Goal: Task Accomplishment & Management: Manage account settings

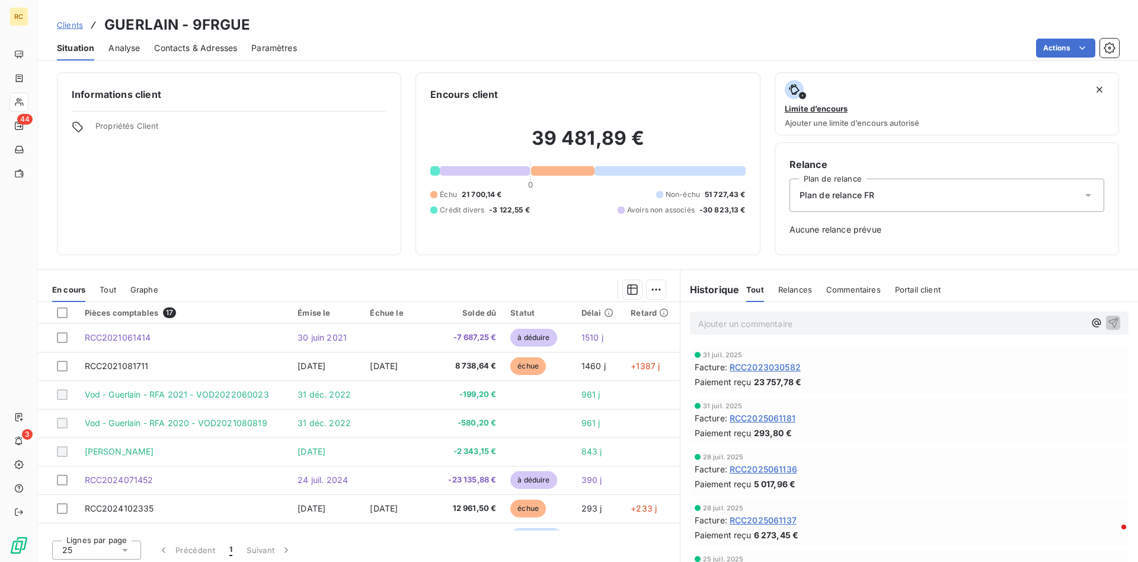
scroll to position [242, 0]
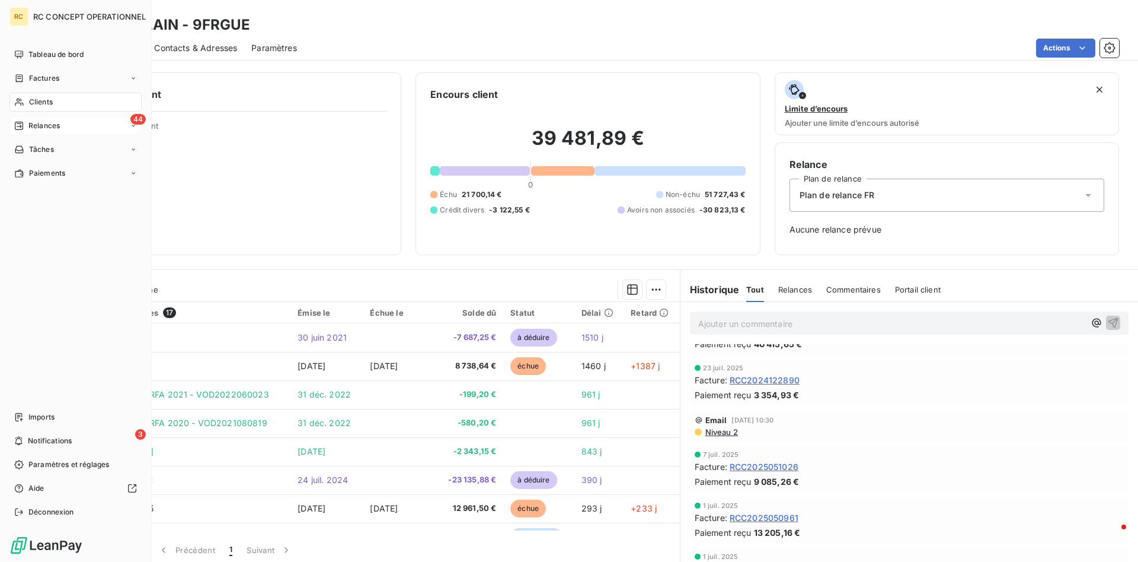
click at [39, 121] on span "Relances" at bounding box center [43, 125] width 31 height 11
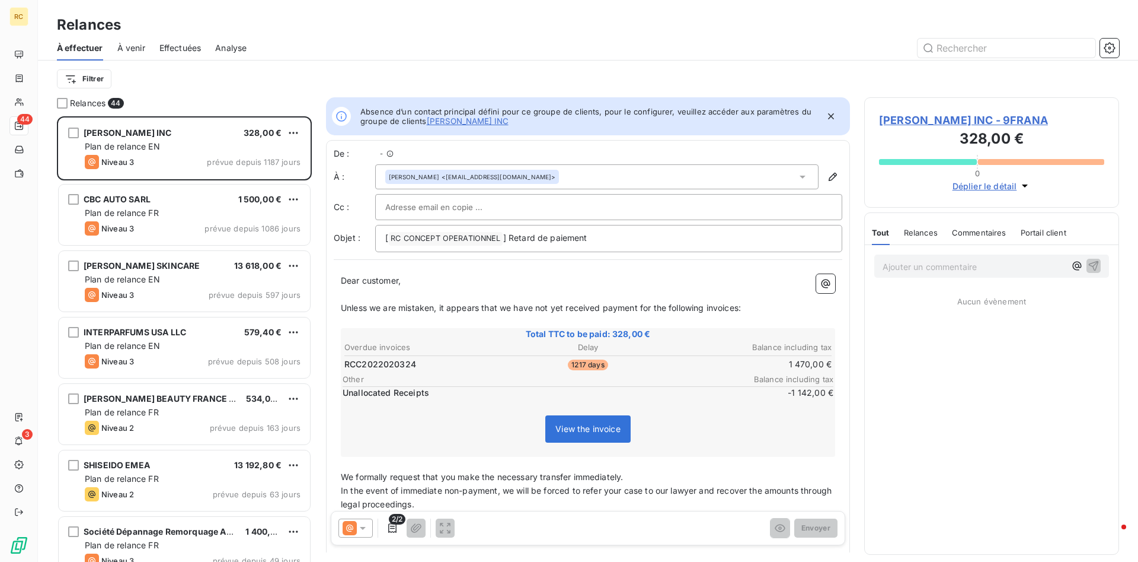
scroll to position [445, 255]
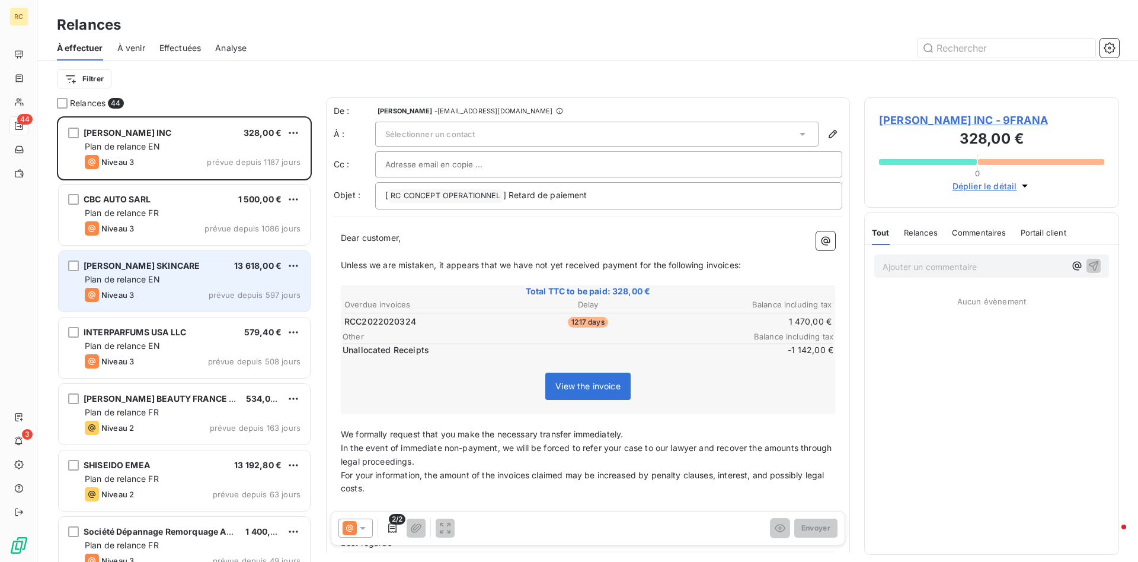
click at [123, 266] on span "[PERSON_NAME] SKINCARE" at bounding box center [142, 265] width 116 height 10
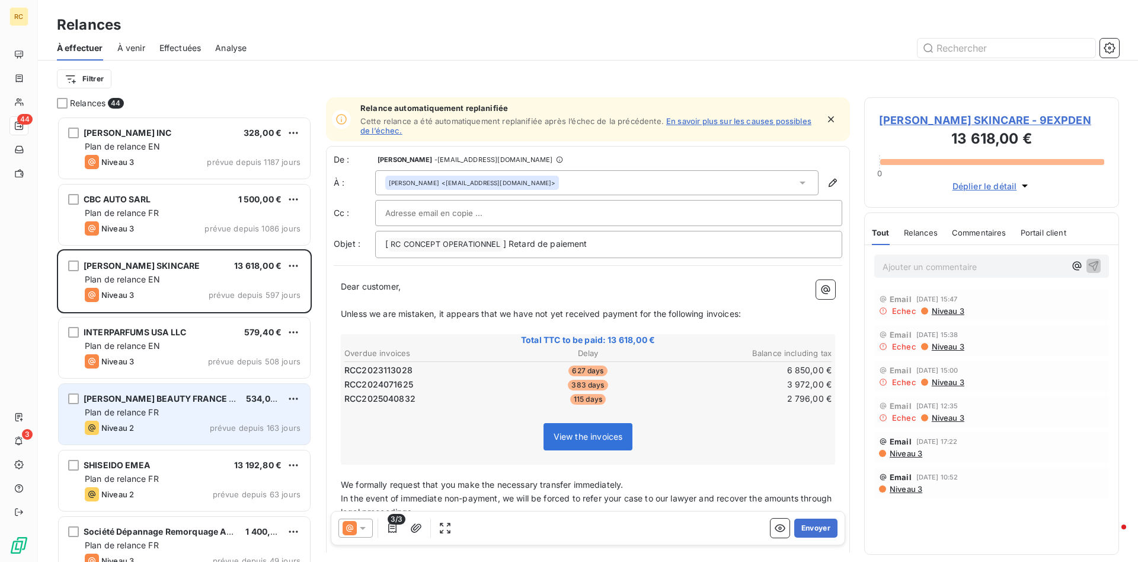
click at [145, 394] on span "[PERSON_NAME] BEAUTY FRANCE SAS" at bounding box center [165, 398] width 162 height 10
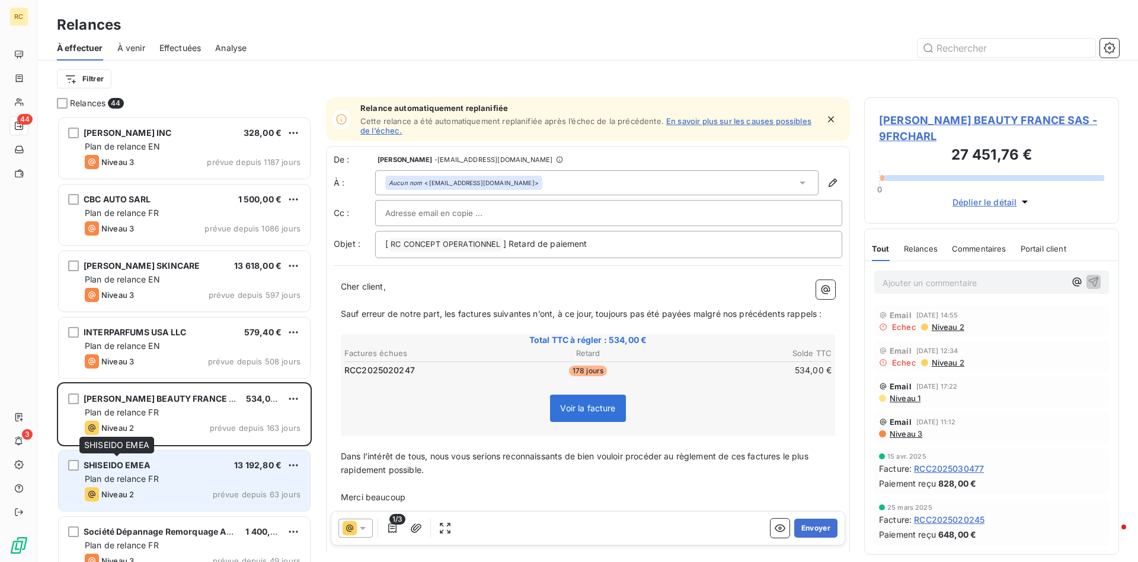
click at [134, 466] on span "SHISEIDO EMEA" at bounding box center [117, 465] width 66 height 10
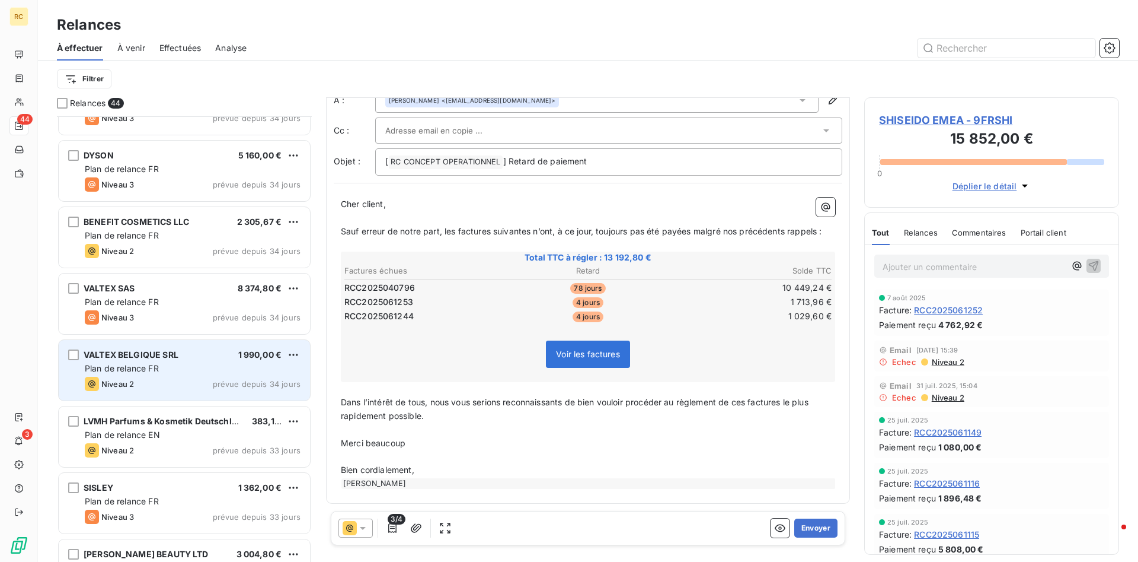
scroll to position [1150, 0]
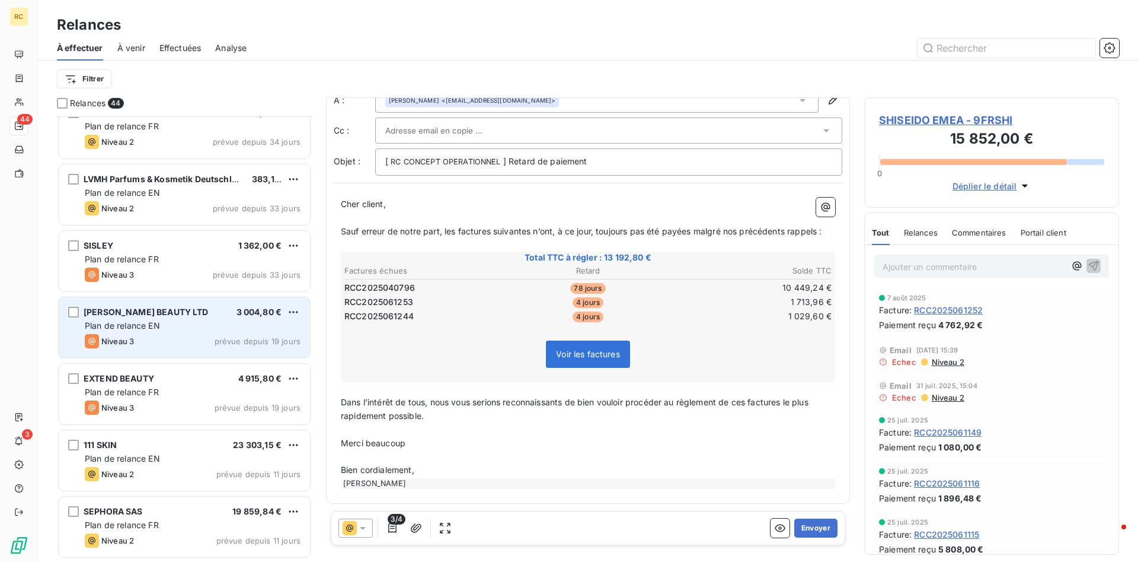
click at [155, 312] on span "[PERSON_NAME] BEAUTY LTD" at bounding box center [146, 312] width 125 height 10
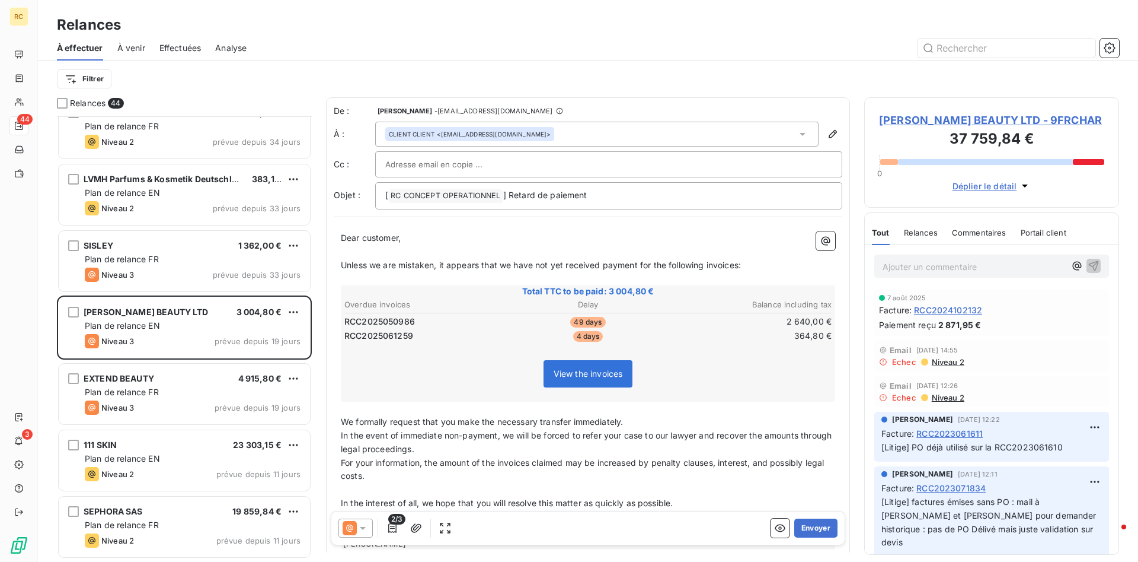
click at [362, 527] on icon at bounding box center [363, 528] width 6 height 3
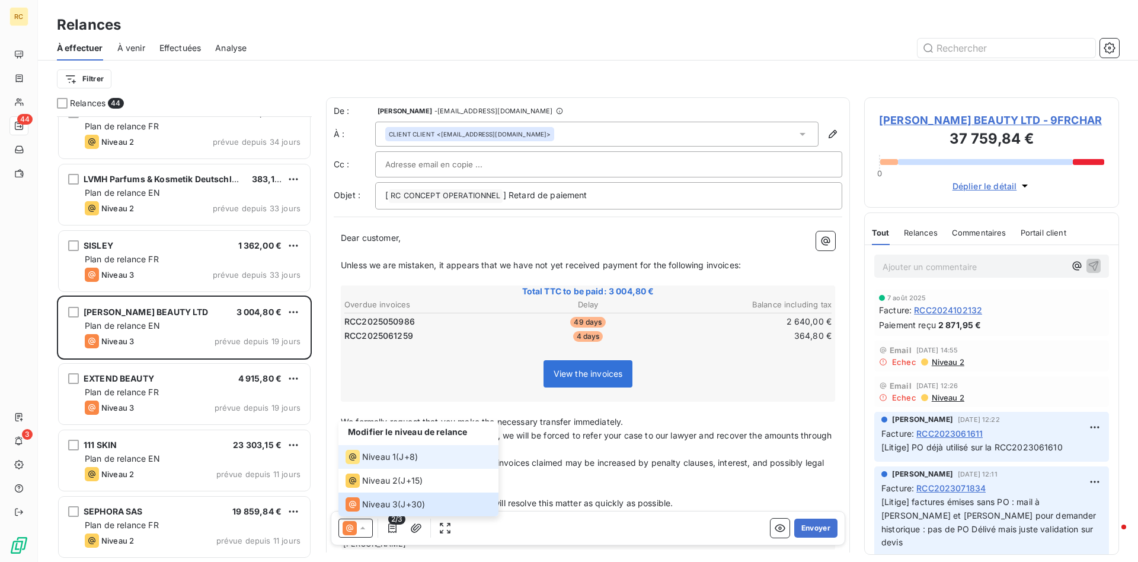
click at [377, 454] on span "Niveau 1" at bounding box center [379, 457] width 34 height 12
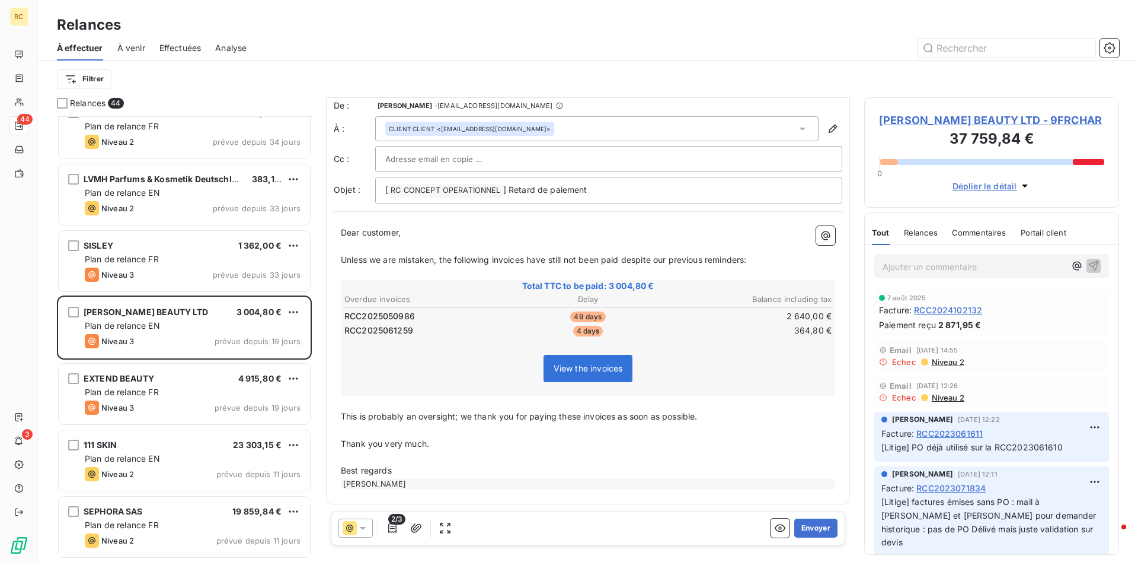
scroll to position [7, 0]
click at [816, 525] on button "Envoyer" at bounding box center [816, 527] width 43 height 19
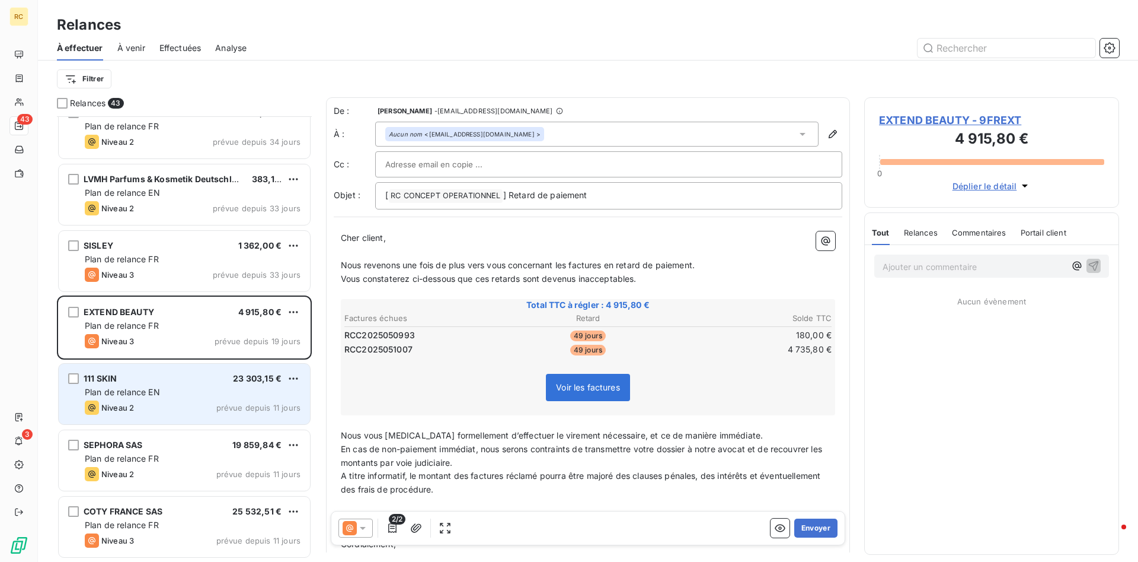
click at [105, 393] on span "Plan de relance EN" at bounding box center [122, 392] width 75 height 10
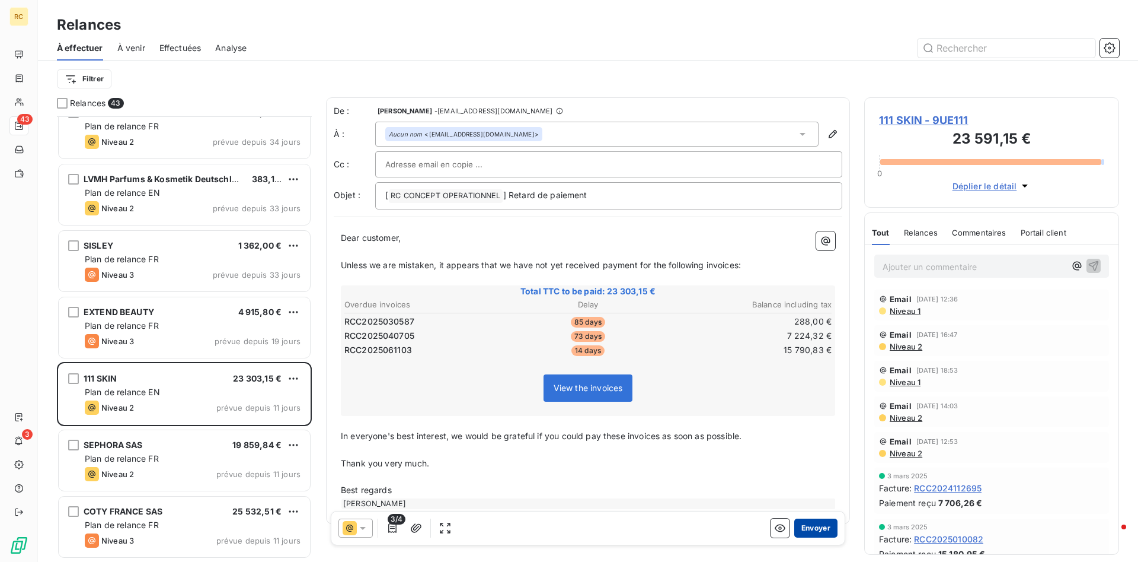
click at [824, 527] on button "Envoyer" at bounding box center [816, 527] width 43 height 19
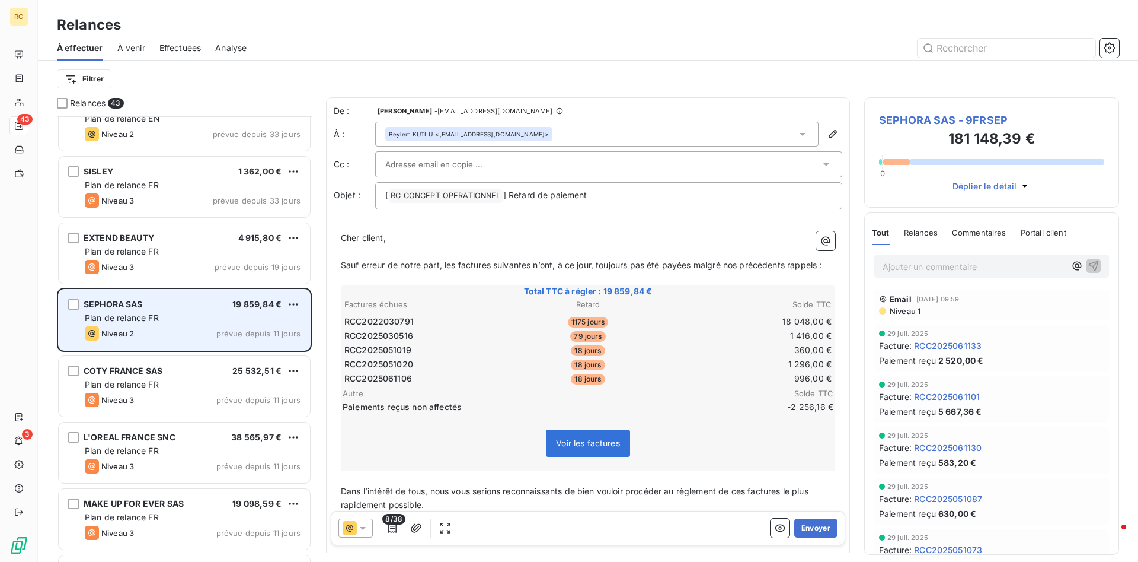
scroll to position [1392, 0]
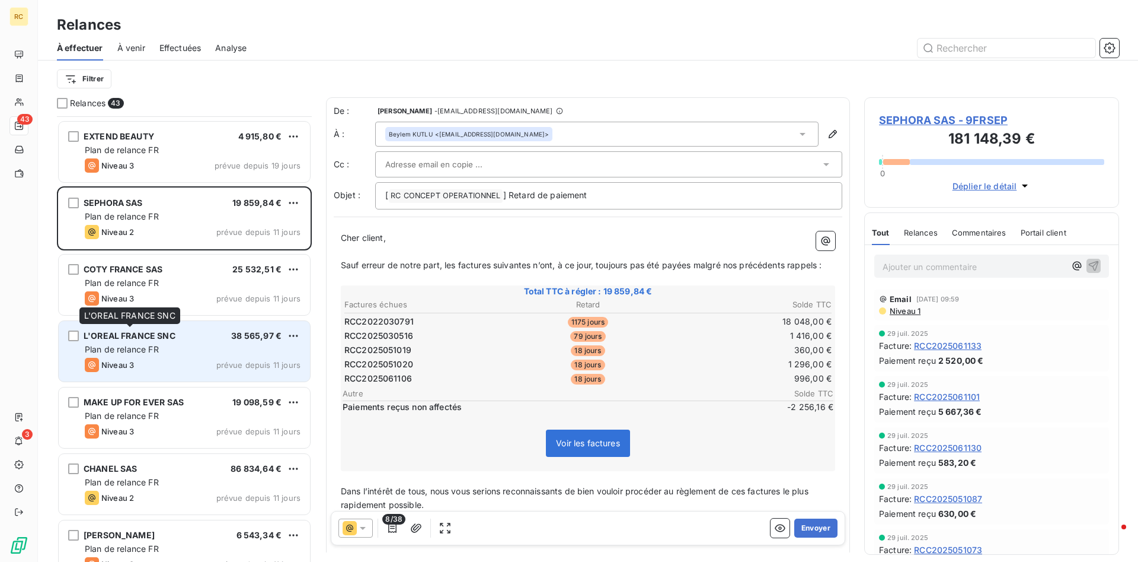
click at [130, 331] on span "L'OREAL FRANCE SNC" at bounding box center [130, 335] width 92 height 10
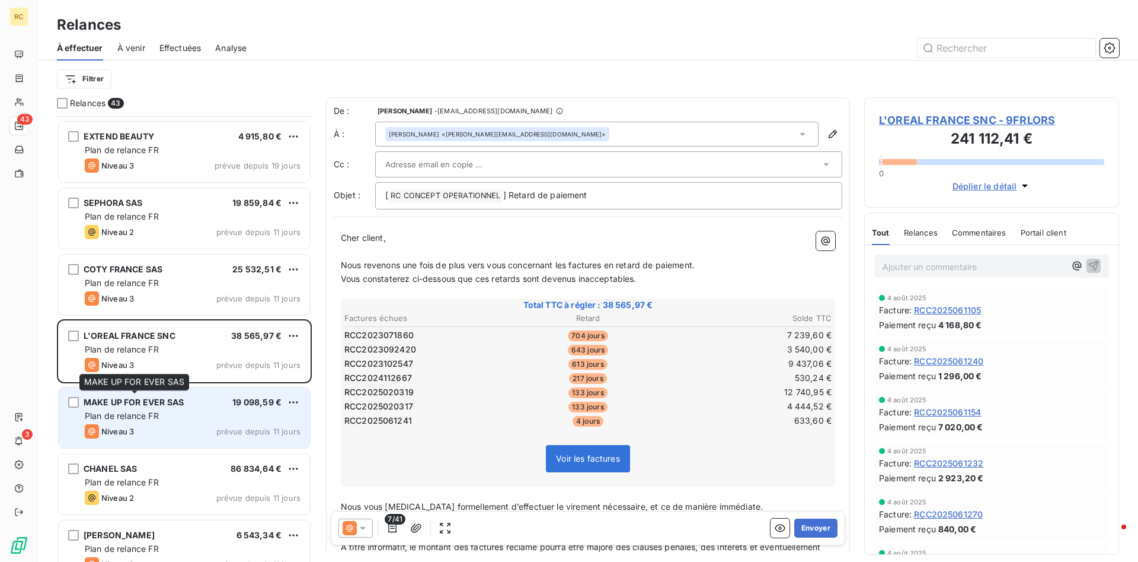
click at [141, 403] on span "MAKE UP FOR EVER SAS" at bounding box center [134, 402] width 100 height 10
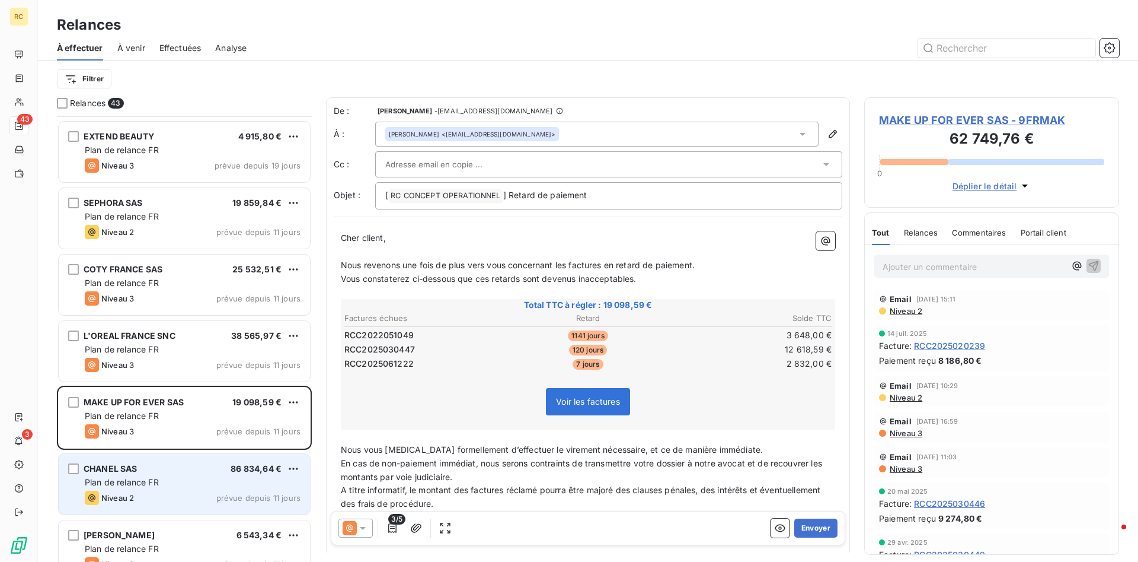
click at [110, 473] on span "CHANEL SAS" at bounding box center [111, 468] width 54 height 10
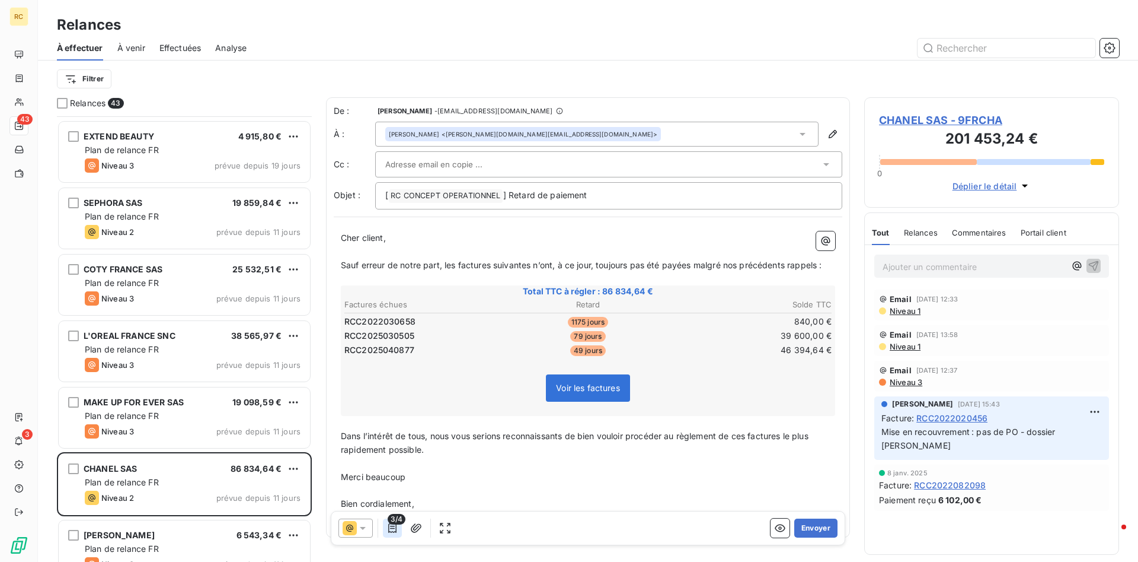
click at [394, 529] on icon "button" at bounding box center [393, 528] width 12 height 12
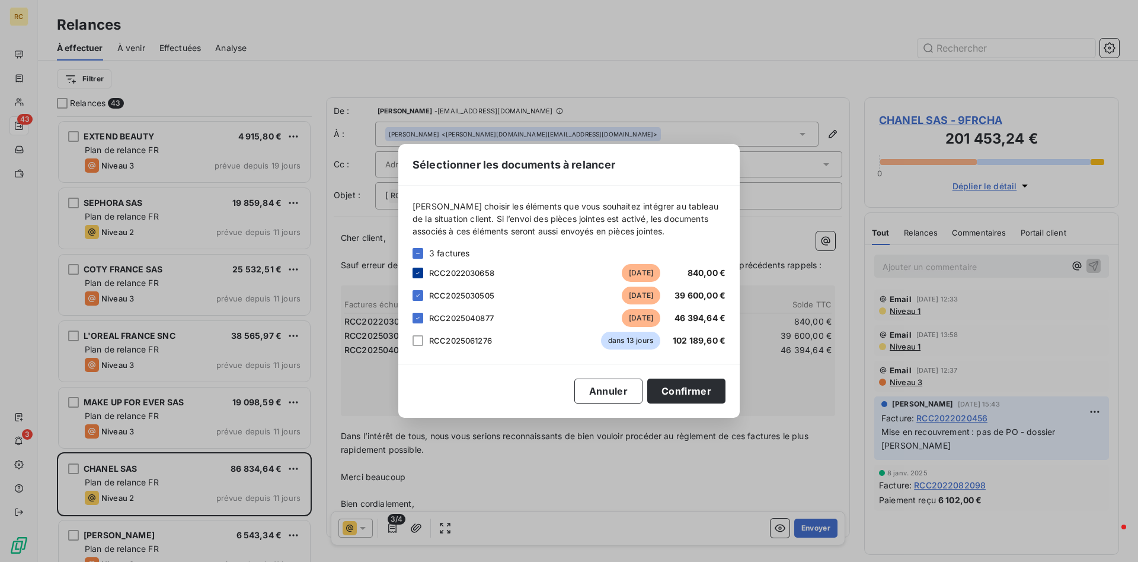
click at [415, 273] on icon at bounding box center [417, 272] width 7 height 7
click at [673, 397] on button "Confirmer" at bounding box center [687, 390] width 78 height 25
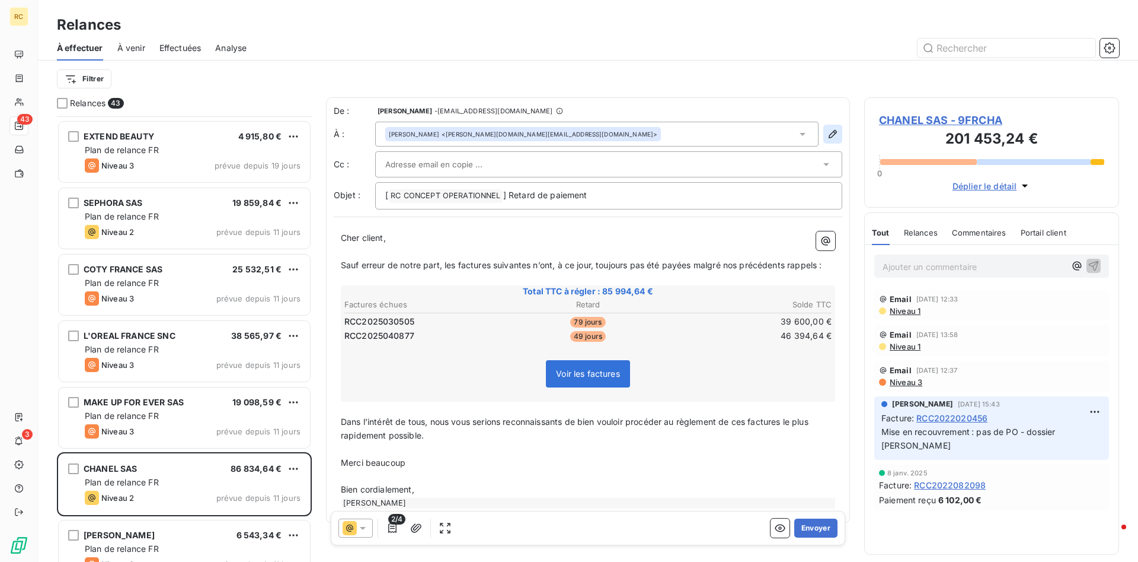
click at [835, 132] on icon "button" at bounding box center [833, 134] width 8 height 8
type input "[PERSON_NAME]"
type input "[PERSON_NAME][DOMAIN_NAME][EMAIL_ADDRESS][DOMAIN_NAME]"
type input "01 58 37 40 06"
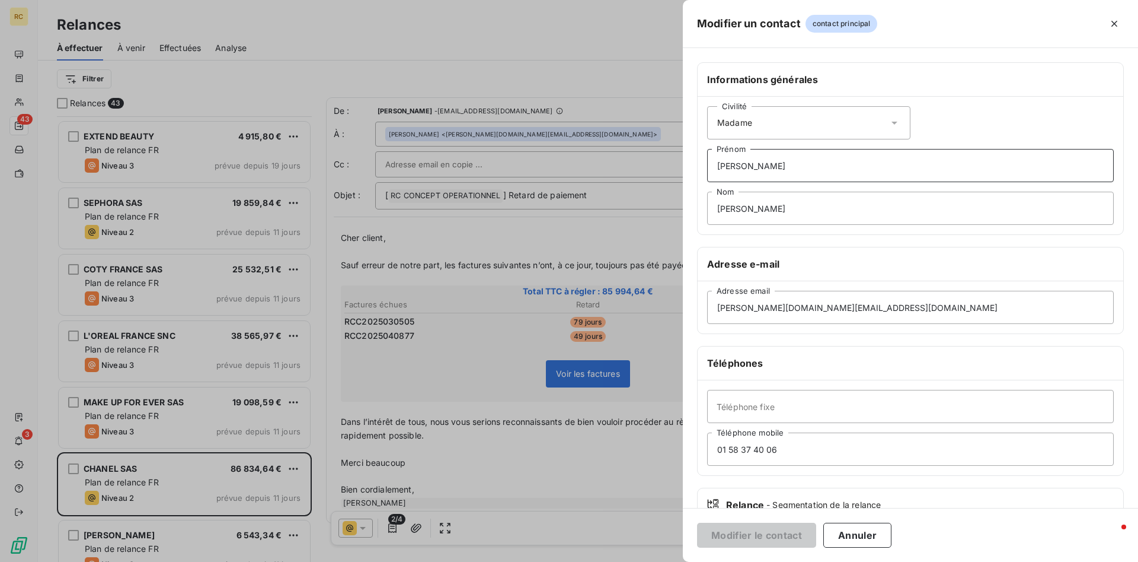
drag, startPoint x: 776, startPoint y: 170, endPoint x: 644, endPoint y: 164, distance: 131.8
click at [633, 561] on div "Modifier un contact contact principal Informations générales Civilité Madame [P…" at bounding box center [569, 562] width 1138 height 0
drag, startPoint x: 744, startPoint y: 163, endPoint x: 780, endPoint y: 165, distance: 35.7
click at [747, 168] on input "[PERSON_NAME]" at bounding box center [910, 165] width 407 height 33
drag, startPoint x: 770, startPoint y: 163, endPoint x: 697, endPoint y: 164, distance: 72.9
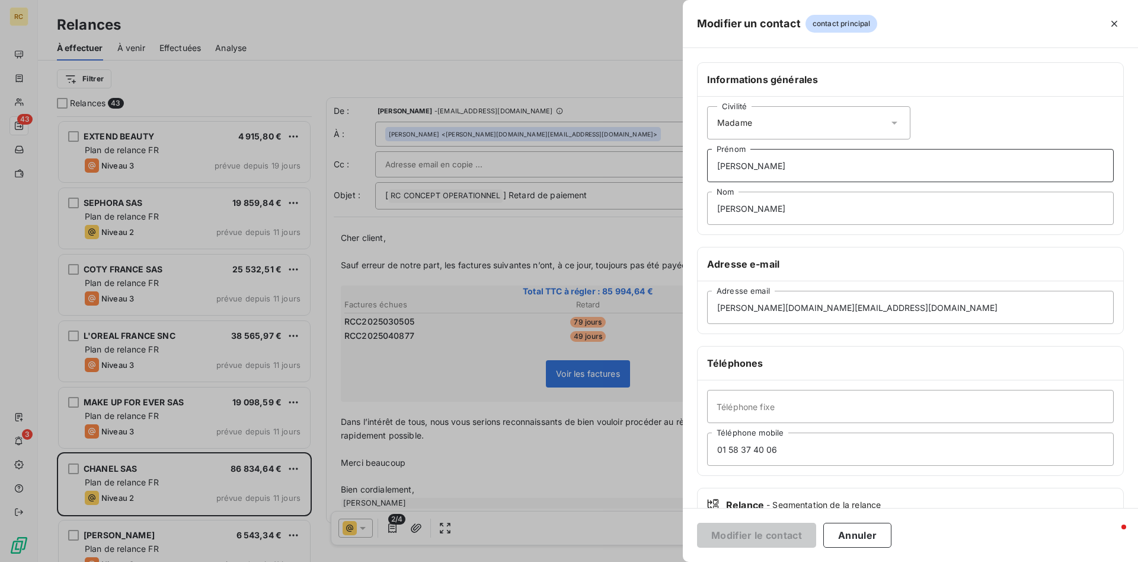
click at [707, 164] on input "[PERSON_NAME]" at bounding box center [910, 165] width 407 height 33
drag, startPoint x: 747, startPoint y: 203, endPoint x: 666, endPoint y: 205, distance: 80.7
click at [707, 205] on input "Nom" at bounding box center [910, 208] width 407 height 33
drag, startPoint x: 865, startPoint y: 310, endPoint x: 519, endPoint y: 300, distance: 345.2
click at [707, 300] on input "[PERSON_NAME][DOMAIN_NAME][EMAIL_ADDRESS][DOMAIN_NAME]" at bounding box center [910, 307] width 407 height 33
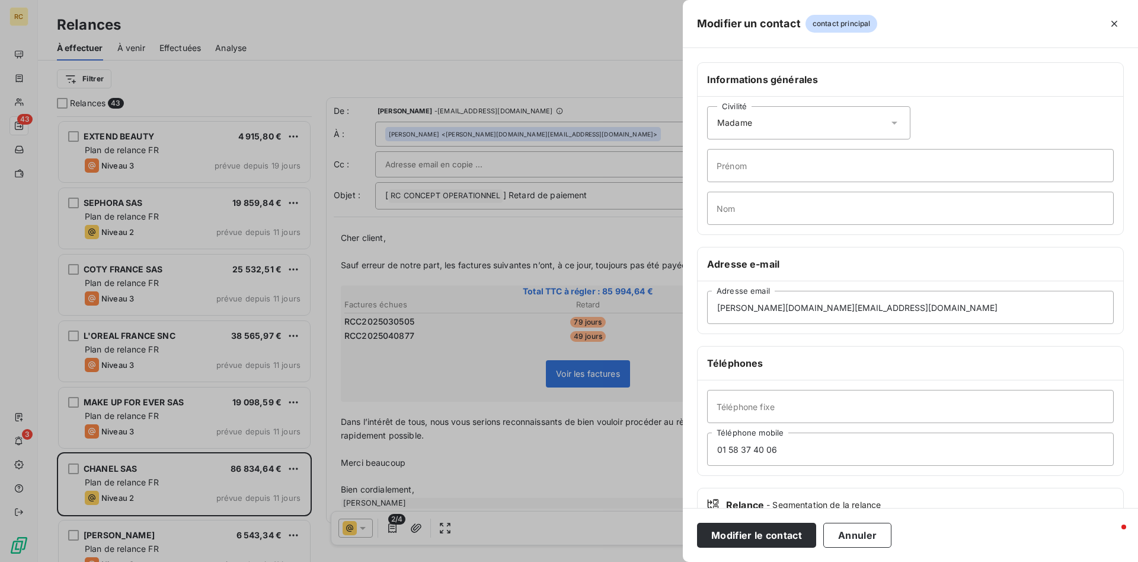
click at [519, 300] on div at bounding box center [569, 281] width 1138 height 562
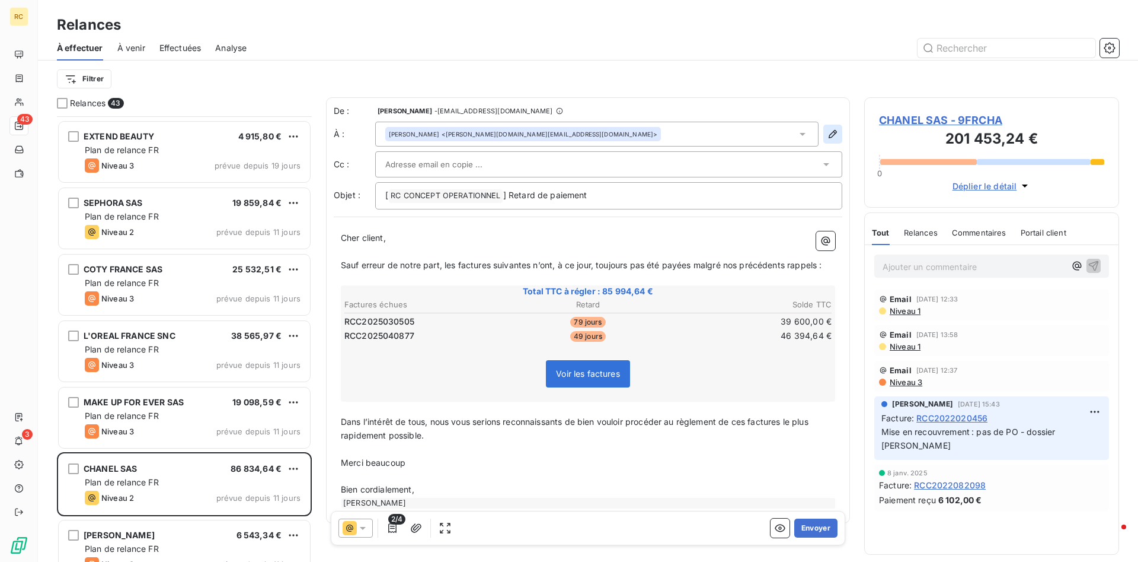
click at [830, 135] on icon "button" at bounding box center [833, 134] width 12 height 12
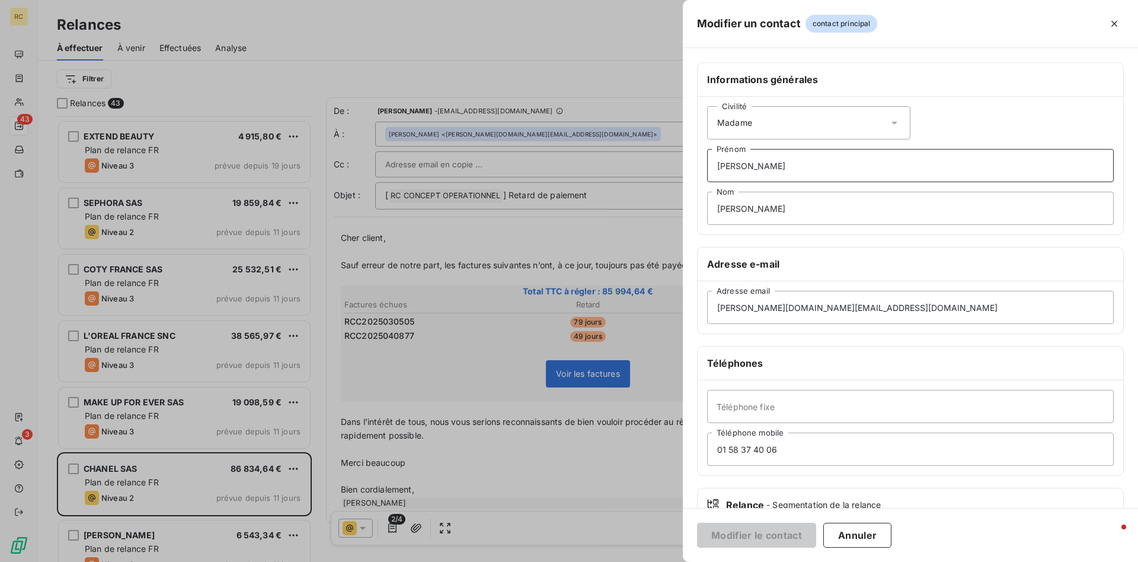
drag, startPoint x: 776, startPoint y: 174, endPoint x: 567, endPoint y: 162, distance: 209.7
click at [567, 561] on div "Modifier un contact contact principal Informations générales Civilité Madame [P…" at bounding box center [569, 562] width 1138 height 0
drag, startPoint x: 784, startPoint y: 171, endPoint x: 683, endPoint y: 160, distance: 102.0
click at [707, 160] on input "[PERSON_NAME]" at bounding box center [910, 165] width 407 height 33
drag, startPoint x: 755, startPoint y: 208, endPoint x: 659, endPoint y: 203, distance: 95.6
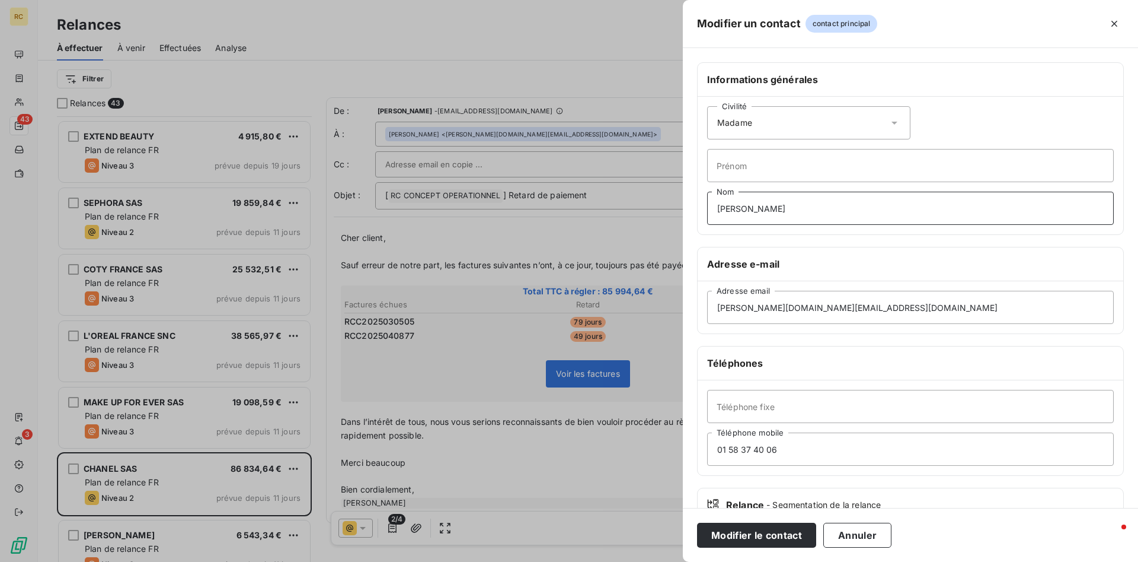
click at [707, 203] on input "[PERSON_NAME]" at bounding box center [910, 208] width 407 height 33
drag, startPoint x: 863, startPoint y: 308, endPoint x: 624, endPoint y: 295, distance: 239.9
click at [707, 295] on input "[PERSON_NAME][DOMAIN_NAME][EMAIL_ADDRESS][DOMAIN_NAME]" at bounding box center [910, 307] width 407 height 33
paste input "chanelsas@email.basware"
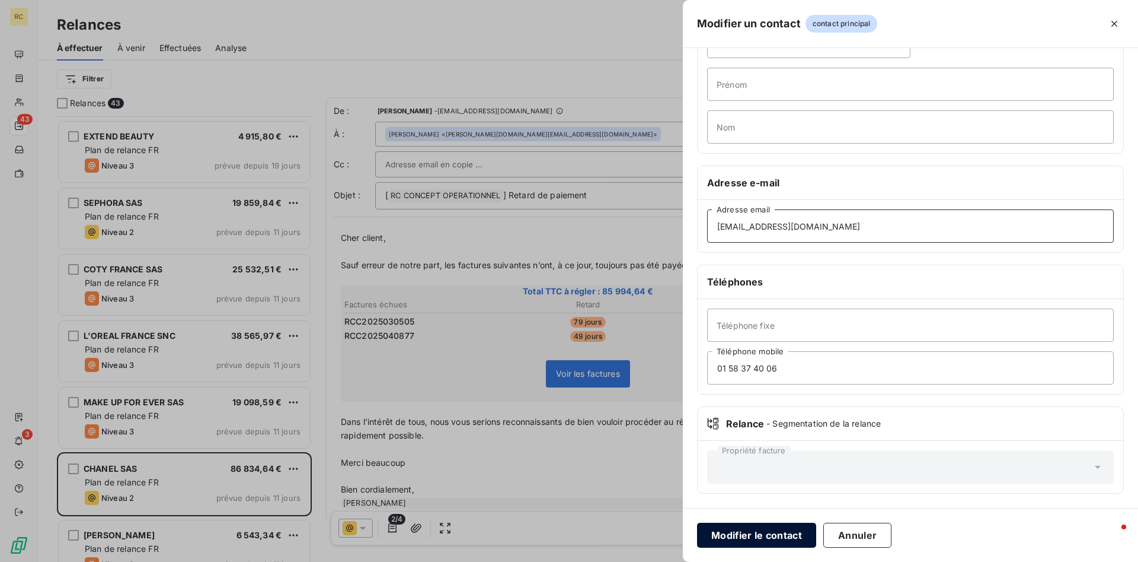
type input "[EMAIL_ADDRESS][DOMAIN_NAME]"
click at [743, 536] on button "Modifier le contact" at bounding box center [756, 534] width 119 height 25
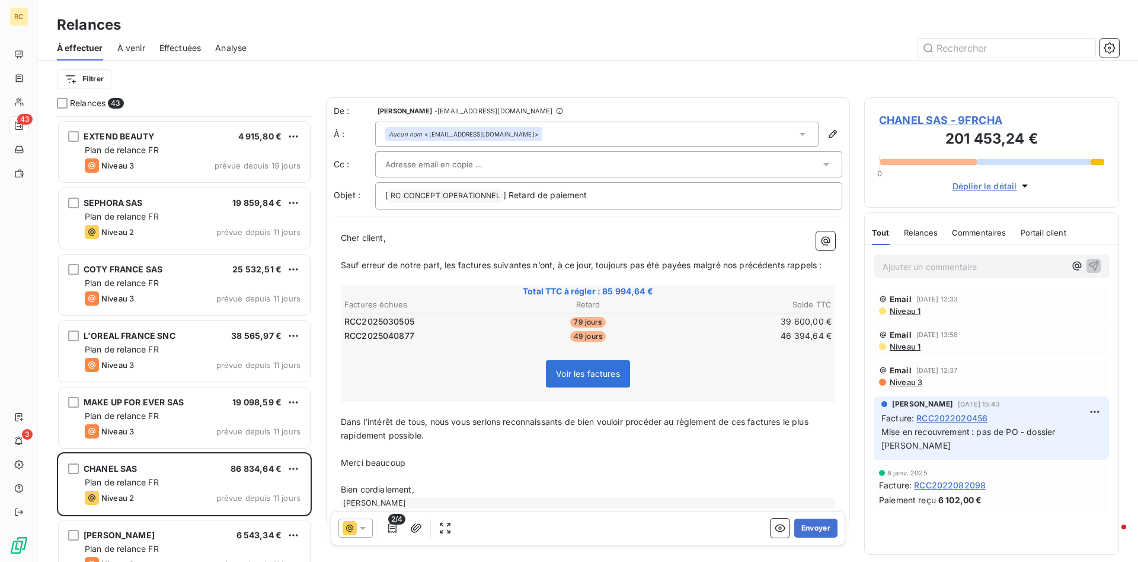
click at [364, 523] on icon at bounding box center [363, 528] width 12 height 12
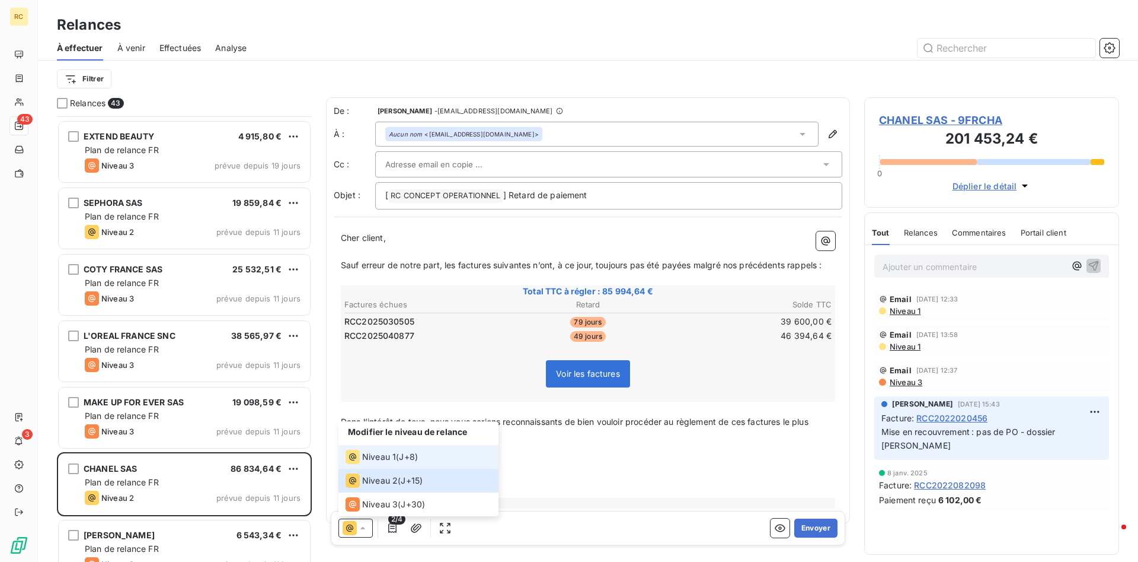
click at [370, 456] on span "Niveau 1" at bounding box center [379, 457] width 34 height 12
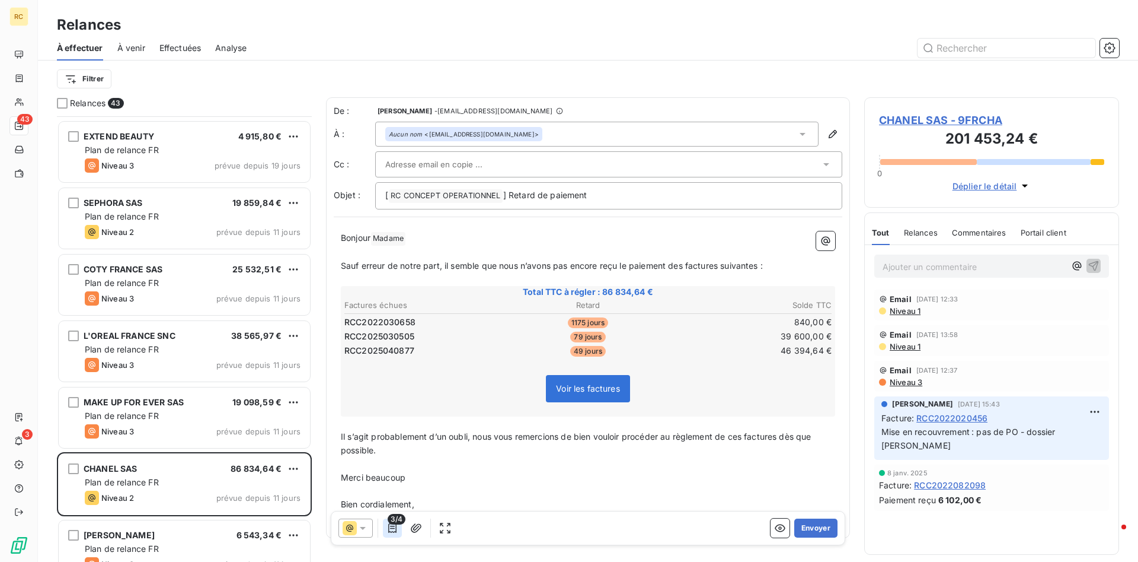
click at [393, 526] on icon "button" at bounding box center [392, 527] width 8 height 9
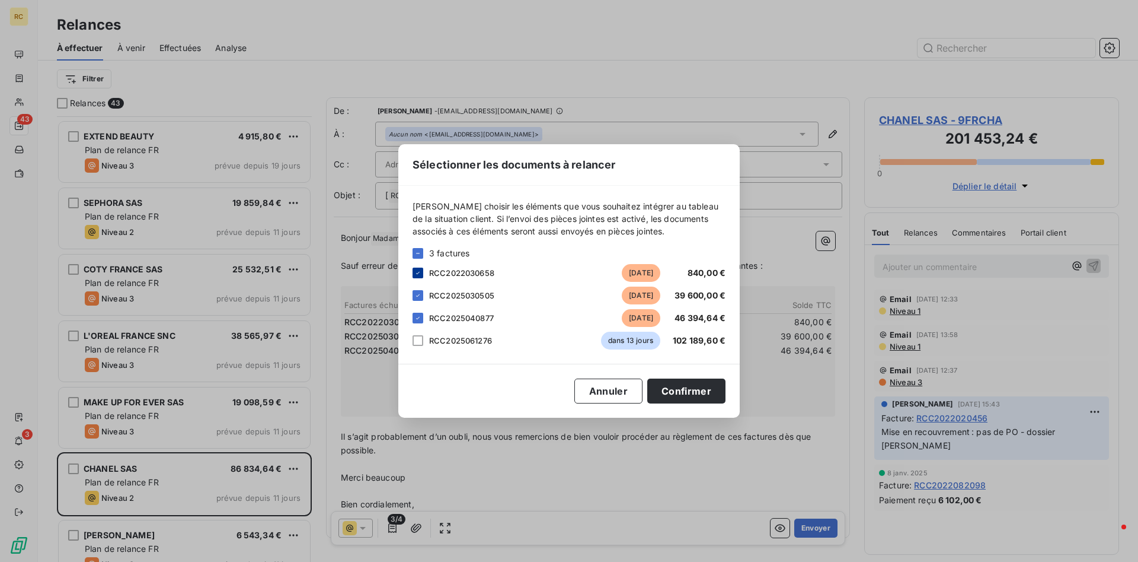
click at [419, 272] on icon at bounding box center [418, 273] width 4 height 2
click at [677, 395] on button "Confirmer" at bounding box center [687, 390] width 78 height 25
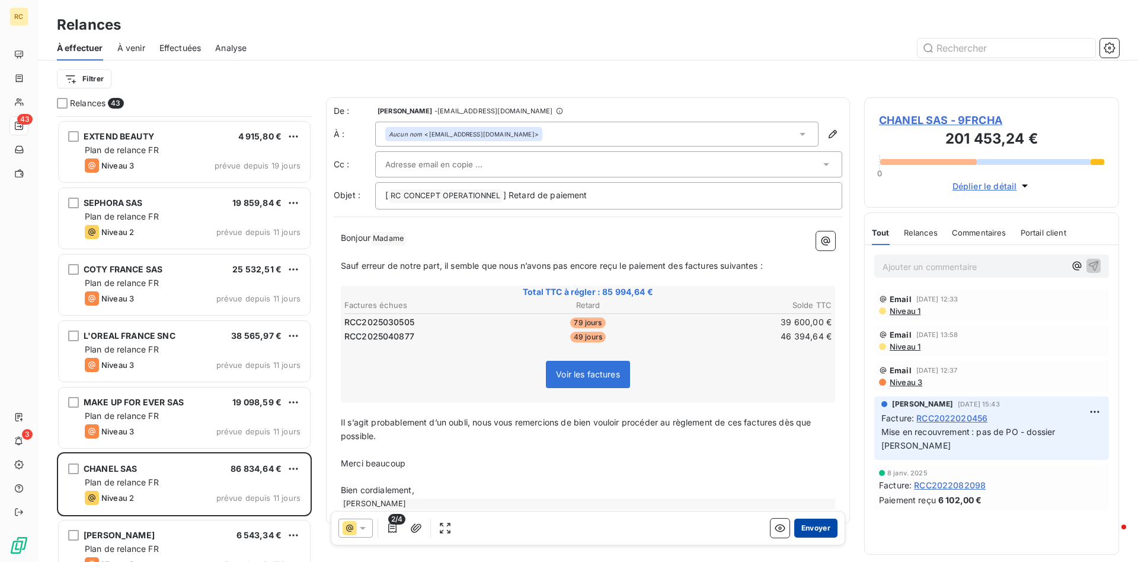
click at [811, 530] on button "Envoyer" at bounding box center [816, 527] width 43 height 19
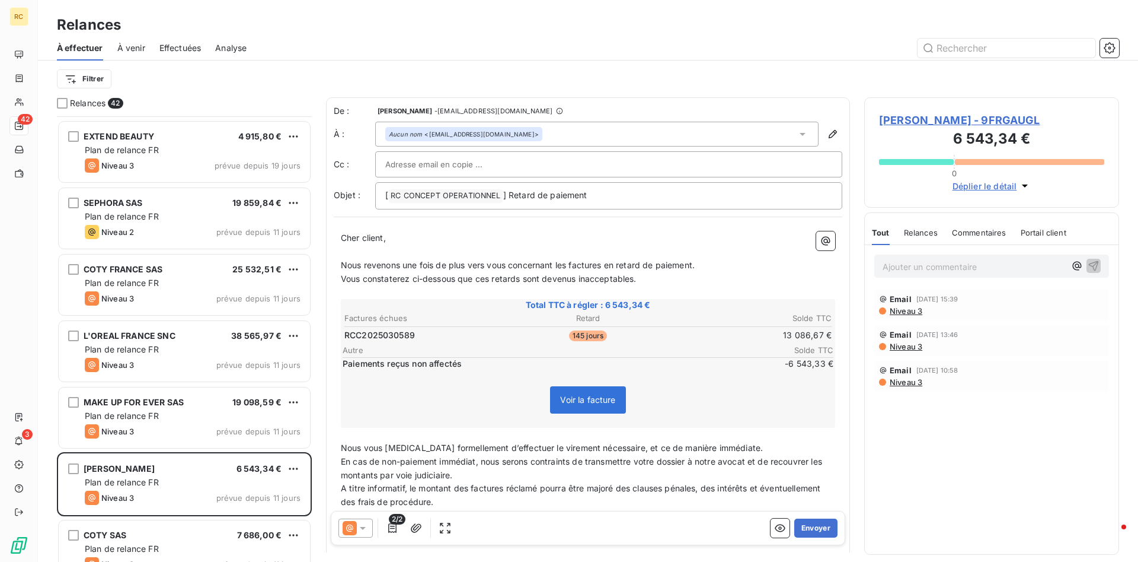
click at [415, 161] on input "text" at bounding box center [448, 164] width 127 height 18
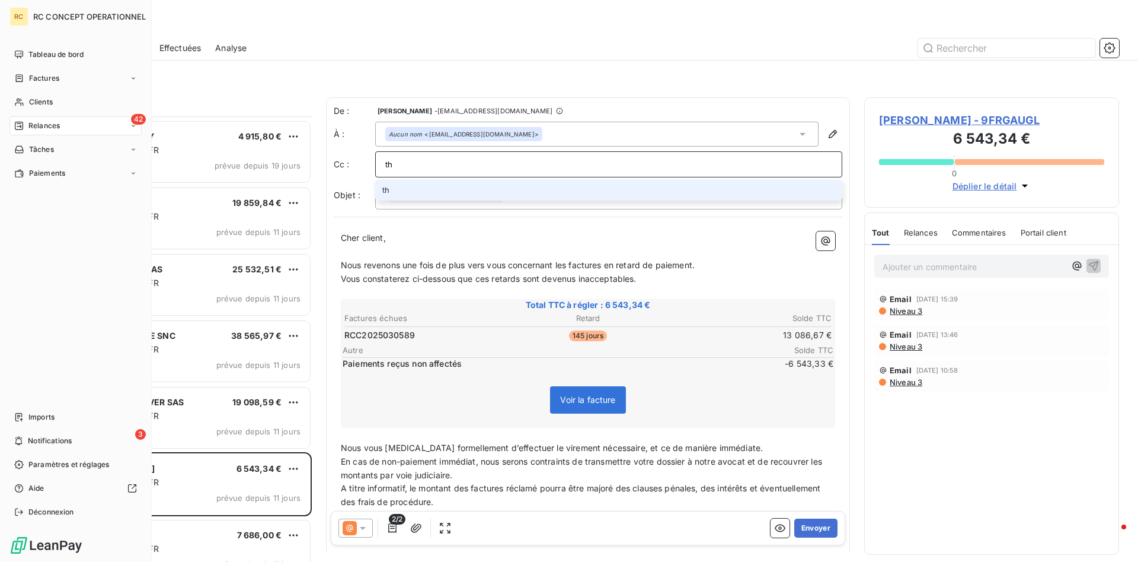
type input "t"
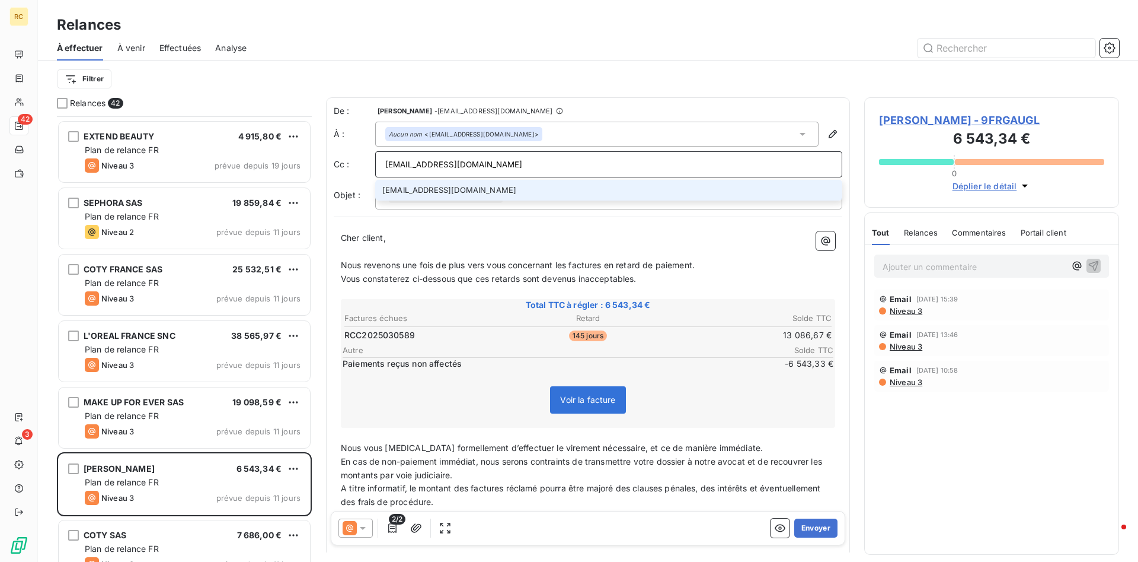
type input "[EMAIL_ADDRESS][DOMAIN_NAME]"
click at [433, 190] on li "[EMAIL_ADDRESS][DOMAIN_NAME]" at bounding box center [608, 190] width 467 height 21
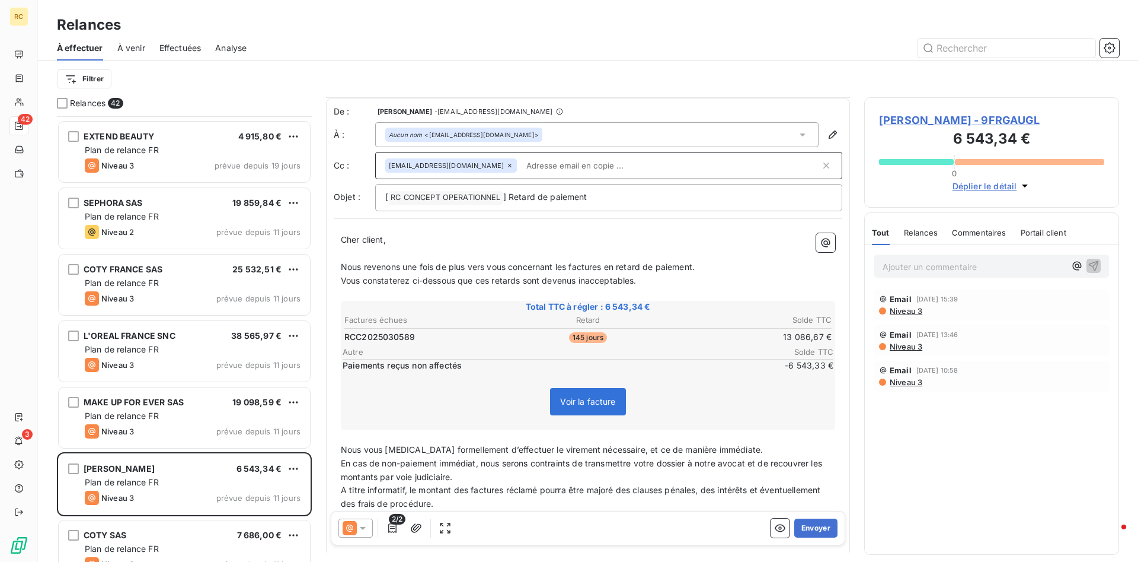
scroll to position [88, 0]
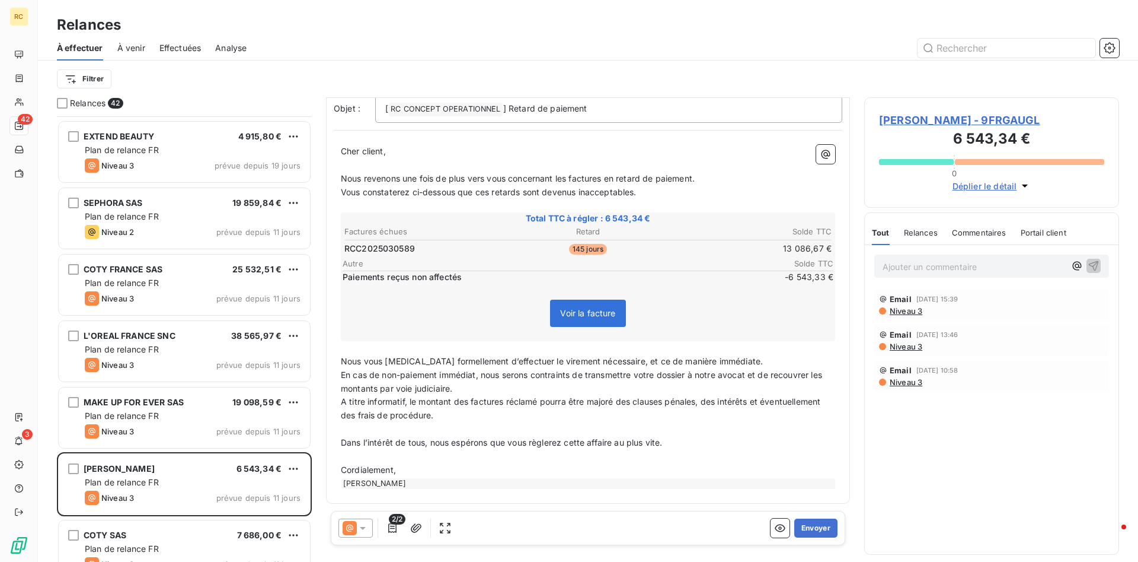
click at [346, 378] on span "En cas de non-paiement immédiat, nous serons contraints de transmettre votre do…" at bounding box center [583, 381] width 484 height 24
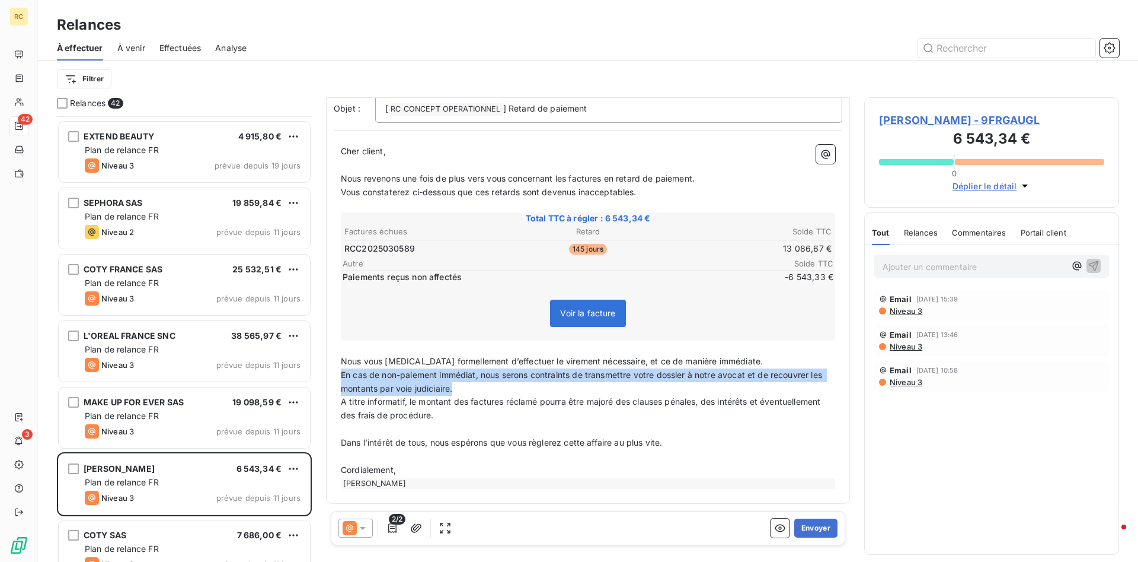
drag, startPoint x: 343, startPoint y: 373, endPoint x: 466, endPoint y: 384, distance: 123.9
click at [466, 384] on p "En cas de non-paiement immédiat, nous serons contraints de transmettre votre do…" at bounding box center [588, 381] width 495 height 27
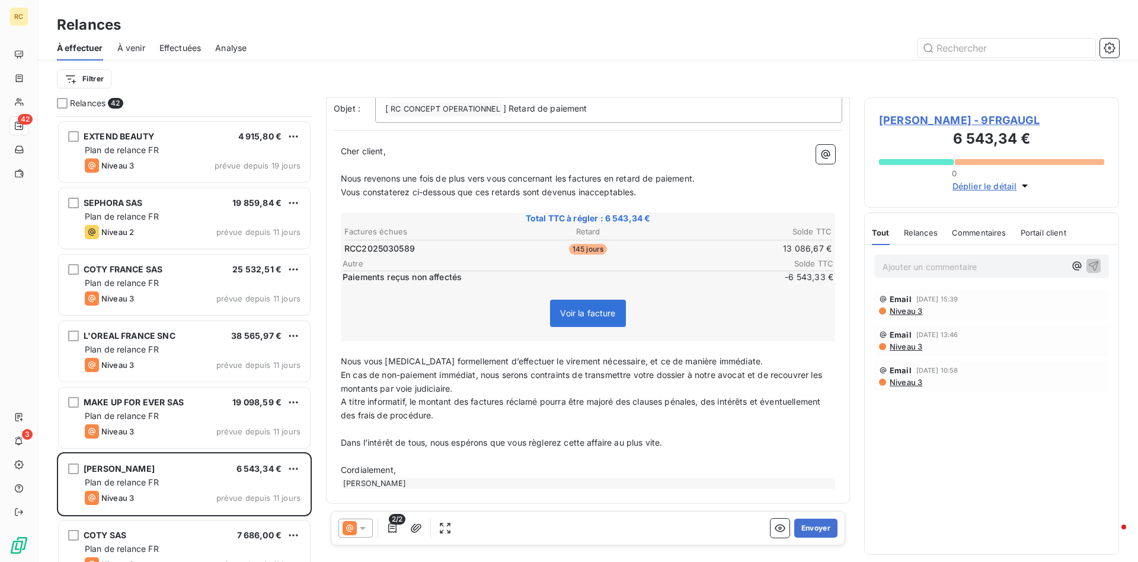
scroll to position [75, 0]
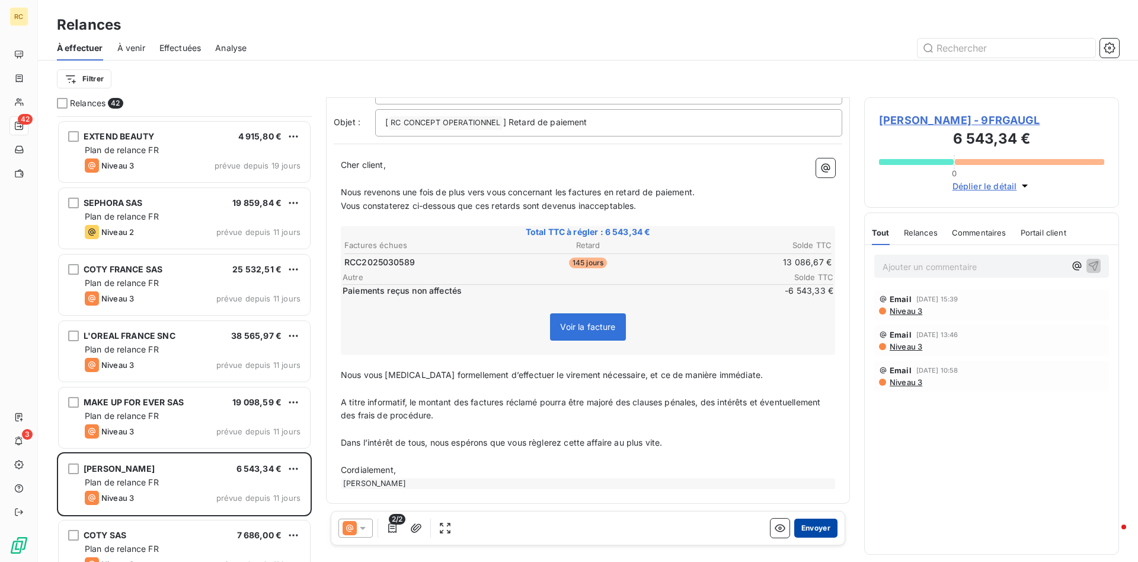
click at [821, 527] on button "Envoyer" at bounding box center [816, 527] width 43 height 19
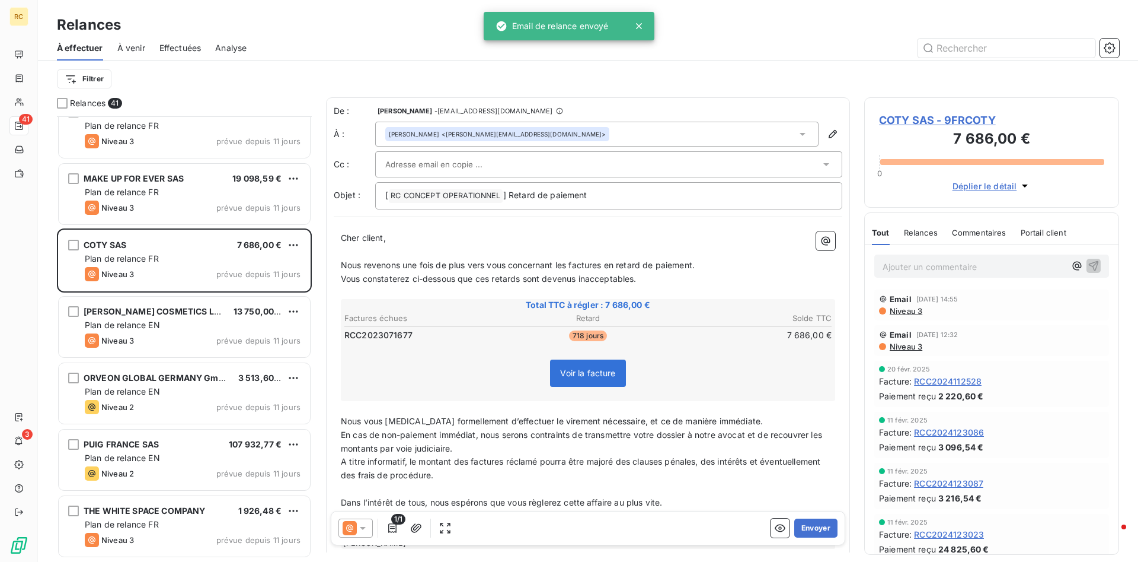
scroll to position [1694, 0]
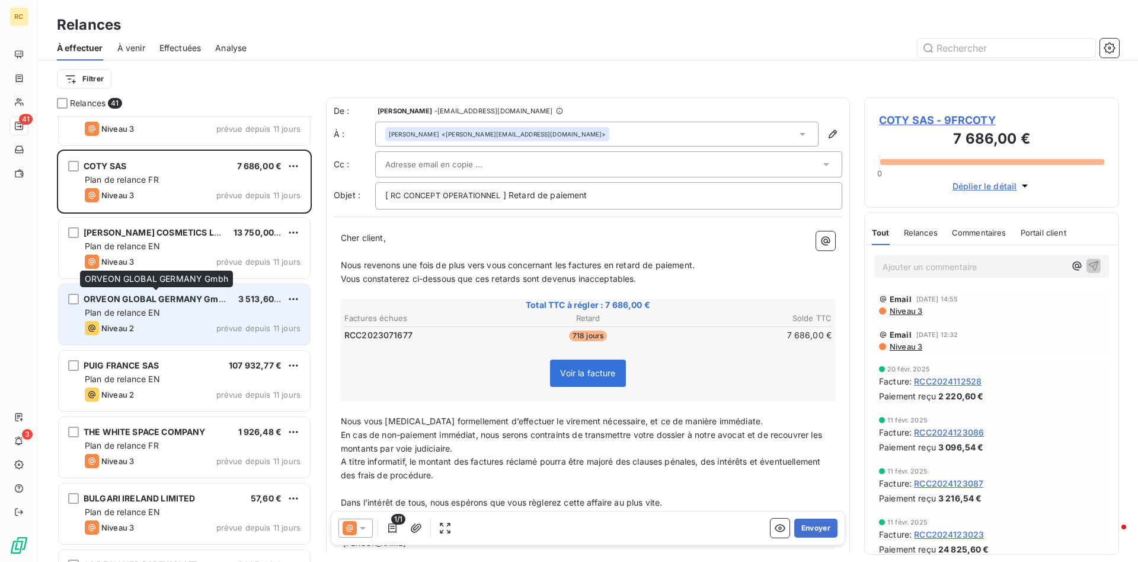
click at [123, 299] on span "ORVEON GLOBAL GERMANY Gmbh" at bounding box center [157, 299] width 146 height 10
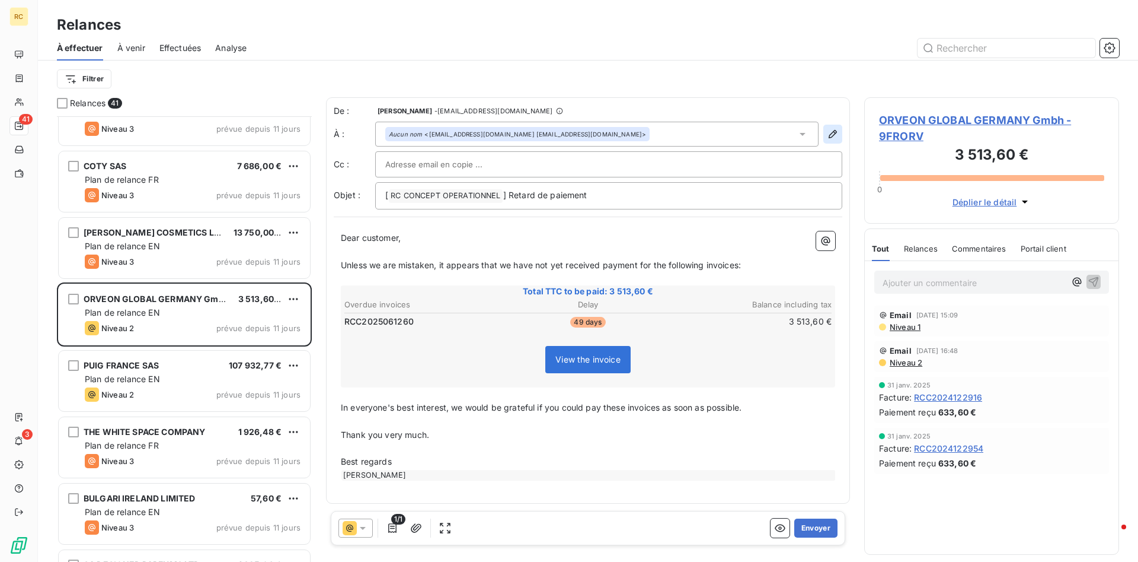
click at [830, 135] on icon "button" at bounding box center [833, 134] width 8 height 8
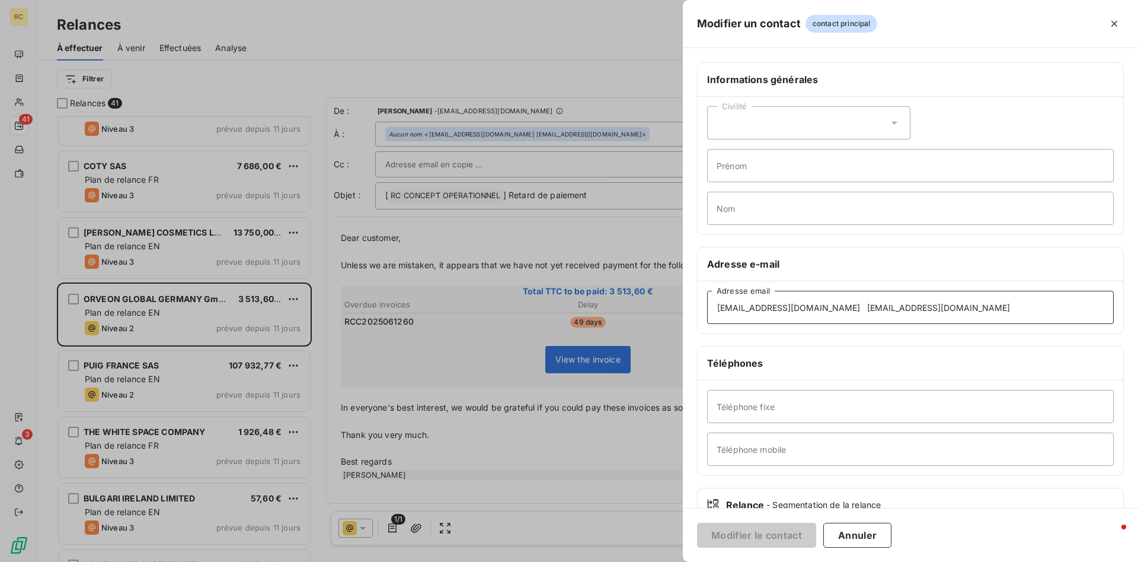
drag, startPoint x: 870, startPoint y: 308, endPoint x: 1031, endPoint y: 307, distance: 160.1
click at [1031, 307] on input "[EMAIL_ADDRESS][DOMAIN_NAME] [EMAIL_ADDRESS][DOMAIN_NAME]" at bounding box center [910, 307] width 407 height 33
drag, startPoint x: 968, startPoint y: 308, endPoint x: 864, endPoint y: 307, distance: 104.4
click at [864, 307] on input "[EMAIL_ADDRESS][DOMAIN_NAME] [EMAIL_ADDRESS][DOMAIN_NAME]" at bounding box center [910, 307] width 407 height 33
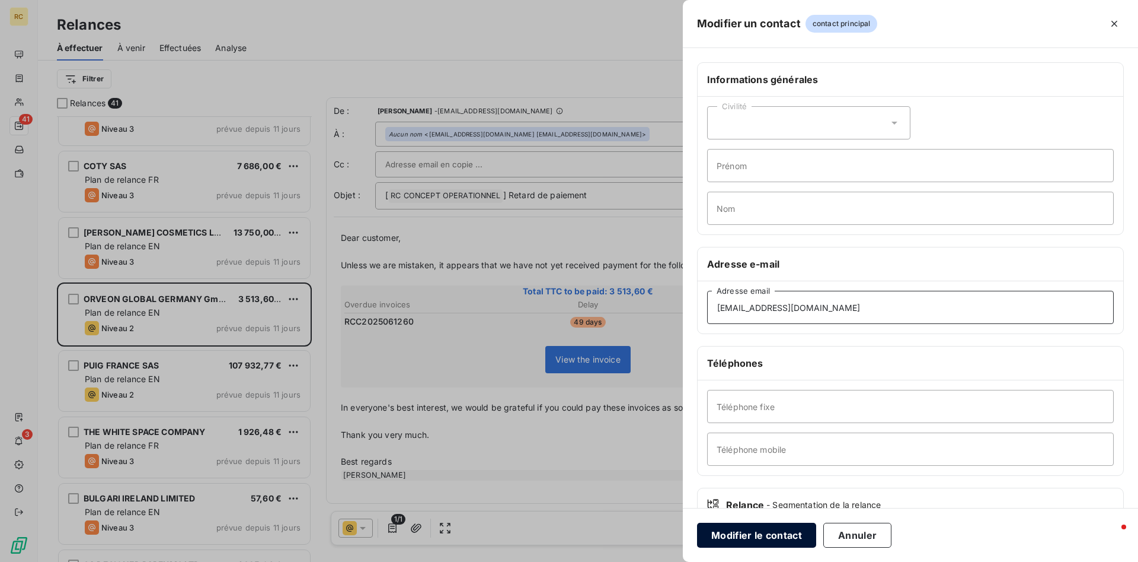
type input "[EMAIL_ADDRESS][DOMAIN_NAME]"
click at [726, 535] on button "Modifier le contact" at bounding box center [756, 534] width 119 height 25
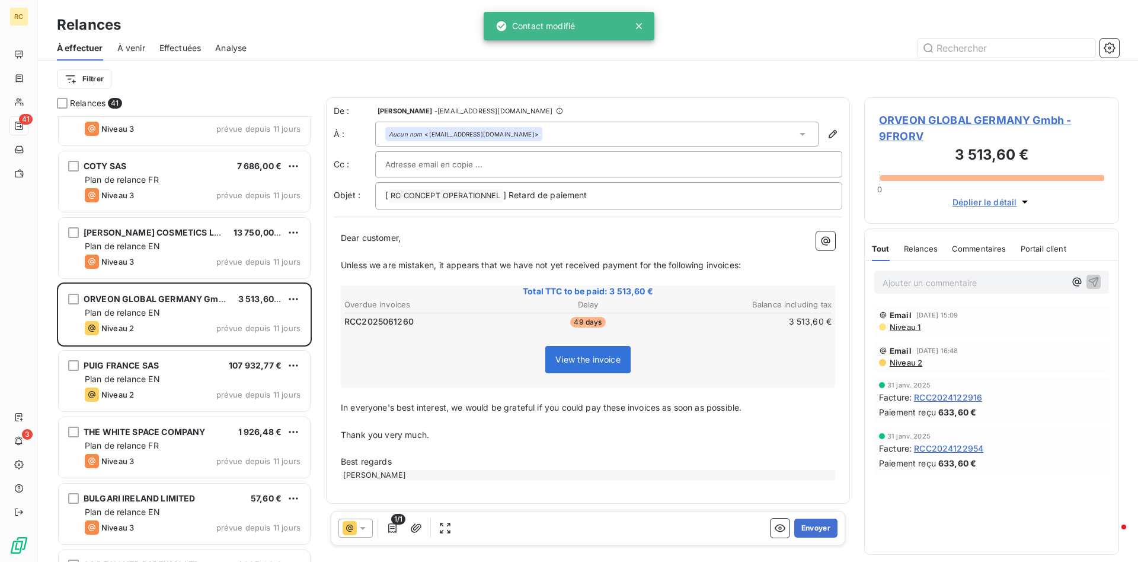
click at [484, 164] on input "text" at bounding box center [448, 164] width 127 height 18
paste input "[EMAIL_ADDRESS][DOMAIN_NAME]"
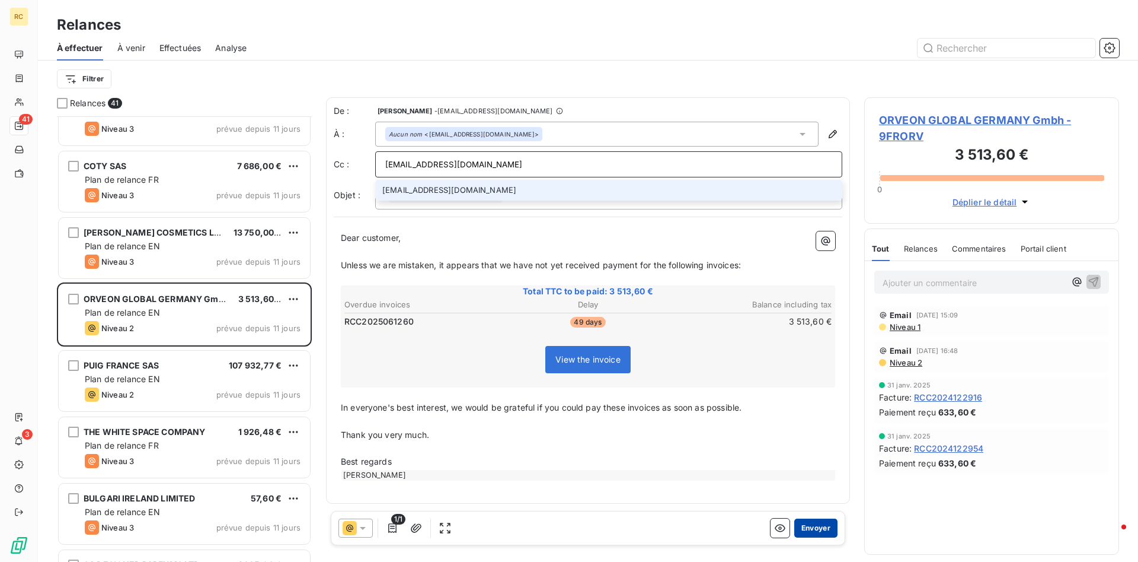
type input "[EMAIL_ADDRESS][DOMAIN_NAME]"
click at [812, 524] on button "Envoyer" at bounding box center [816, 527] width 43 height 19
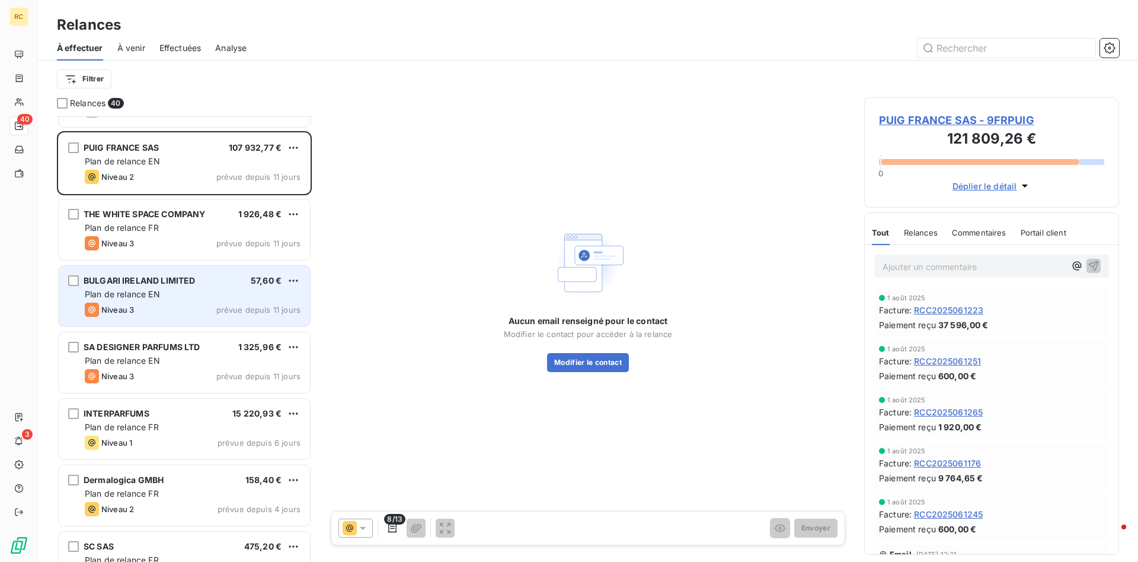
scroll to position [1876, 0]
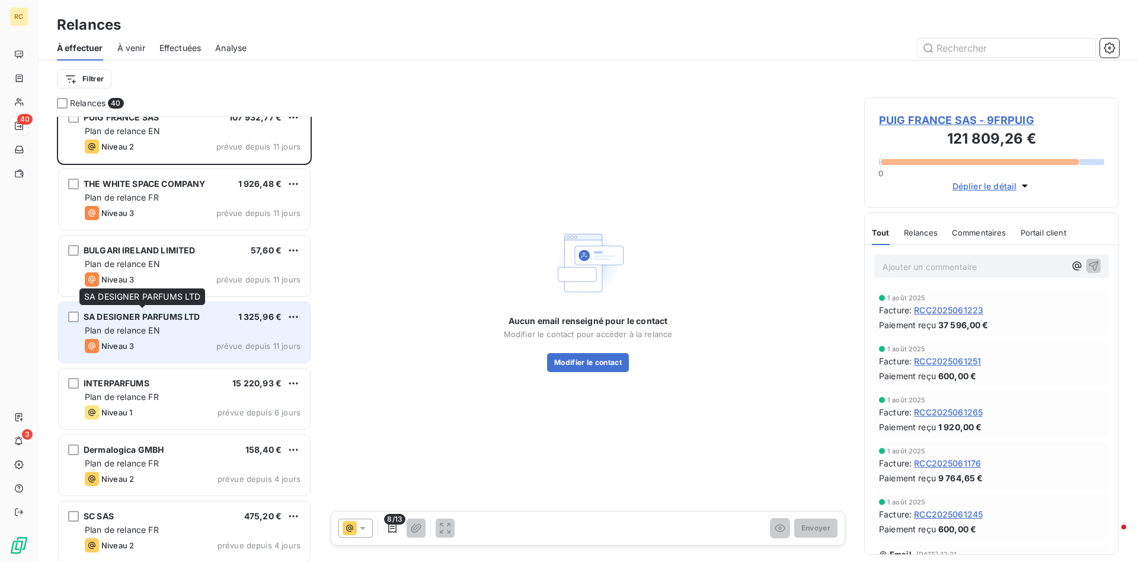
click at [141, 313] on span "SA DESIGNER PARFUMS LTD" at bounding box center [142, 316] width 116 height 10
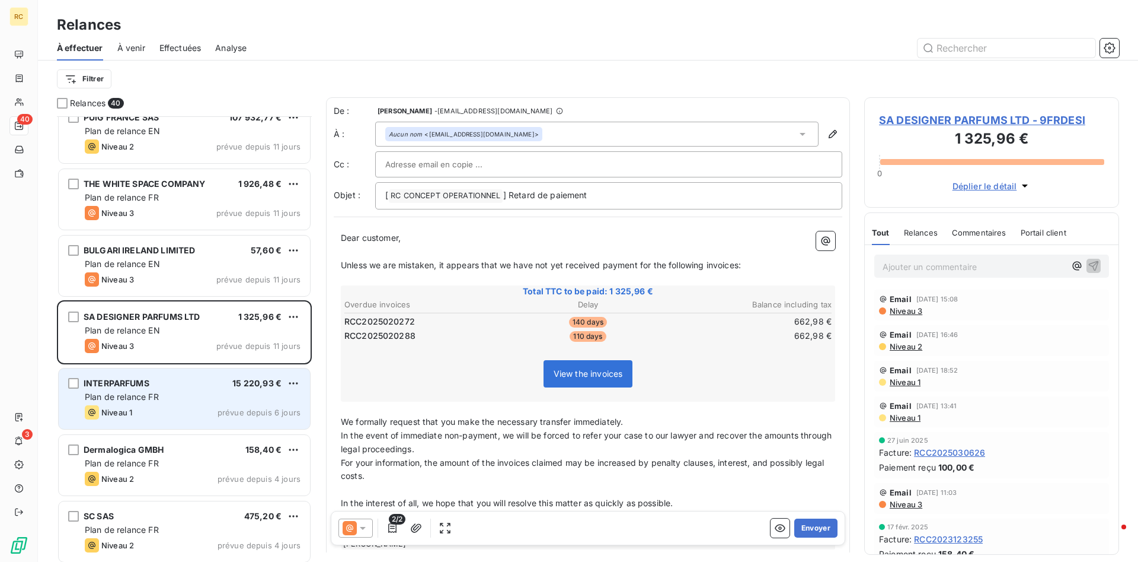
click at [135, 382] on span "INTERPARFUMS" at bounding box center [117, 383] width 66 height 10
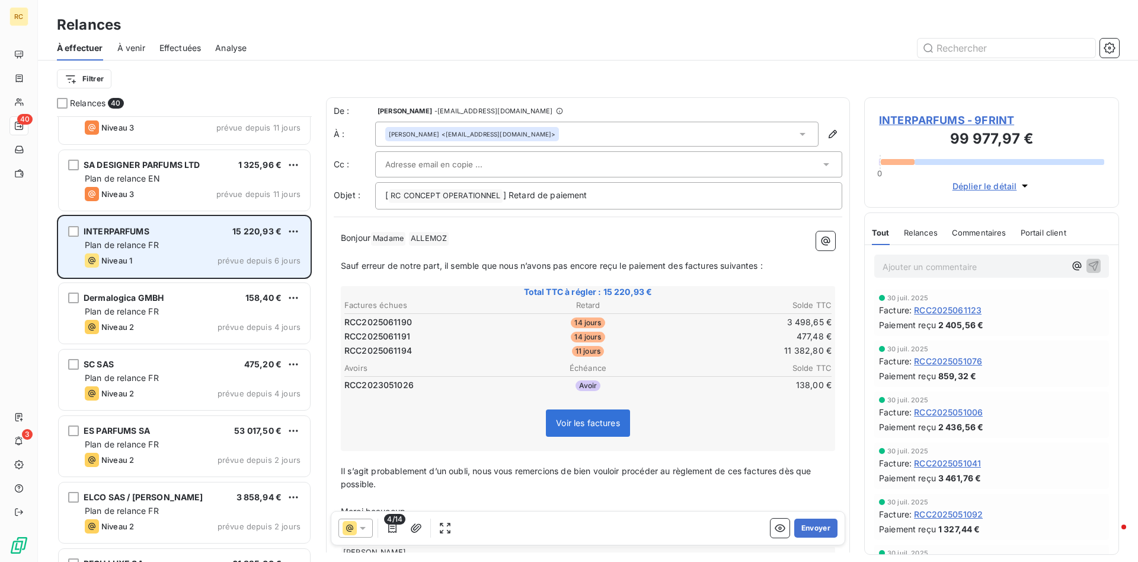
scroll to position [2057, 0]
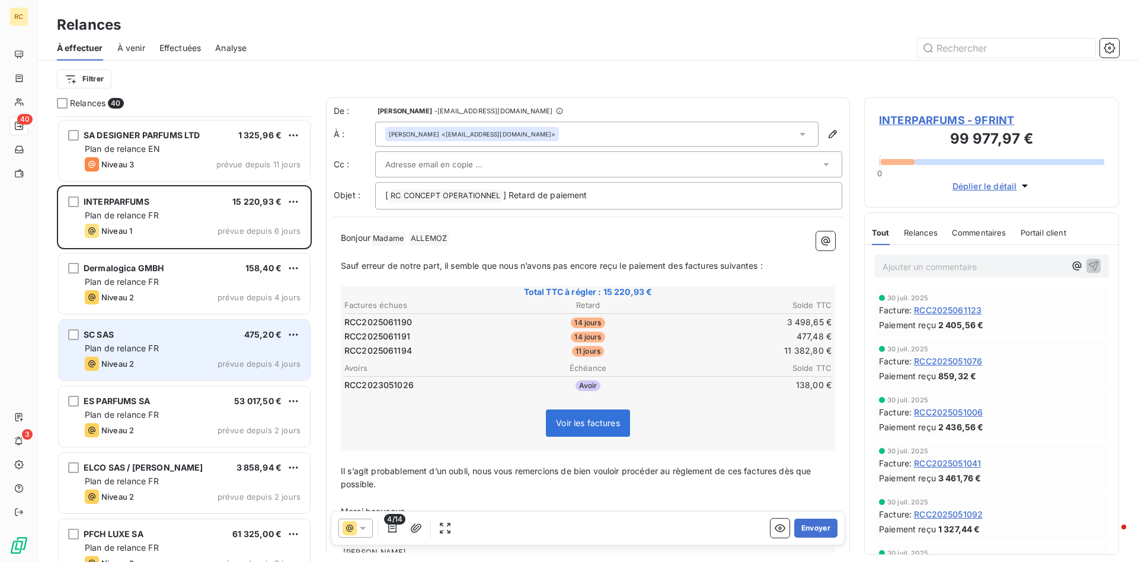
click at [102, 332] on span "SC SAS" at bounding box center [99, 334] width 30 height 10
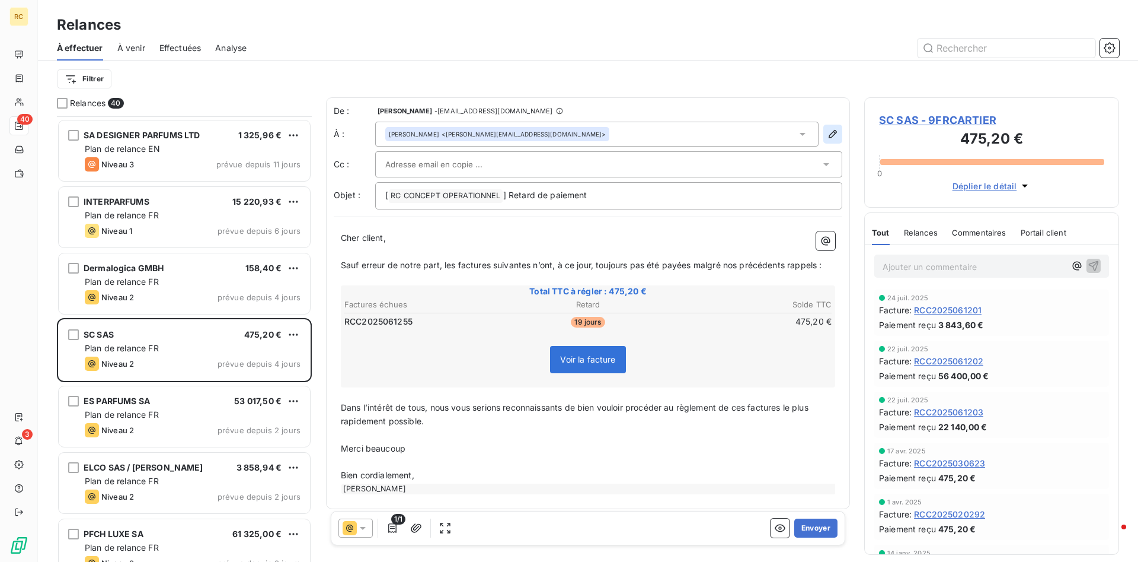
click at [828, 134] on icon "button" at bounding box center [833, 134] width 12 height 12
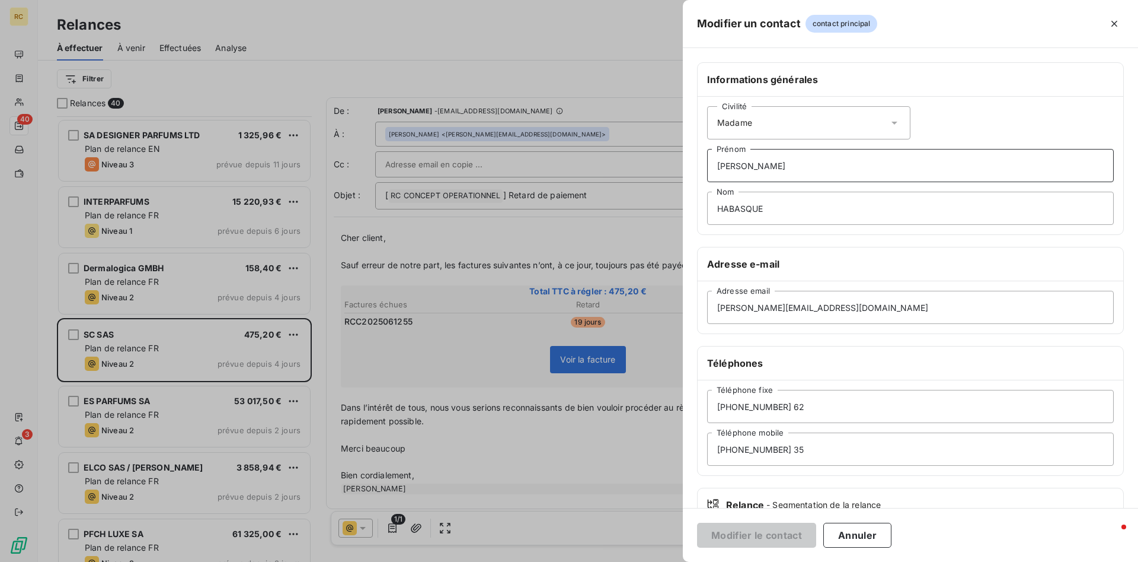
drag, startPoint x: 754, startPoint y: 164, endPoint x: 682, endPoint y: 165, distance: 72.4
click at [682, 561] on div "Modifier un contact contact principal Informations générales Civilité Madame [P…" at bounding box center [569, 562] width 1138 height 0
drag, startPoint x: 749, startPoint y: 165, endPoint x: 687, endPoint y: 165, distance: 61.7
click at [707, 165] on input "[PERSON_NAME]" at bounding box center [910, 165] width 407 height 33
drag, startPoint x: 760, startPoint y: 208, endPoint x: 751, endPoint y: 209, distance: 9.6
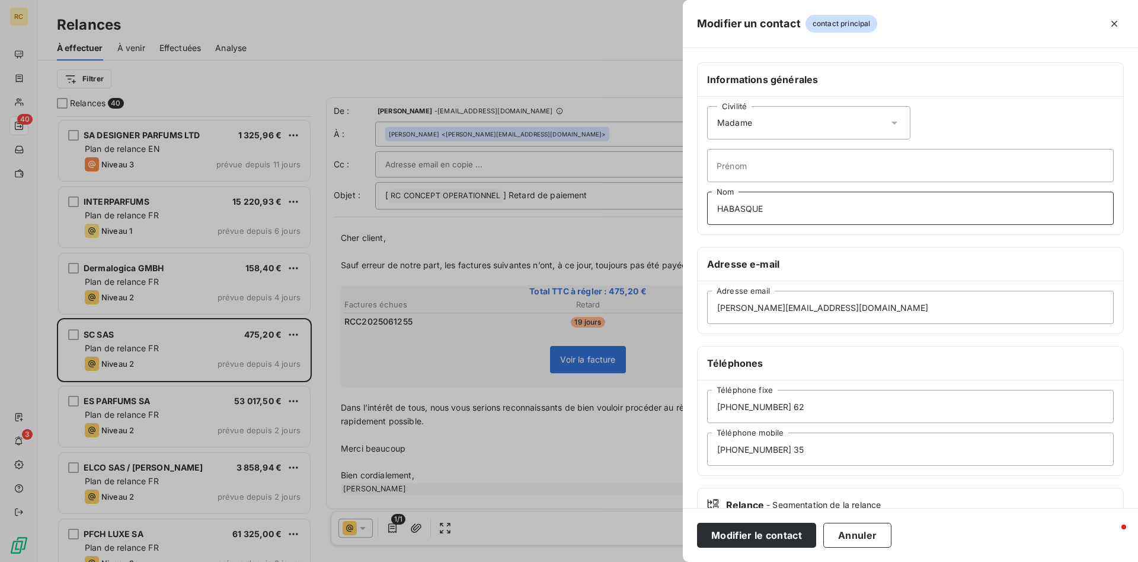
click at [742, 208] on input "HABASQUE" at bounding box center [910, 208] width 407 height 33
drag, startPoint x: 762, startPoint y: 206, endPoint x: 664, endPoint y: 206, distance: 98.4
click at [707, 206] on input "HABASQUE" at bounding box center [910, 208] width 407 height 33
drag, startPoint x: 838, startPoint y: 305, endPoint x: 655, endPoint y: 304, distance: 183.8
click at [707, 304] on input "[PERSON_NAME][EMAIL_ADDRESS][DOMAIN_NAME]" at bounding box center [910, 307] width 407 height 33
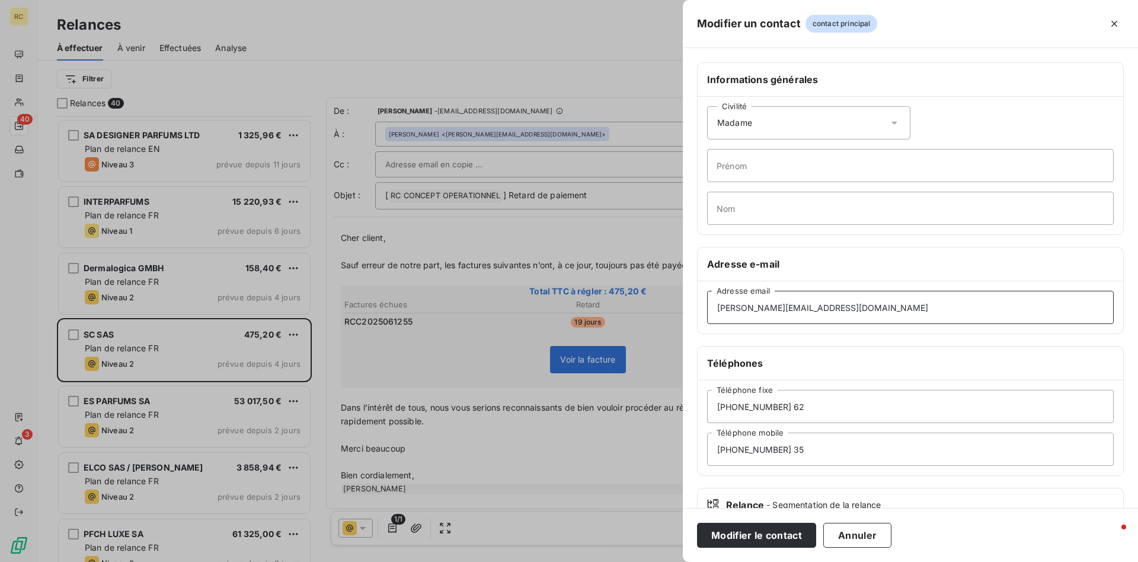
paste input "societe-cartier.comptabilitefournisseurs@richemont"
type input "[EMAIL_ADDRESS][DOMAIN_NAME]"
click at [747, 535] on button "Modifier le contact" at bounding box center [756, 534] width 119 height 25
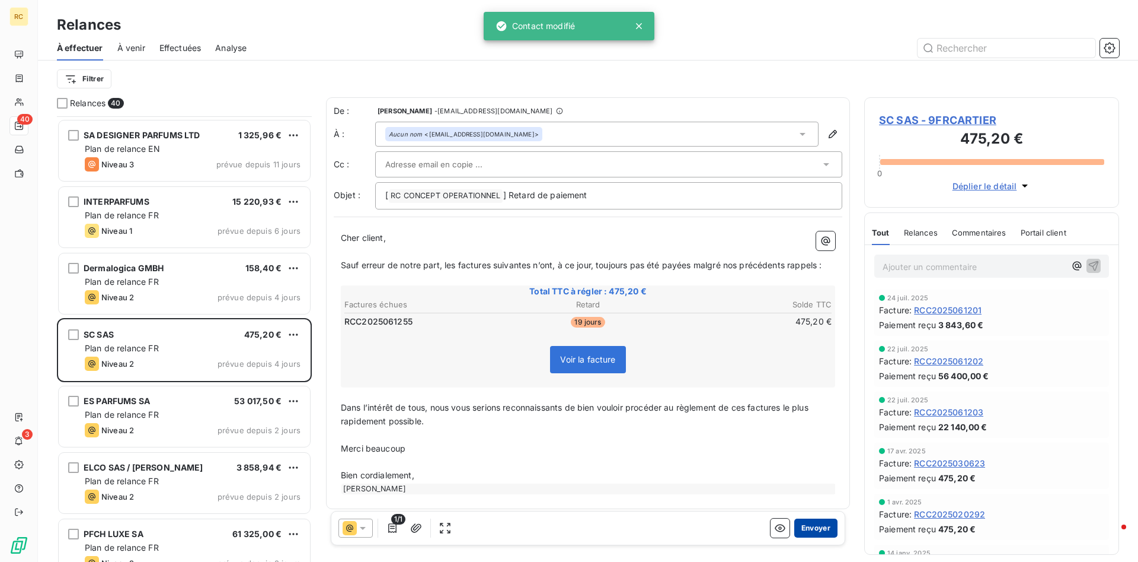
click at [821, 525] on button "Envoyer" at bounding box center [816, 527] width 43 height 19
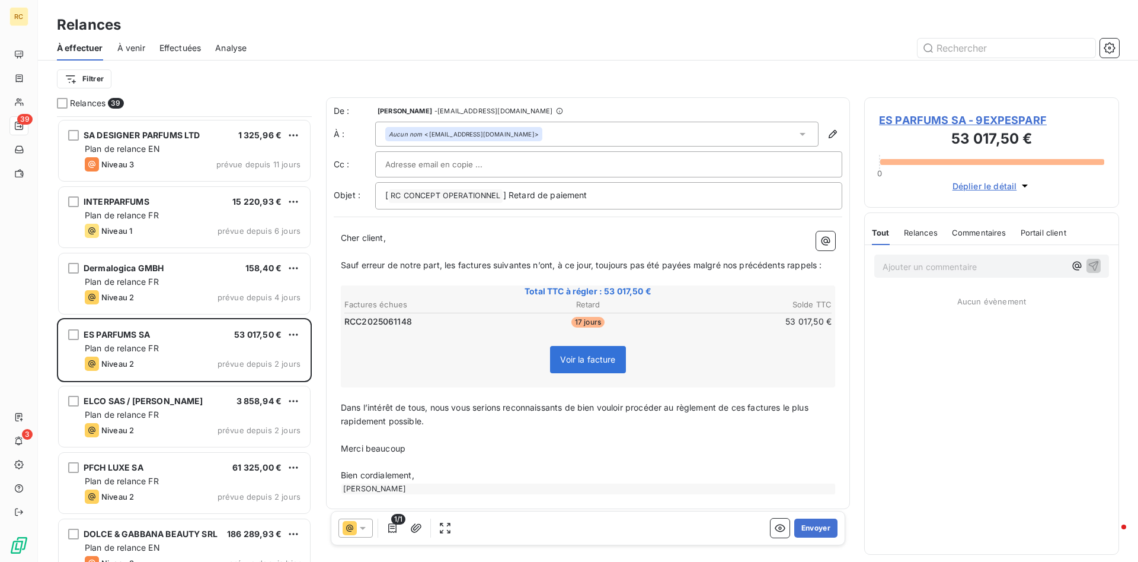
click at [367, 520] on div at bounding box center [356, 527] width 34 height 19
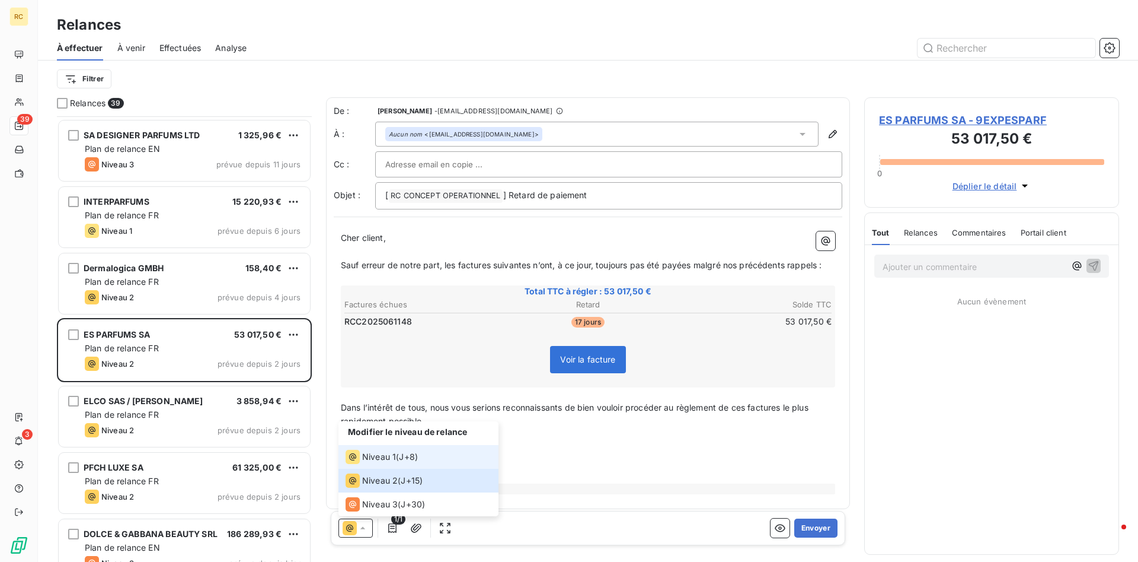
click at [377, 456] on span "Niveau 1" at bounding box center [379, 457] width 34 height 12
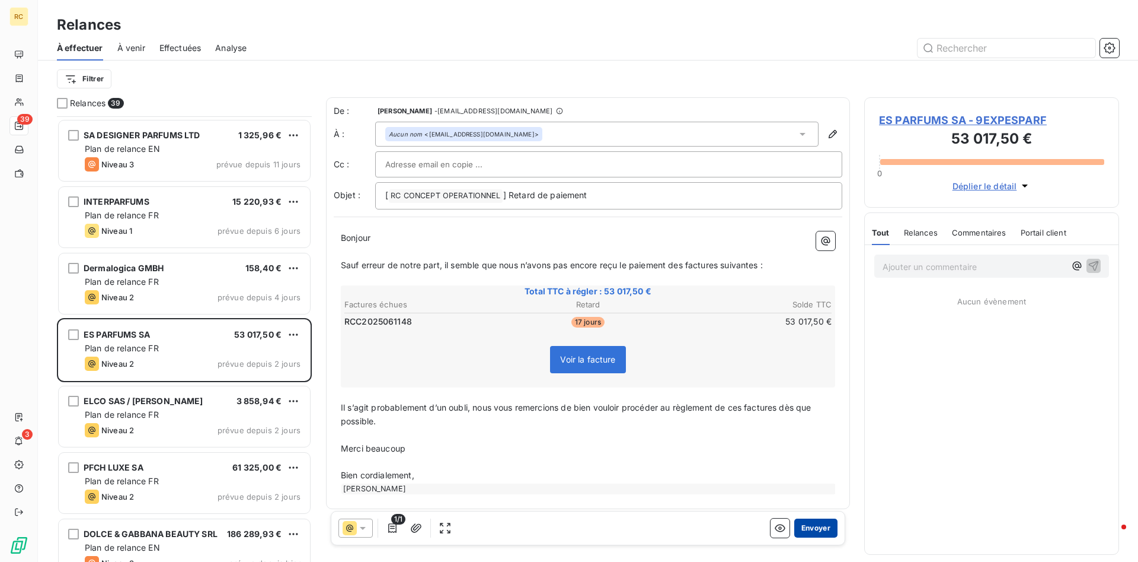
click at [811, 530] on button "Envoyer" at bounding box center [816, 527] width 43 height 19
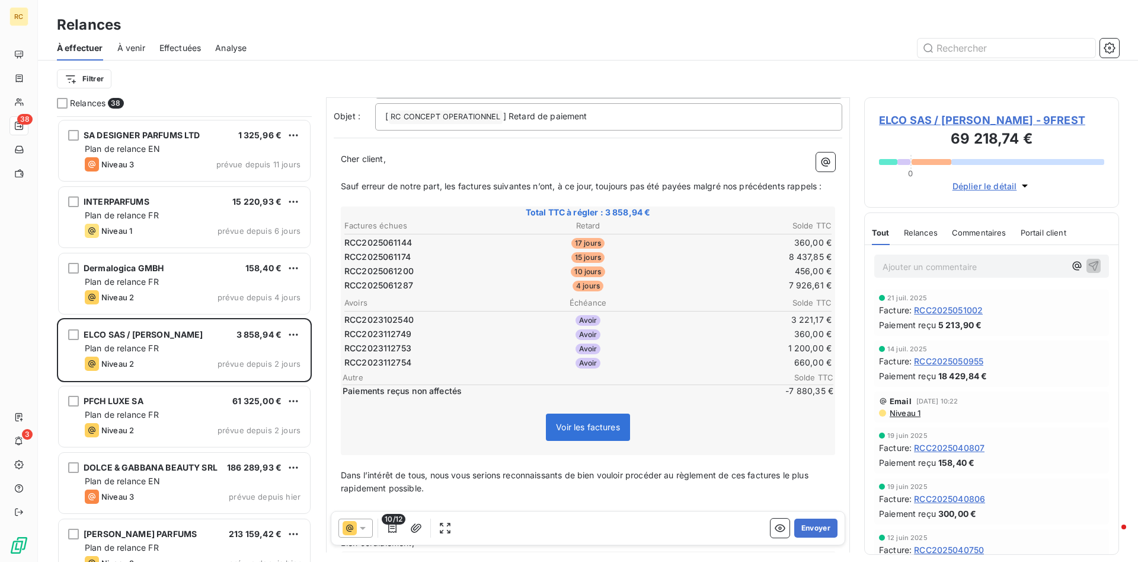
scroll to position [152, 0]
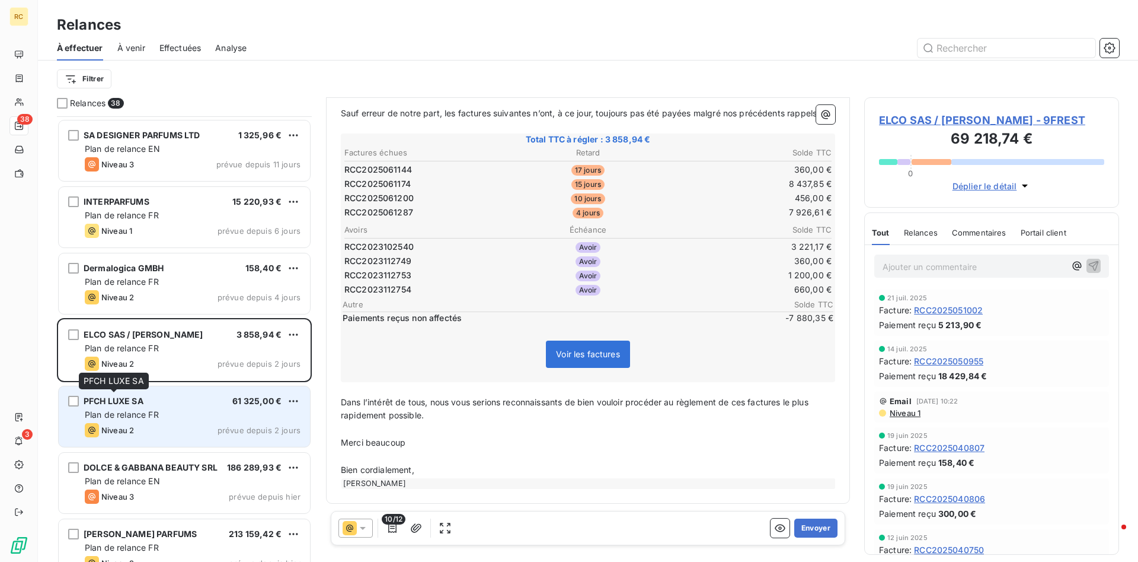
click at [117, 400] on span "PFCH LUXE SA" at bounding box center [114, 401] width 60 height 10
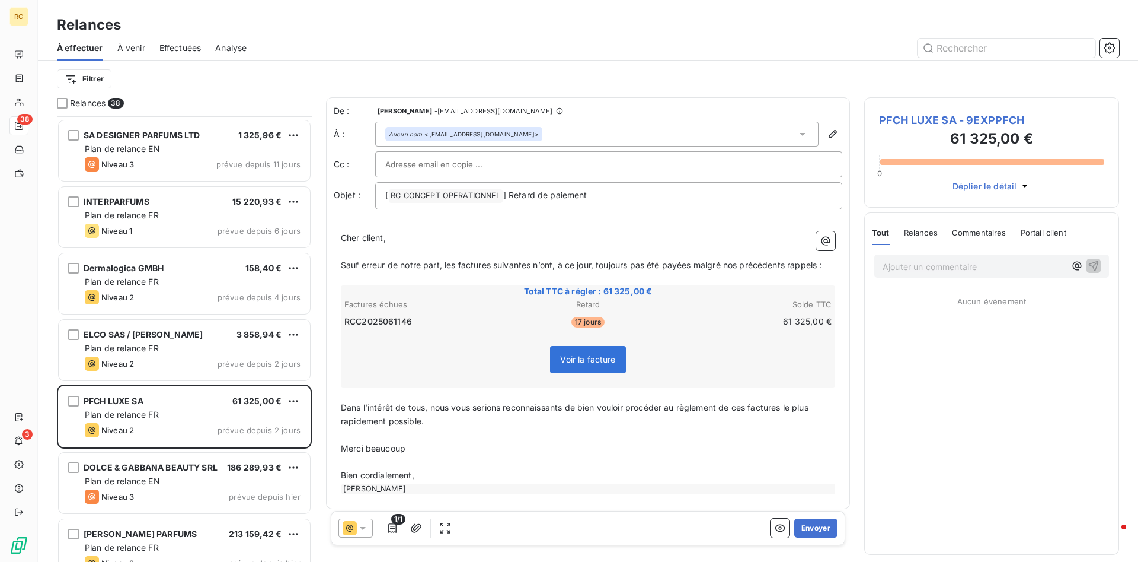
click at [361, 528] on icon at bounding box center [363, 528] width 12 height 12
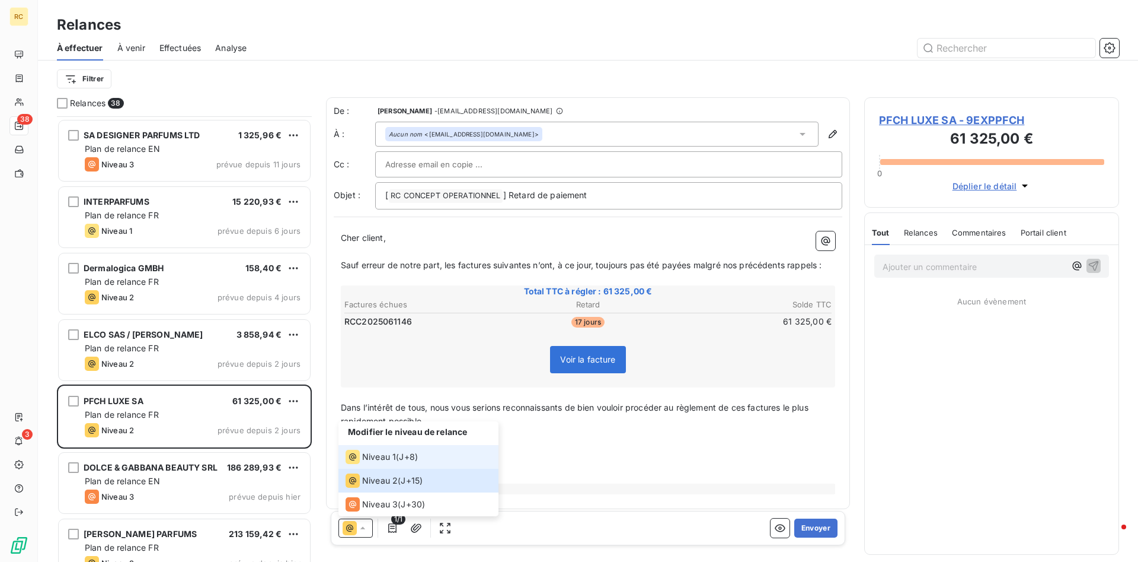
click at [373, 460] on span "Niveau 1" at bounding box center [379, 457] width 34 height 12
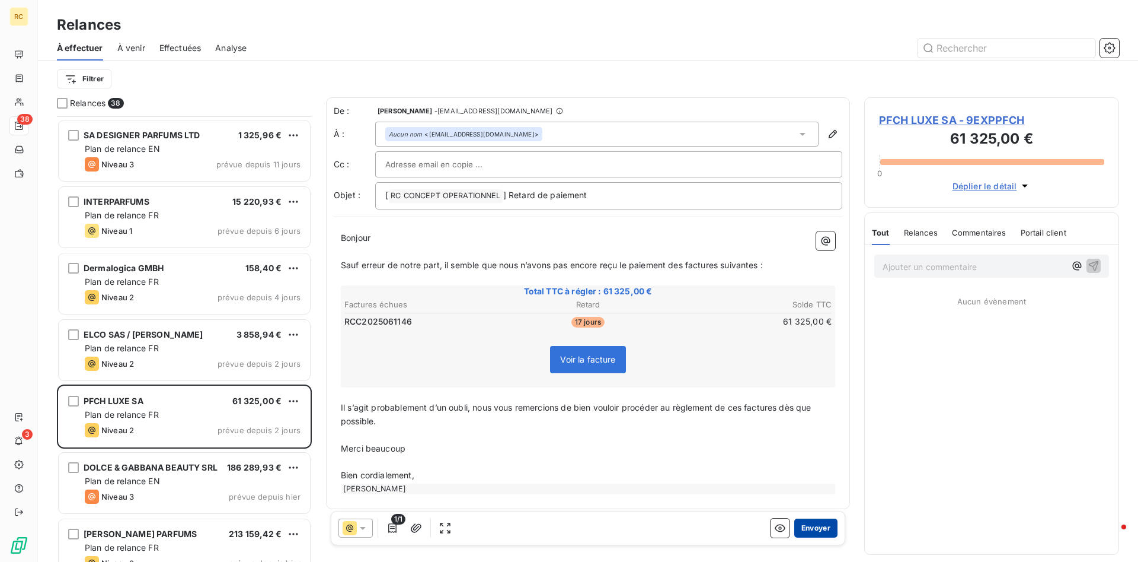
click at [819, 528] on button "Envoyer" at bounding box center [816, 527] width 43 height 19
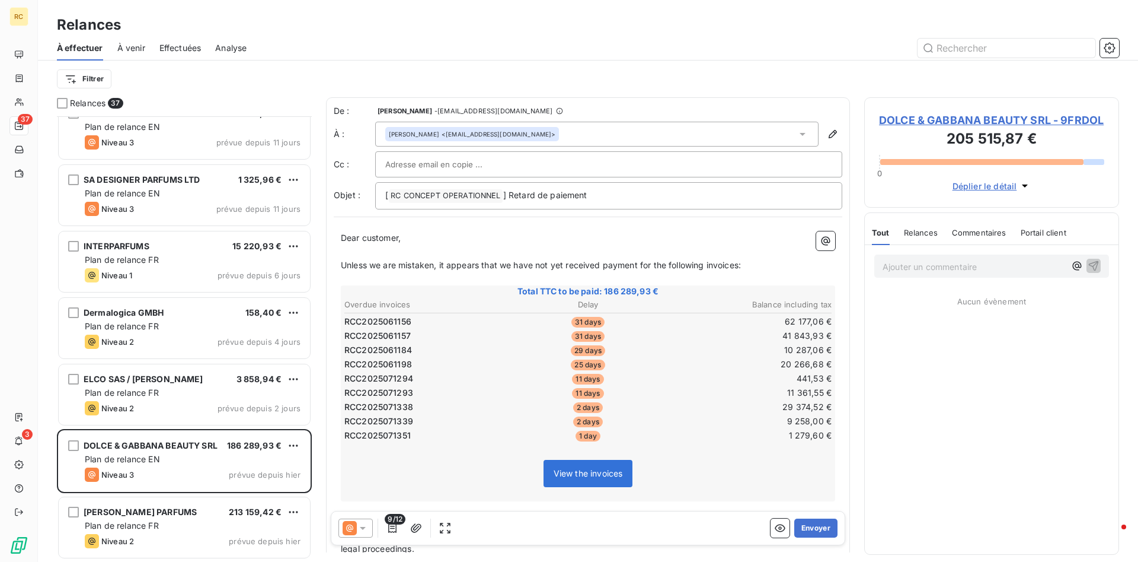
scroll to position [2012, 0]
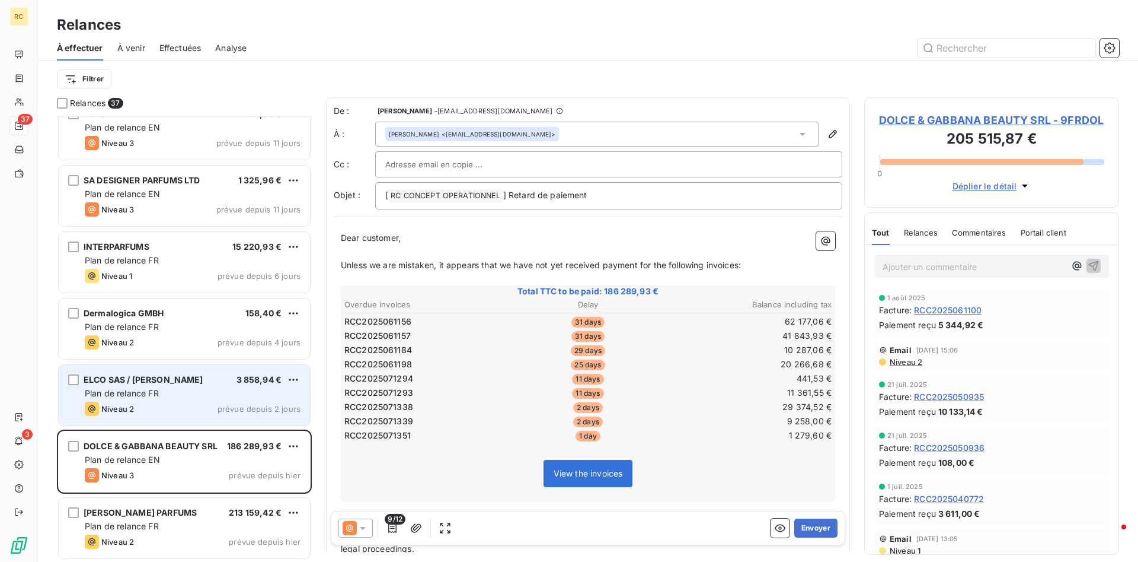
click at [154, 387] on div "Plan de relance FR" at bounding box center [193, 393] width 216 height 12
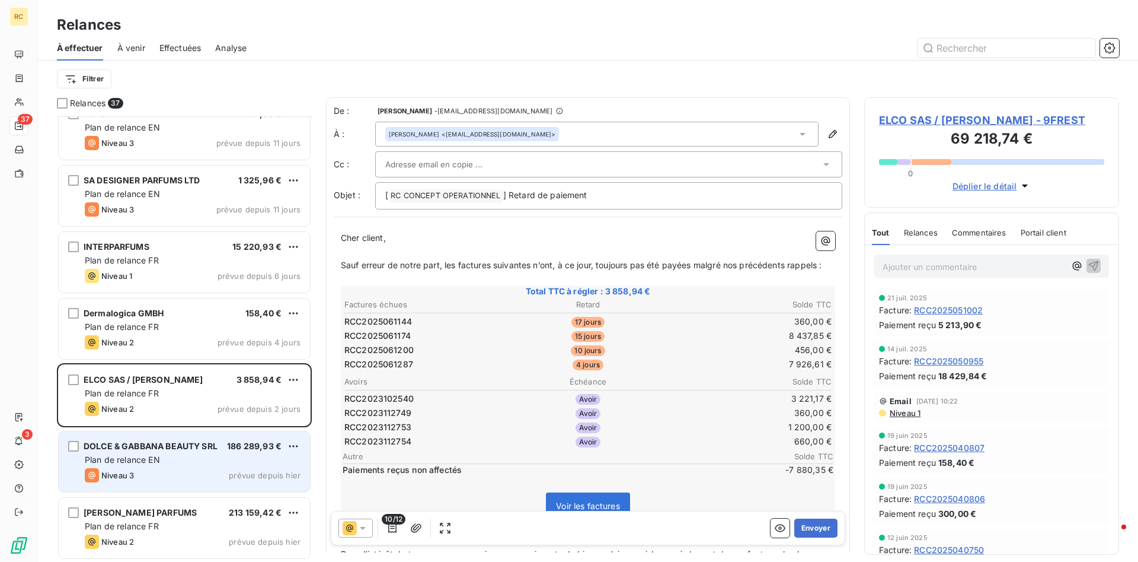
click at [116, 454] on div "Plan de relance EN" at bounding box center [193, 460] width 216 height 12
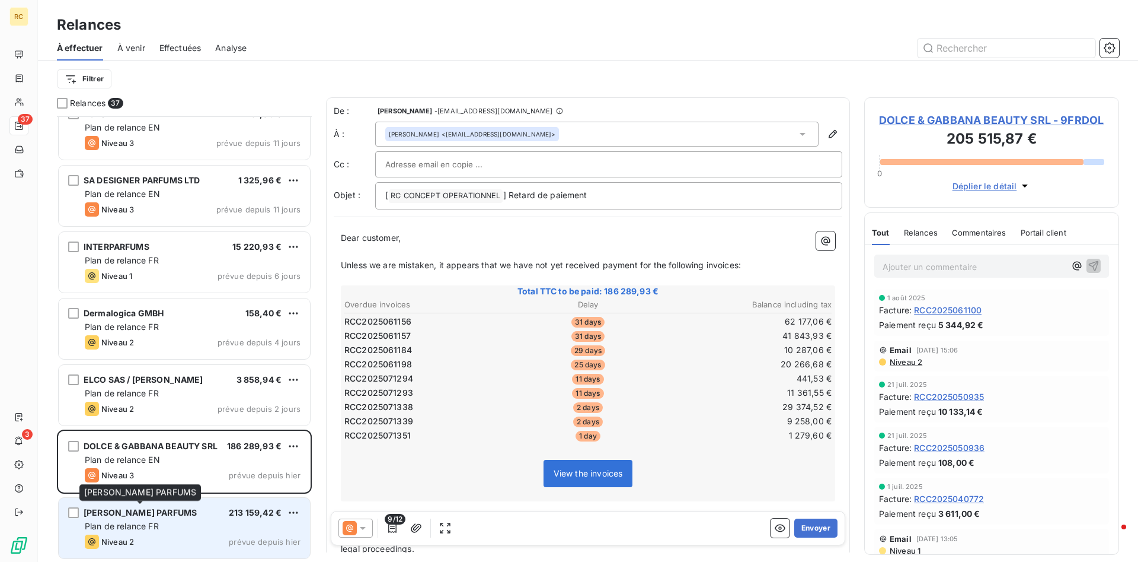
click at [148, 514] on span "[PERSON_NAME] PARFUMS" at bounding box center [140, 512] width 113 height 10
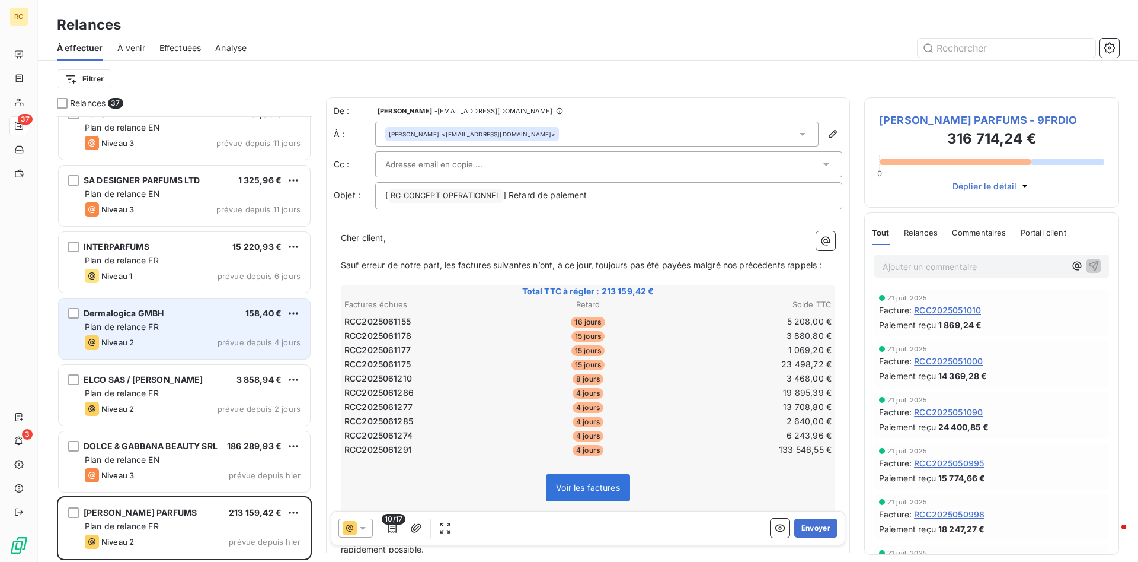
scroll to position [2013, 0]
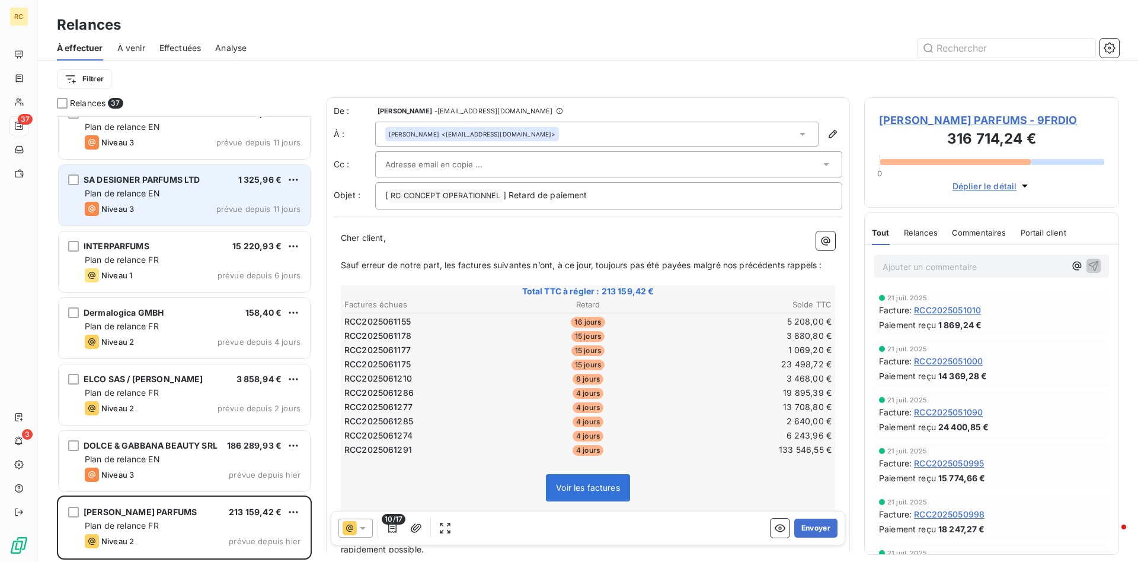
click at [107, 170] on div "SA DESIGNER PARFUMS LTD 1 325,96 € Plan de relance EN Niveau 3 prévue depuis 11…" at bounding box center [184, 195] width 251 height 60
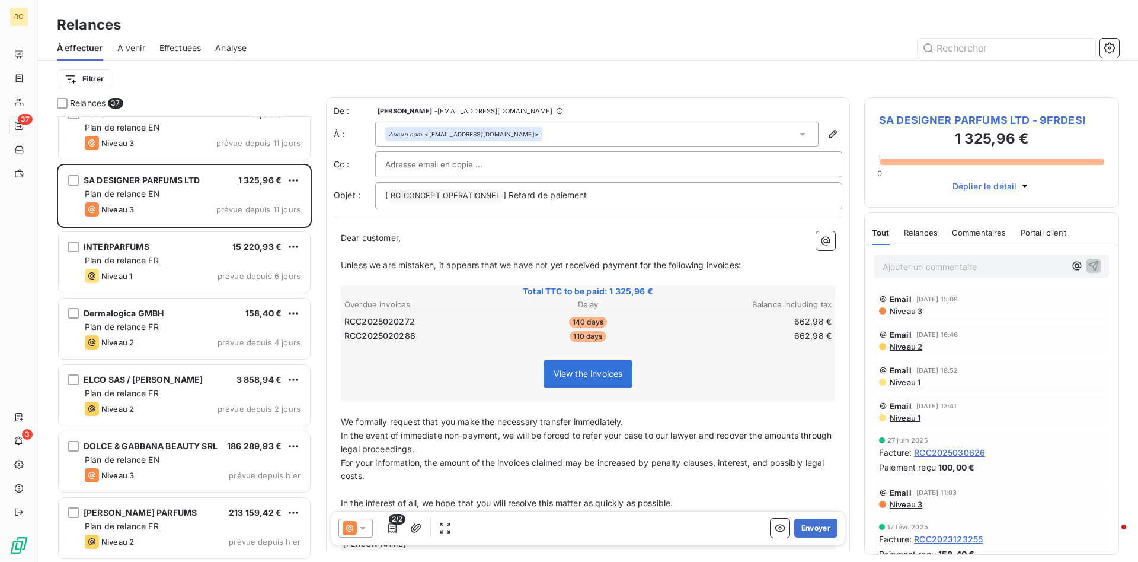
click at [489, 163] on input "text" at bounding box center [448, 164] width 127 height 18
paste input "[PERSON_NAME][EMAIL_ADDRESS][DOMAIN_NAME]"
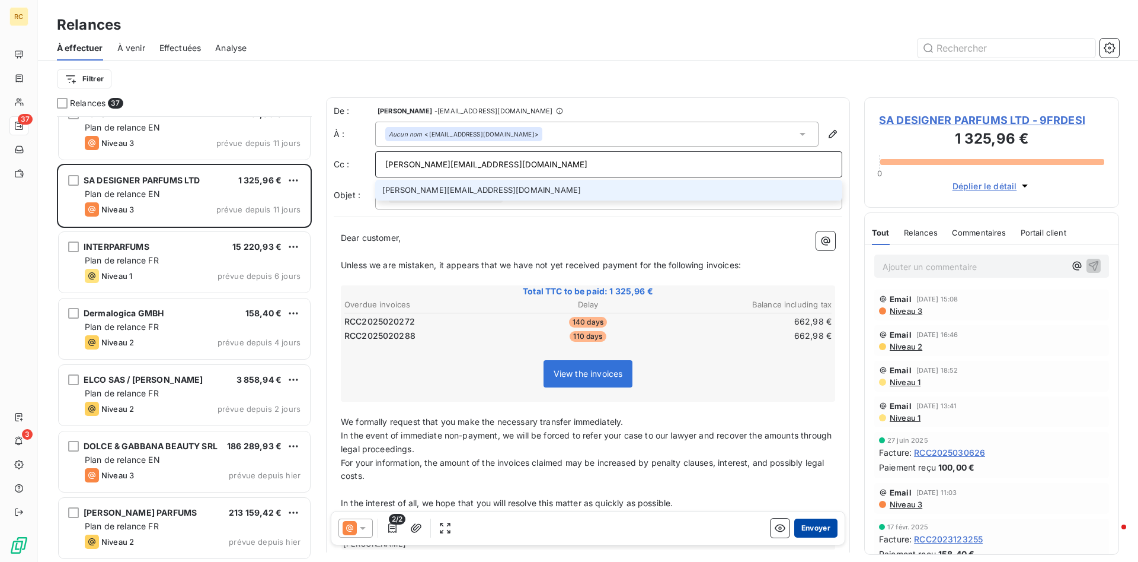
type input "[PERSON_NAME][EMAIL_ADDRESS][DOMAIN_NAME]"
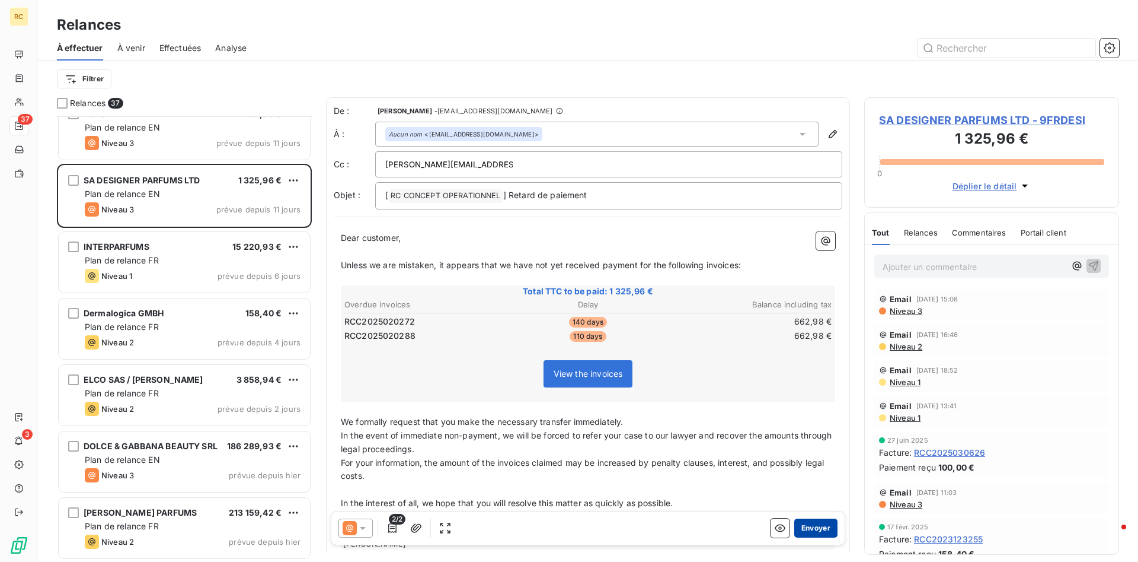
click at [807, 527] on button "Envoyer" at bounding box center [816, 527] width 43 height 19
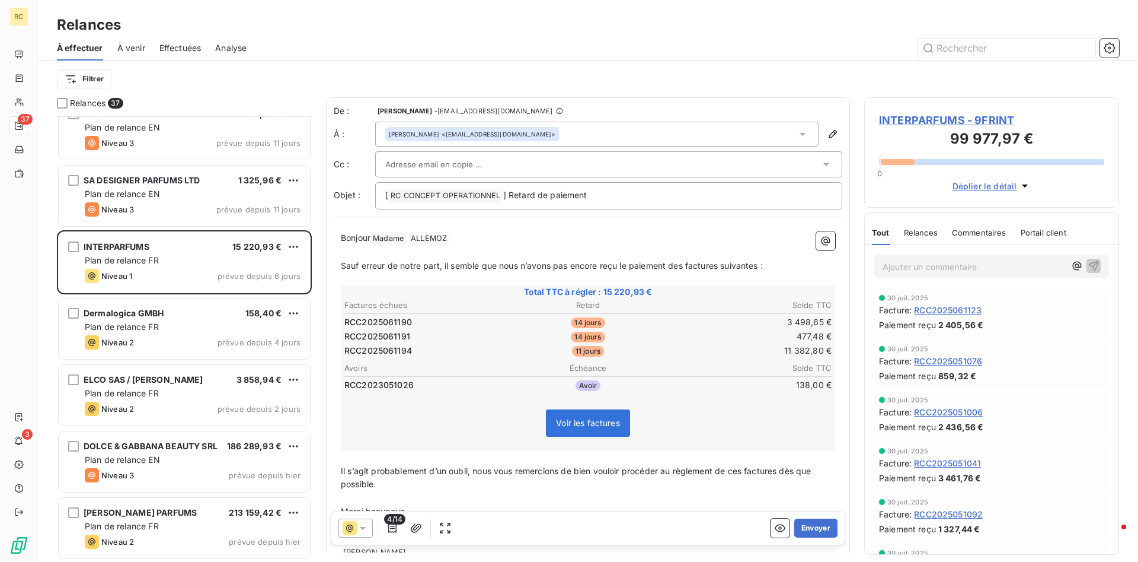
scroll to position [1946, 0]
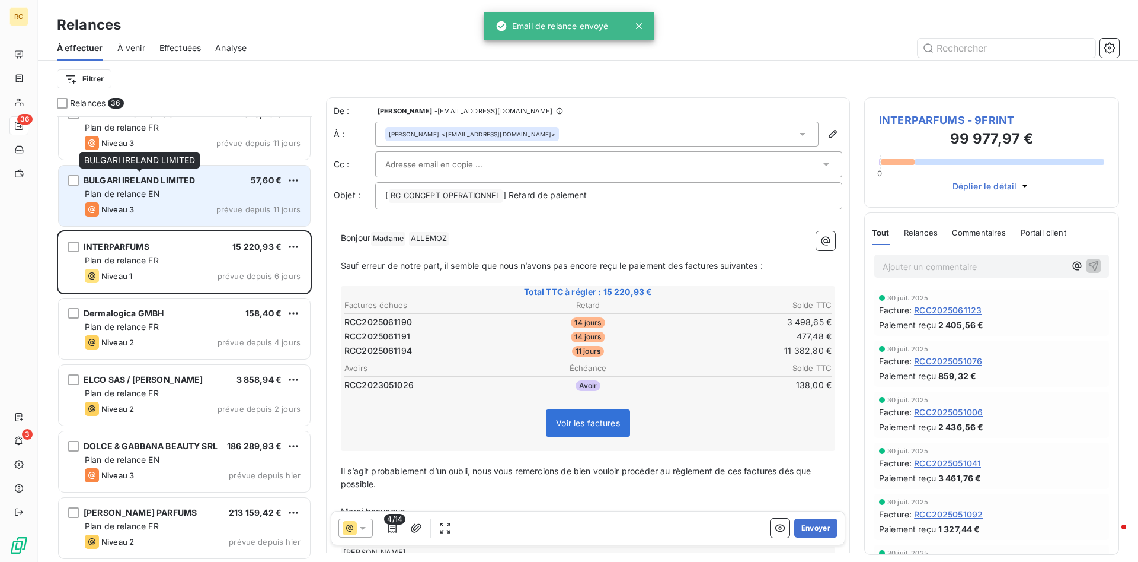
click at [111, 186] on div "BULGARI IRELAND LIMITED" at bounding box center [139, 180] width 111 height 12
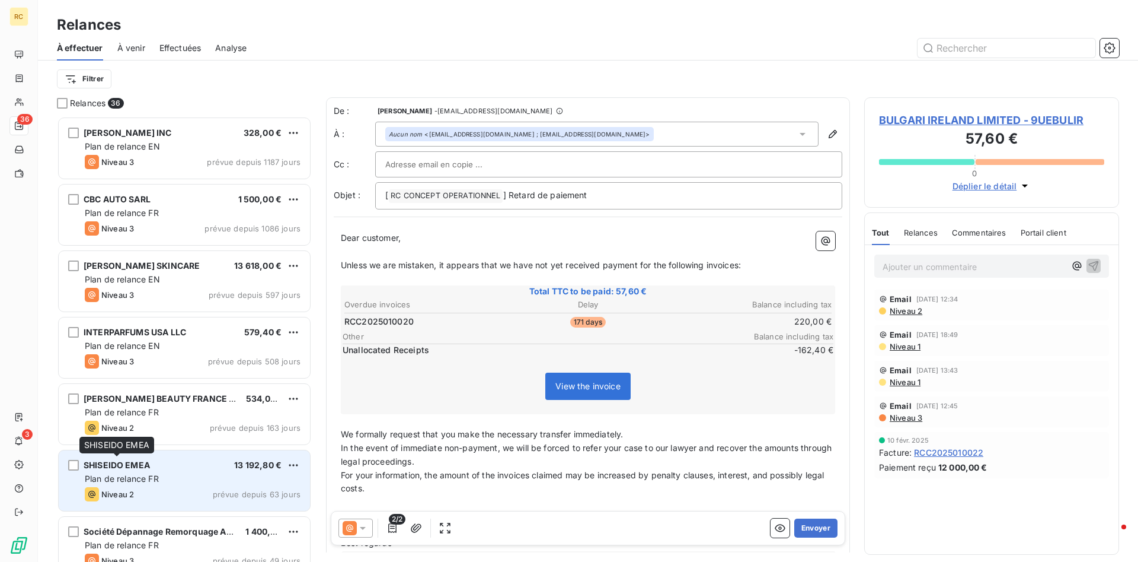
click at [106, 466] on span "SHISEIDO EMEA" at bounding box center [117, 465] width 66 height 10
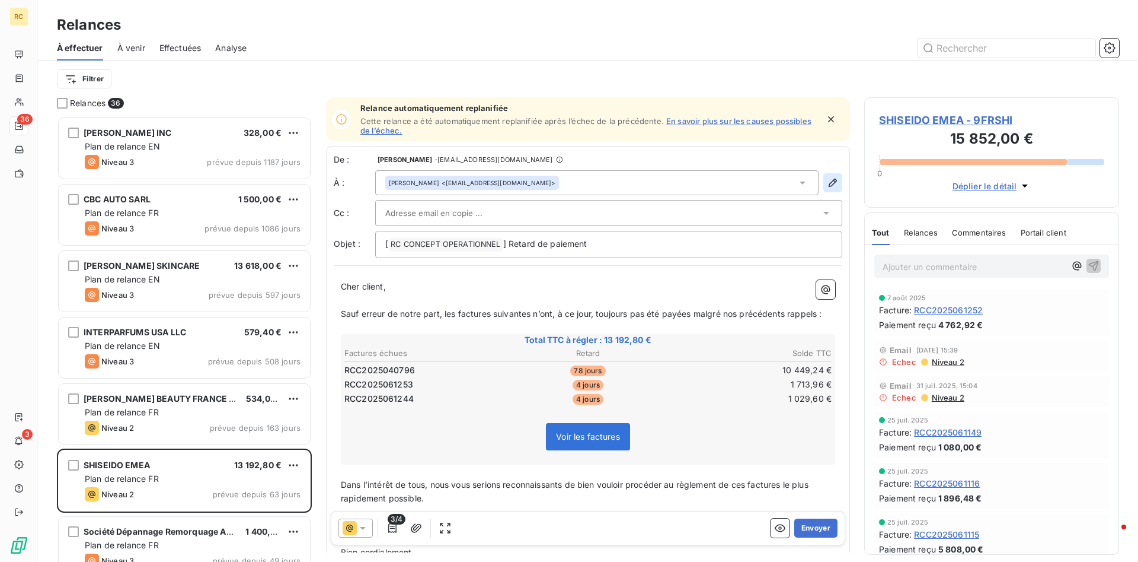
click at [834, 181] on icon "button" at bounding box center [833, 183] width 12 height 12
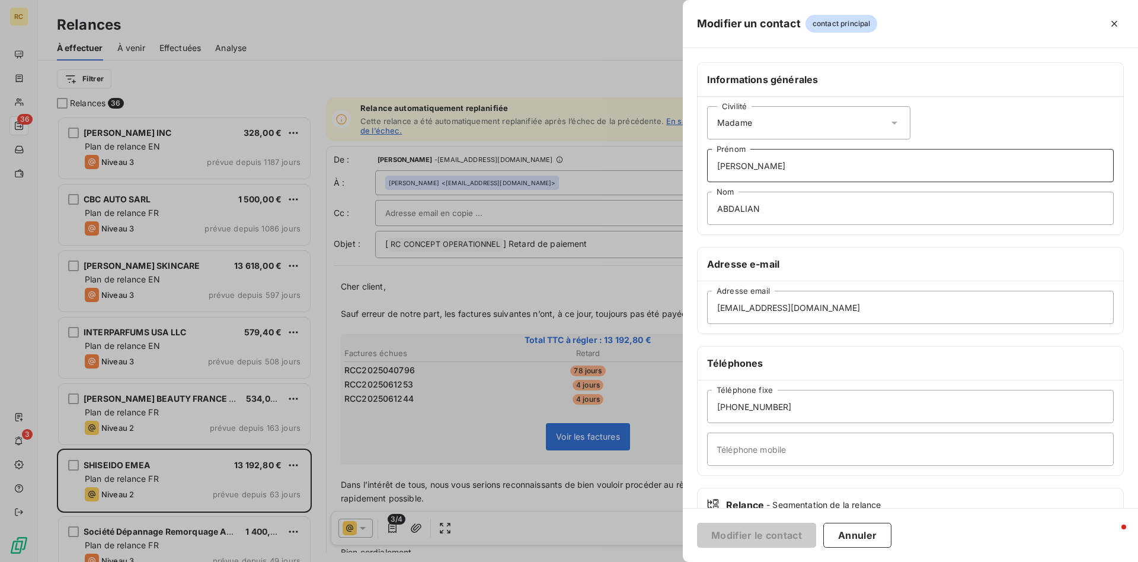
drag, startPoint x: 766, startPoint y: 169, endPoint x: 630, endPoint y: 157, distance: 136.3
click at [630, 561] on div "Modifier un contact contact principal Informations générales Civilité Madame [P…" at bounding box center [569, 562] width 1138 height 0
drag, startPoint x: 750, startPoint y: 164, endPoint x: 632, endPoint y: 163, distance: 118.6
click at [707, 163] on input "[PERSON_NAME]" at bounding box center [910, 165] width 407 height 33
drag, startPoint x: 763, startPoint y: 210, endPoint x: 683, endPoint y: 203, distance: 80.4
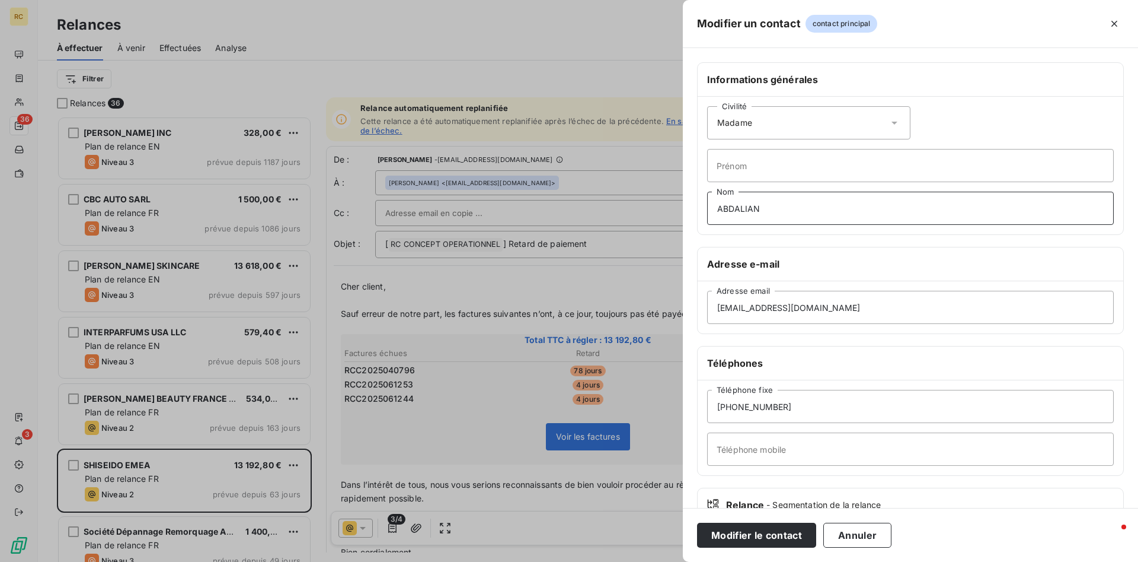
click at [707, 203] on input "ABDALIAN" at bounding box center [910, 208] width 407 height 33
drag, startPoint x: 811, startPoint y: 305, endPoint x: 646, endPoint y: 301, distance: 164.9
click at [707, 301] on input "[EMAIL_ADDRESS][DOMAIN_NAME]" at bounding box center [910, 307] width 407 height 33
paste input "vendor_invoices.shiseido-emea@emea.shiseido"
type input "[EMAIL_ADDRESS][DOMAIN_NAME]"
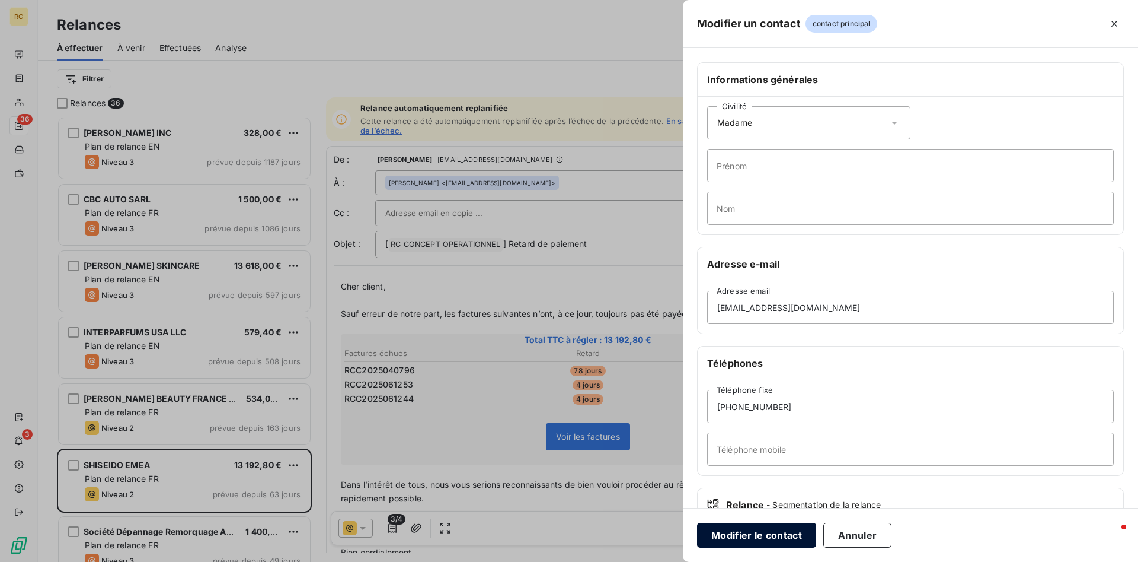
click at [745, 533] on button "Modifier le contact" at bounding box center [756, 534] width 119 height 25
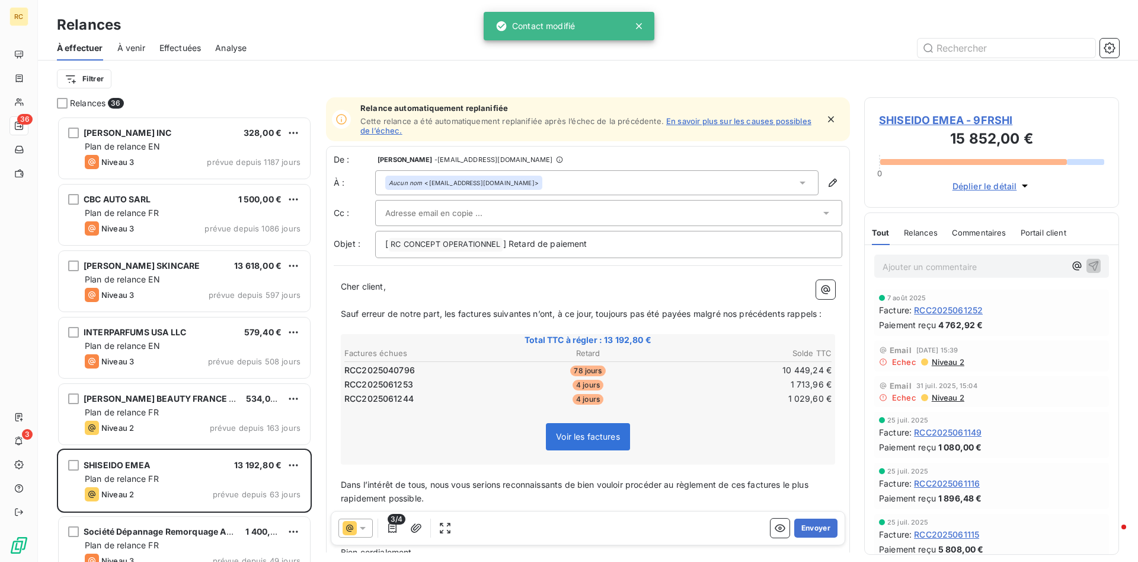
click at [406, 213] on input "text" at bounding box center [448, 213] width 127 height 18
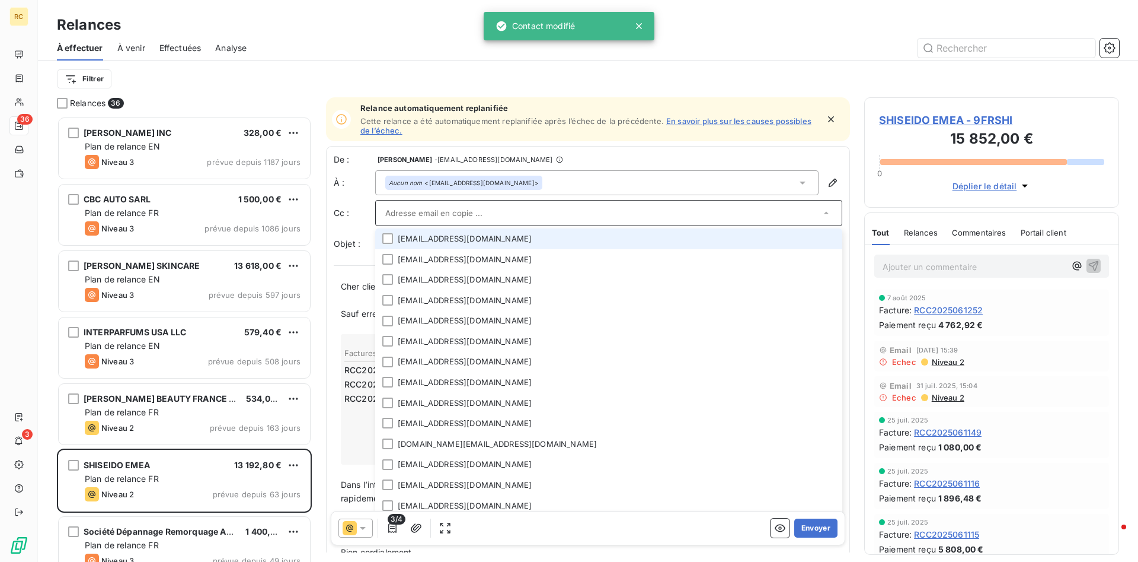
paste input "[PERSON_NAME][EMAIL_ADDRESS][DOMAIN_NAME]"
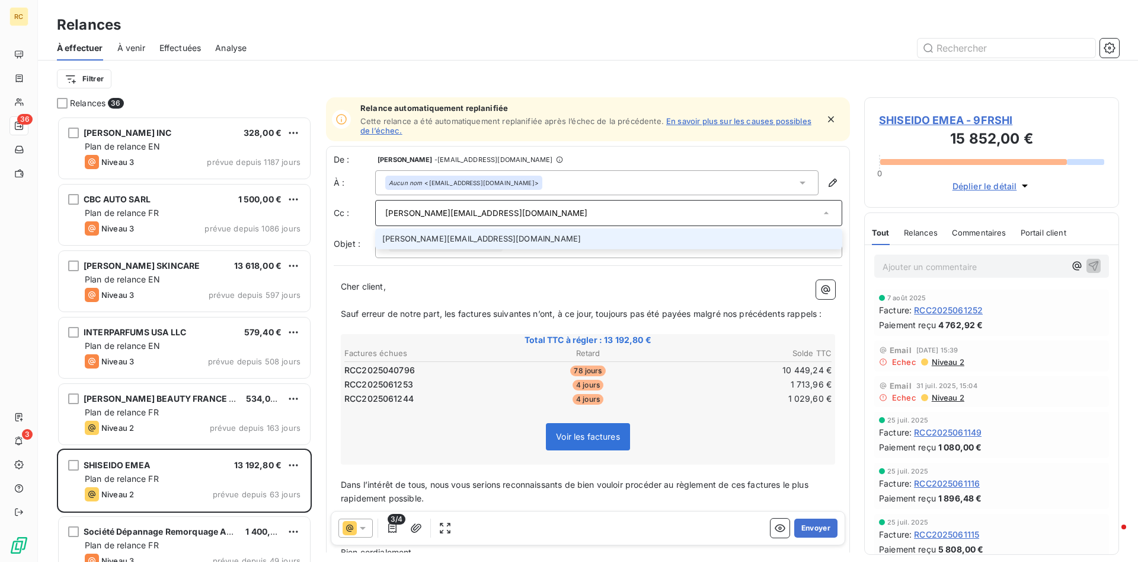
type input "[PERSON_NAME][EMAIL_ADDRESS][DOMAIN_NAME]"
click at [396, 240] on li "[PERSON_NAME][EMAIL_ADDRESS][DOMAIN_NAME]" at bounding box center [608, 238] width 467 height 21
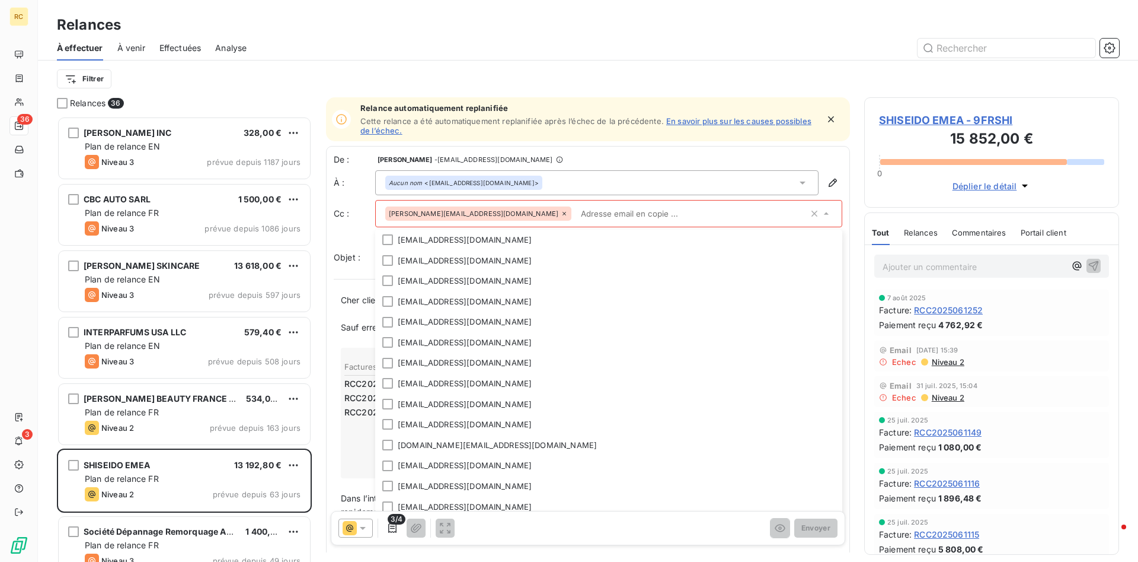
click at [506, 209] on div "[PERSON_NAME][EMAIL_ADDRESS][DOMAIN_NAME]" at bounding box center [478, 213] width 186 height 14
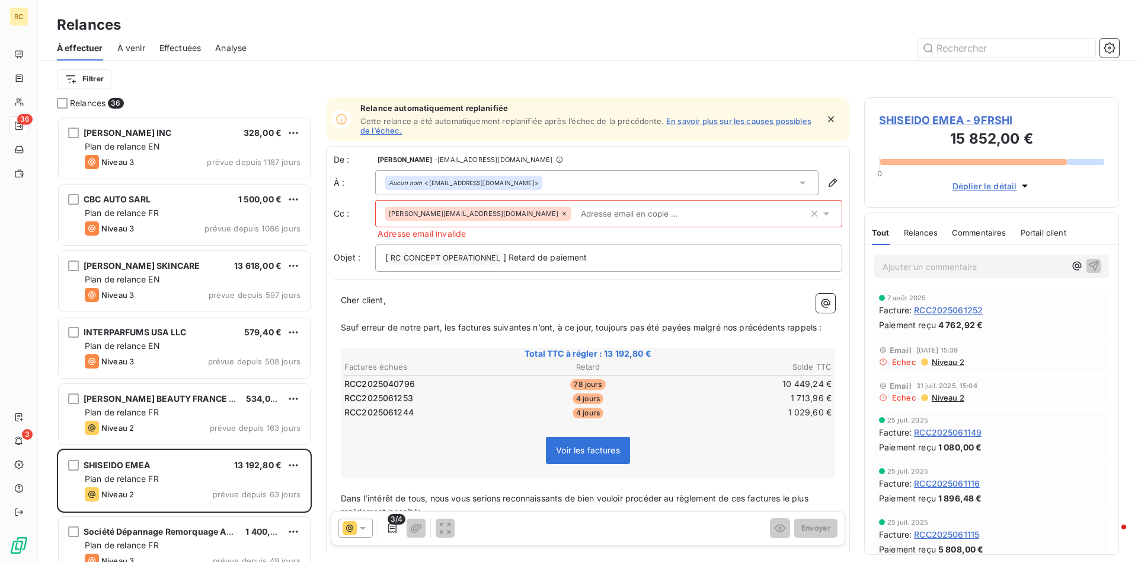
click at [611, 212] on input "text" at bounding box center [644, 214] width 137 height 18
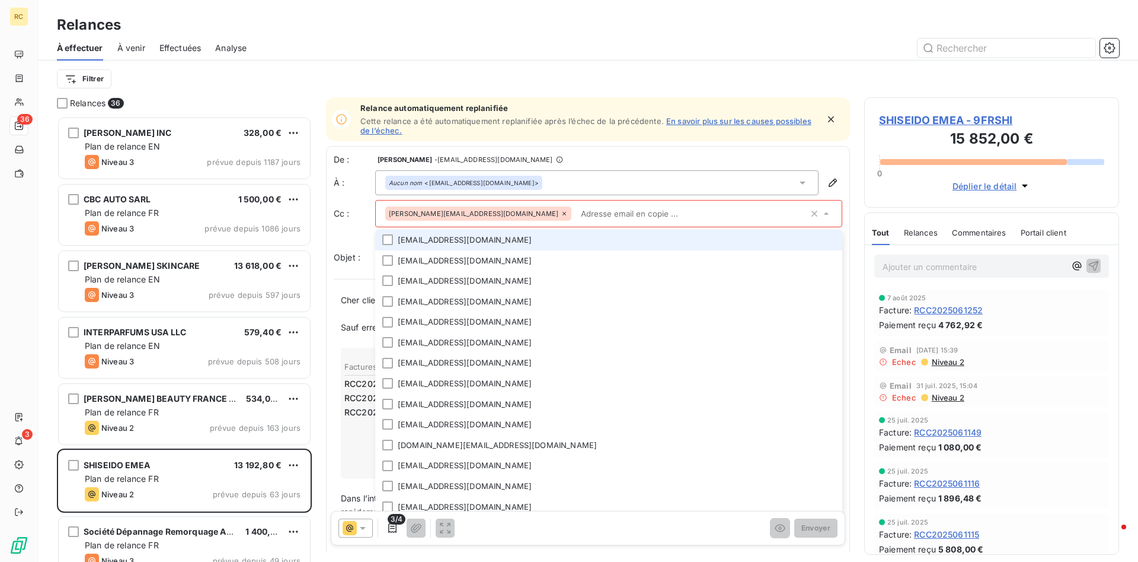
click at [561, 211] on icon at bounding box center [564, 213] width 7 height 7
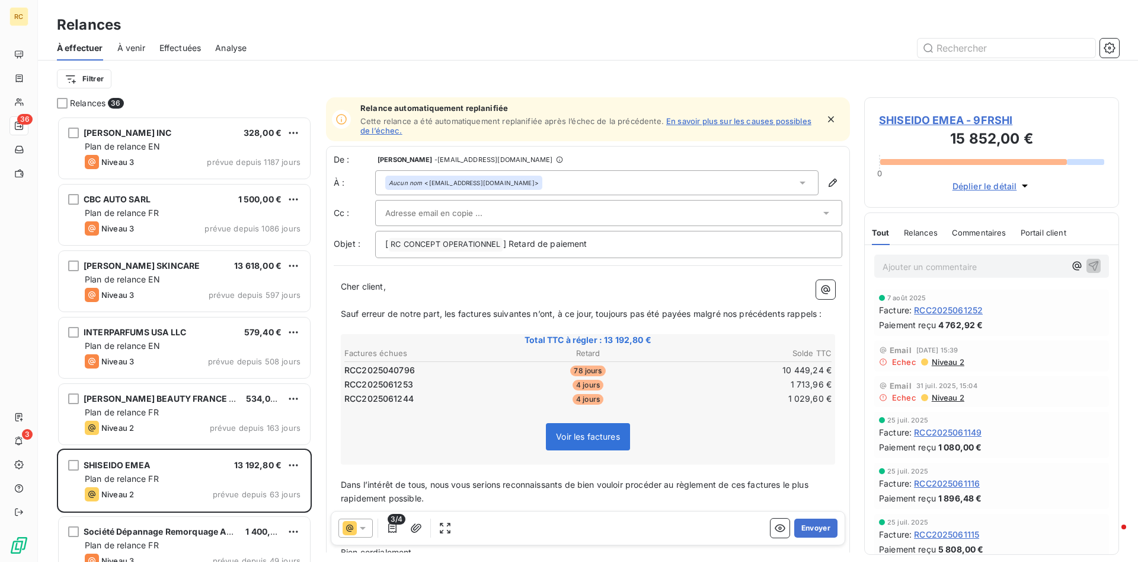
paste input "[PERSON_NAME][EMAIL_ADDRESS][DOMAIN_NAME]"
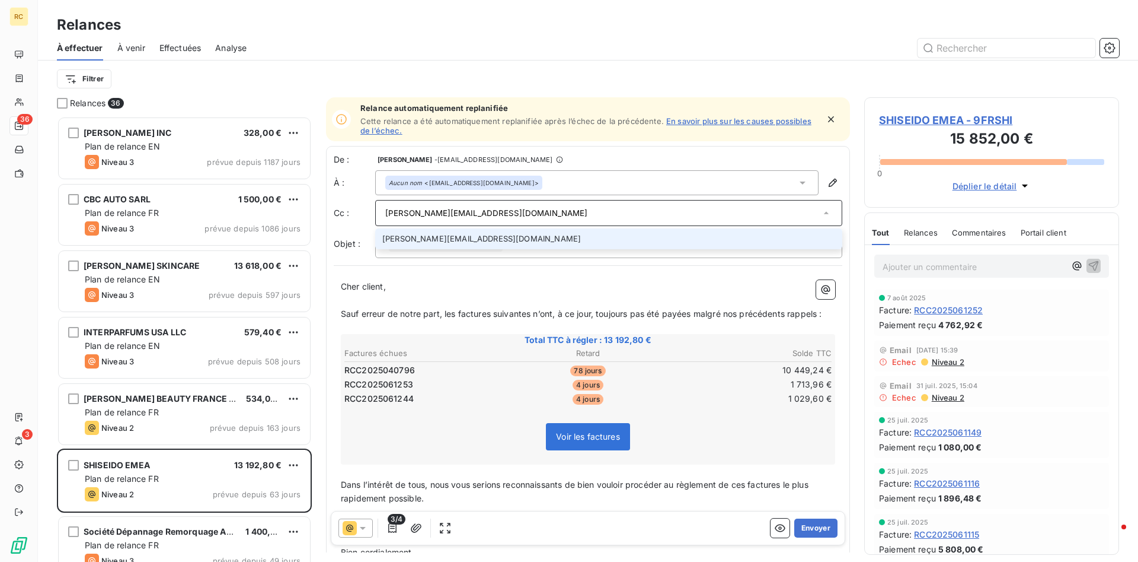
type input "[PERSON_NAME][EMAIL_ADDRESS][DOMAIN_NAME]"
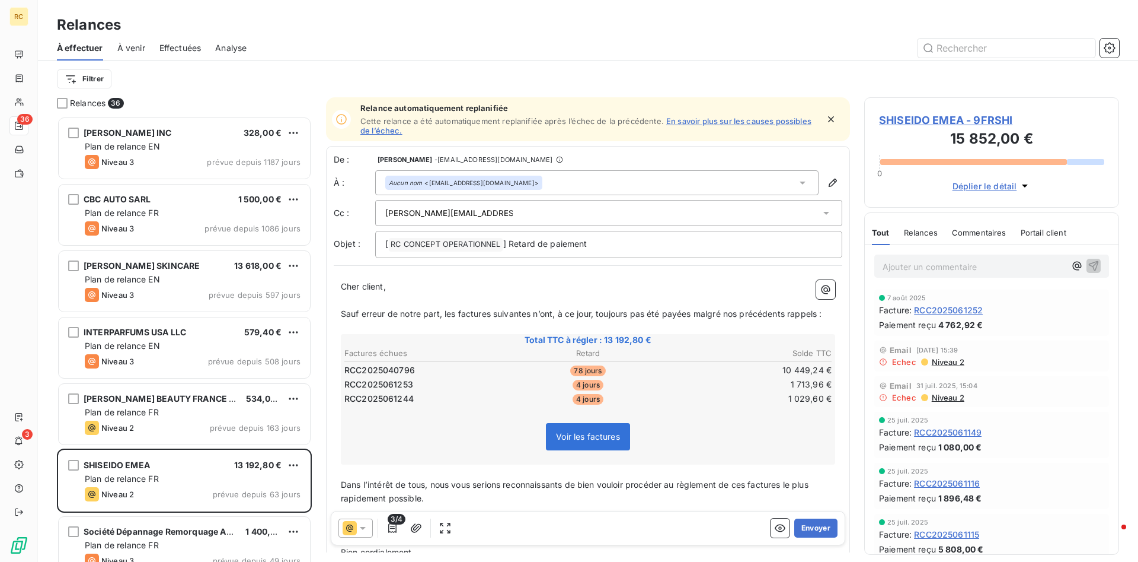
click at [429, 331] on p "﻿" at bounding box center [588, 328] width 495 height 14
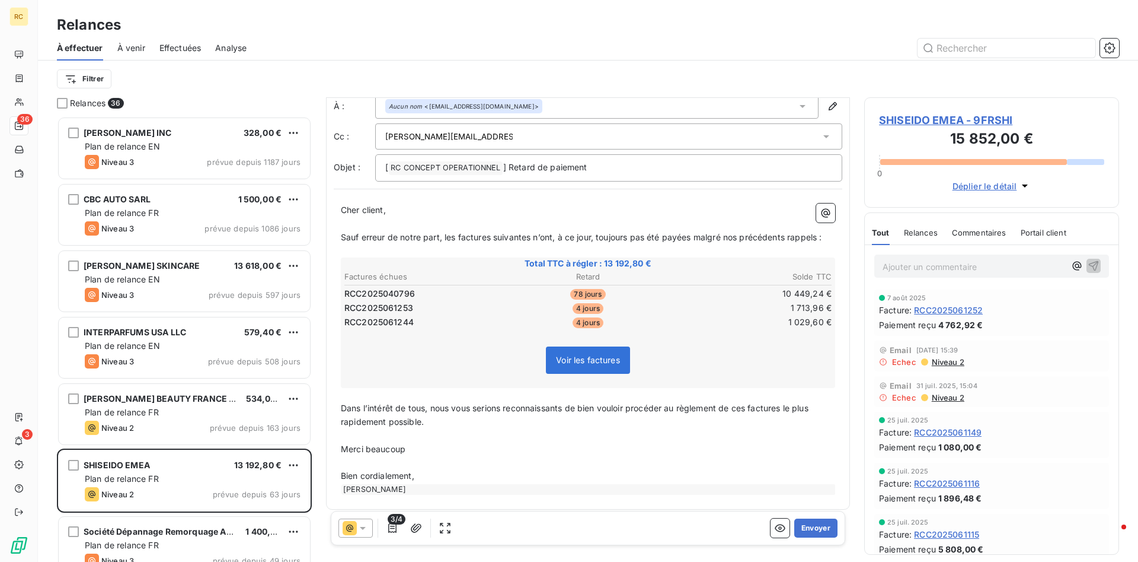
scroll to position [83, 0]
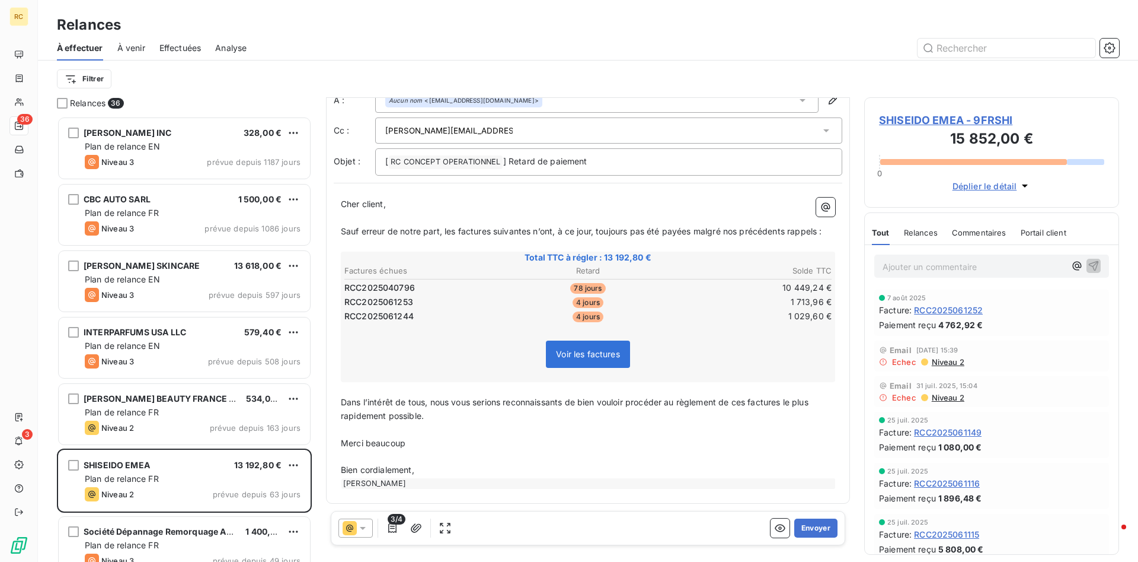
click at [366, 522] on icon at bounding box center [363, 528] width 12 height 12
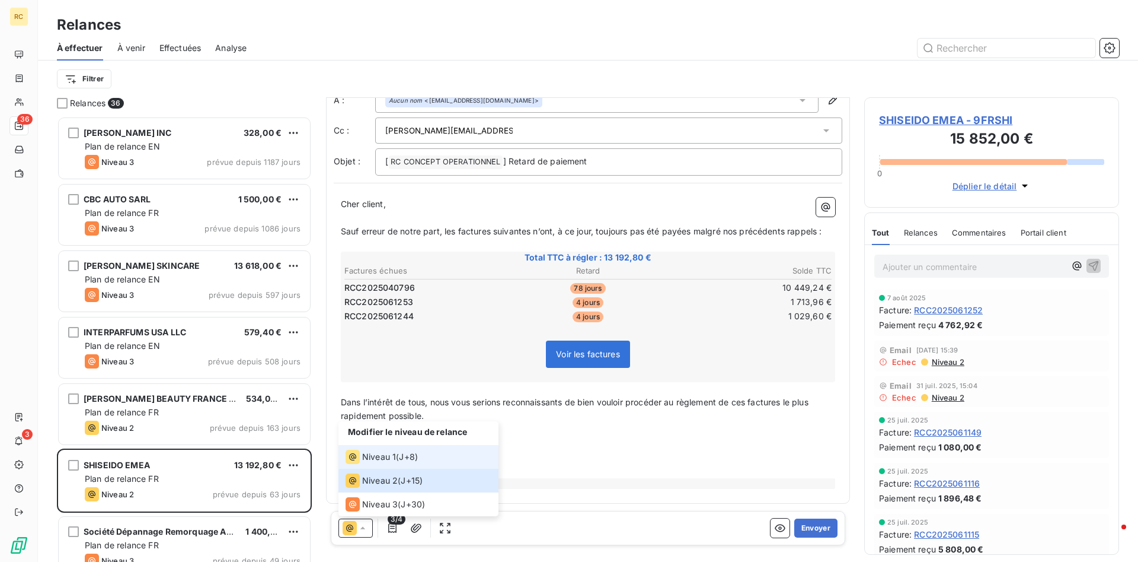
click at [378, 453] on span "Niveau 1" at bounding box center [379, 457] width 34 height 12
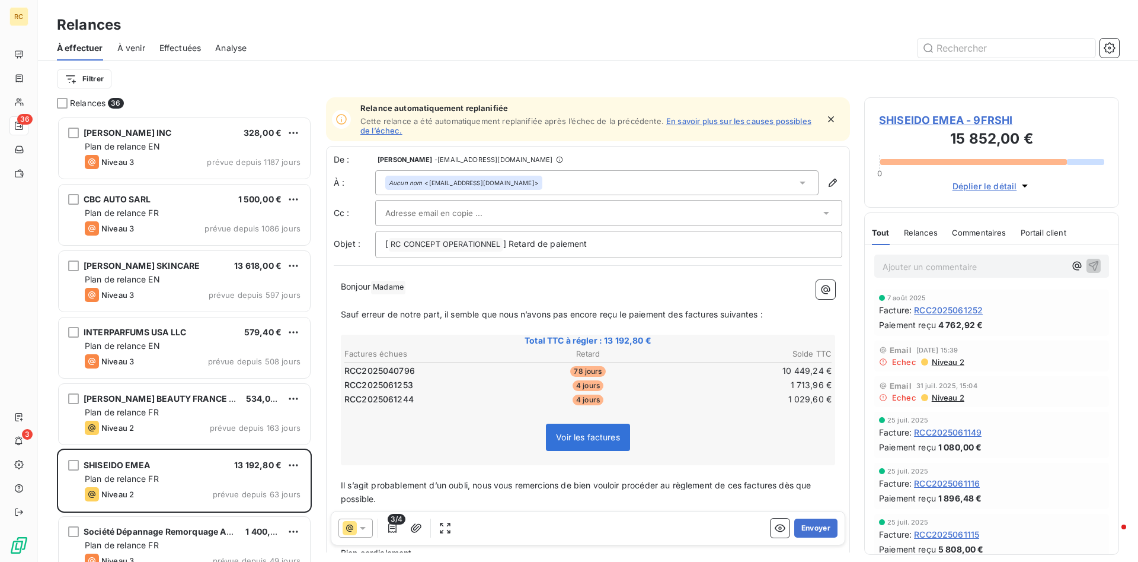
click at [390, 213] on input "text" at bounding box center [448, 213] width 127 height 18
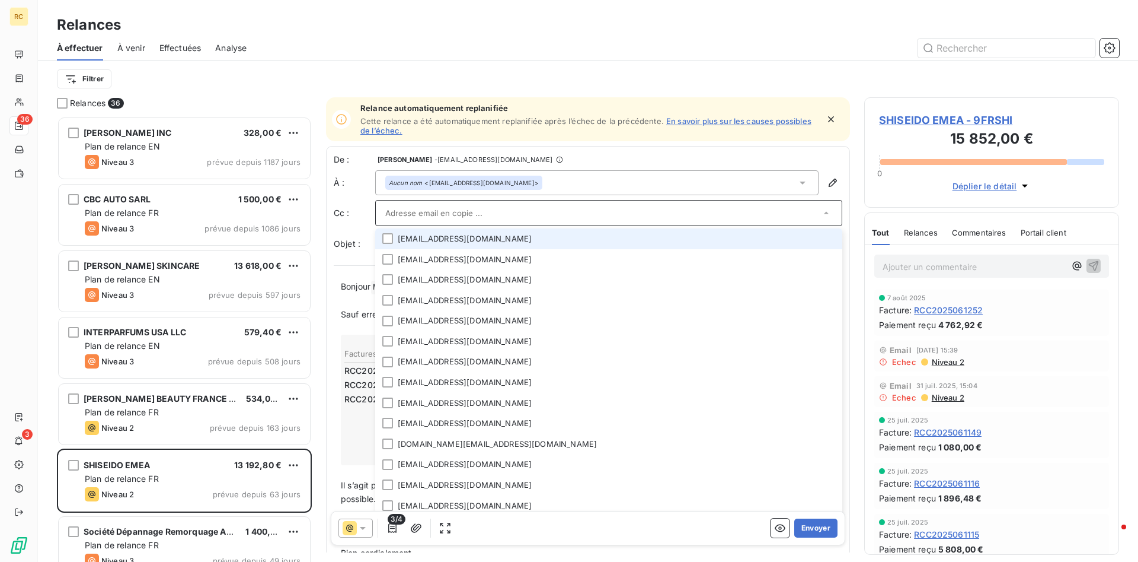
paste input "[PERSON_NAME][EMAIL_ADDRESS][DOMAIN_NAME]"
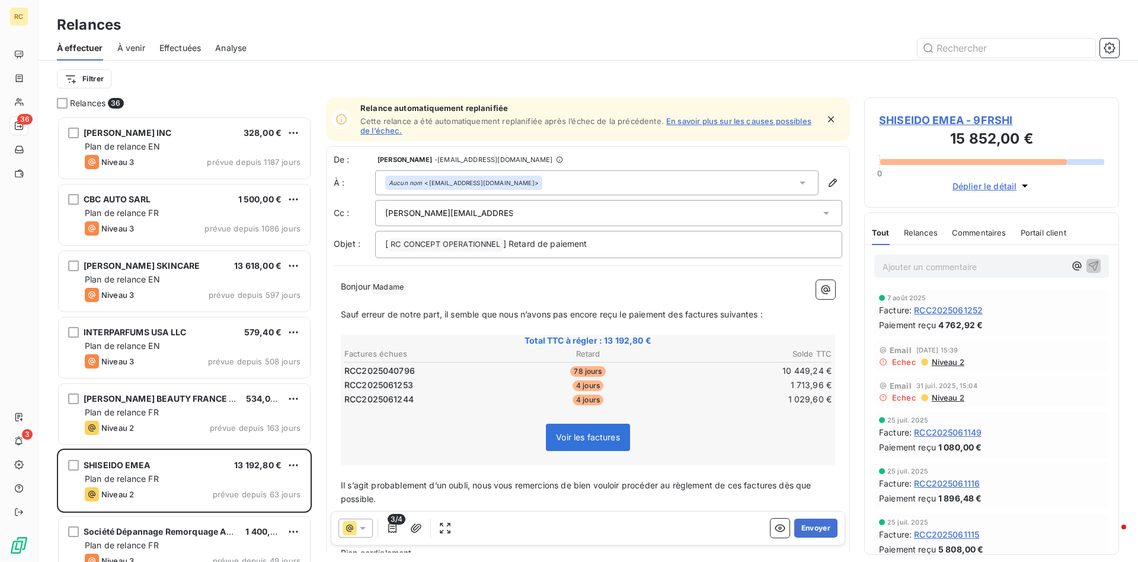
type input "[PERSON_NAME][EMAIL_ADDRESS][DOMAIN_NAME]"
click at [416, 315] on span "Sauf erreur de notre part, il semble que nous n’avons pas encore reçu le paieme…" at bounding box center [552, 314] width 422 height 10
click at [809, 529] on button "Envoyer" at bounding box center [816, 527] width 43 height 19
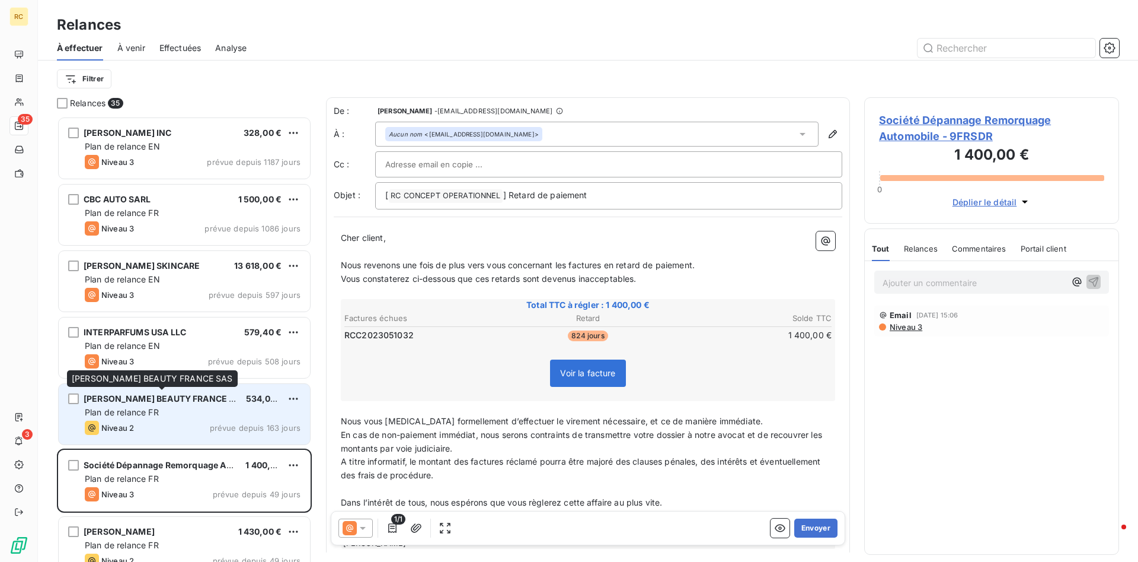
click at [135, 397] on span "[PERSON_NAME] BEAUTY FRANCE SAS" at bounding box center [165, 398] width 162 height 10
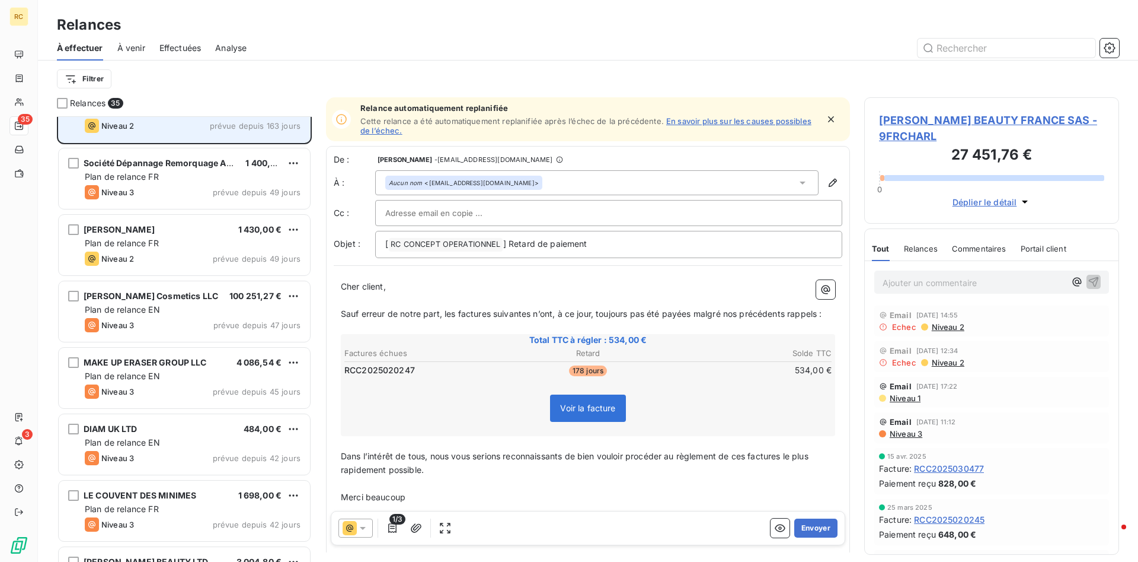
scroll to position [303, 0]
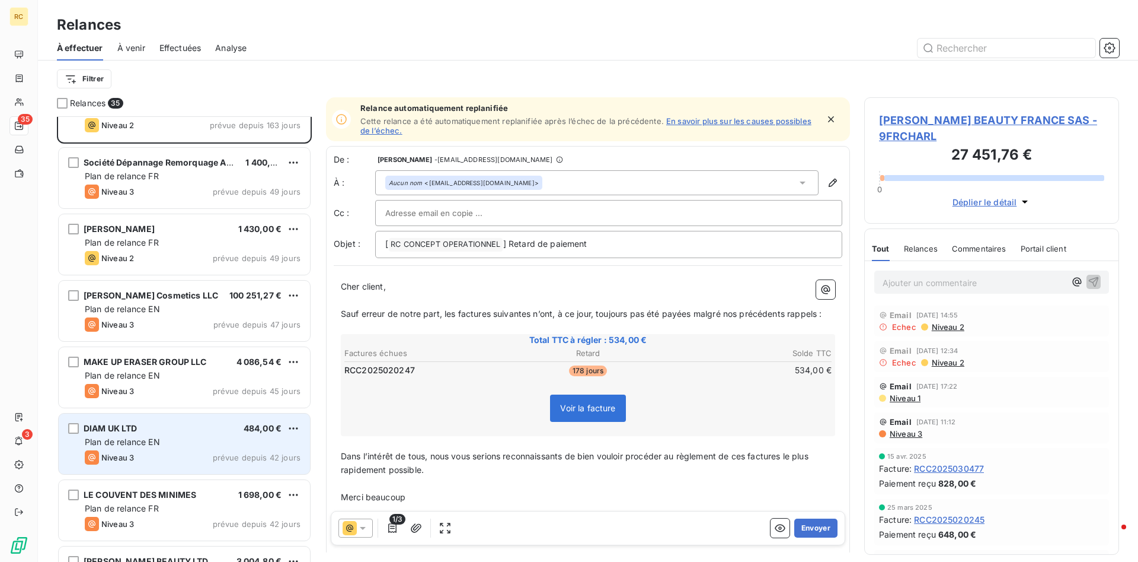
click at [125, 427] on span "DIAM UK LTD" at bounding box center [111, 428] width 54 height 10
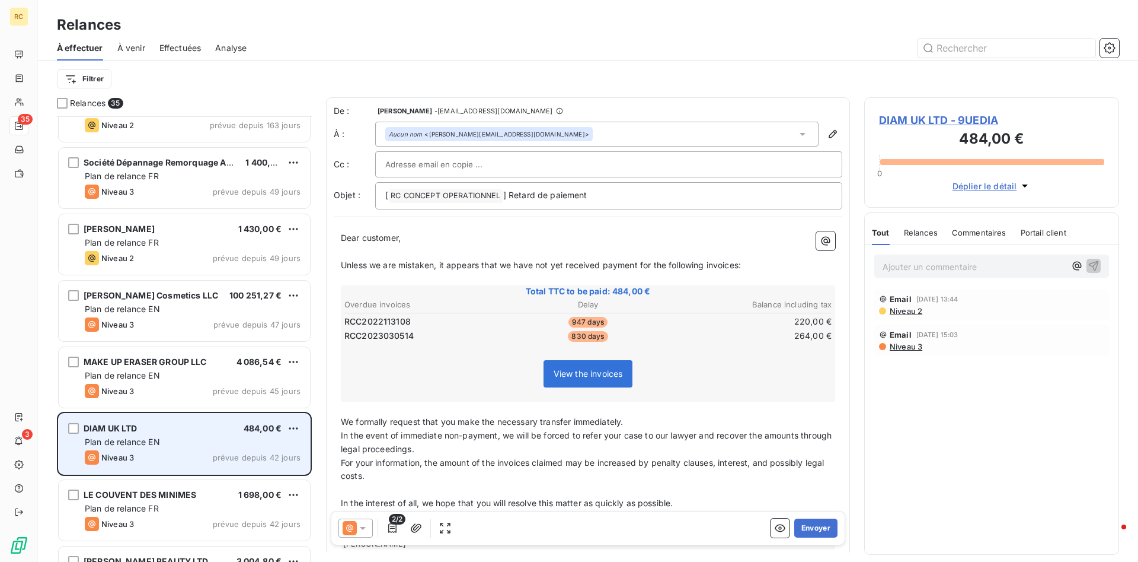
scroll to position [545, 0]
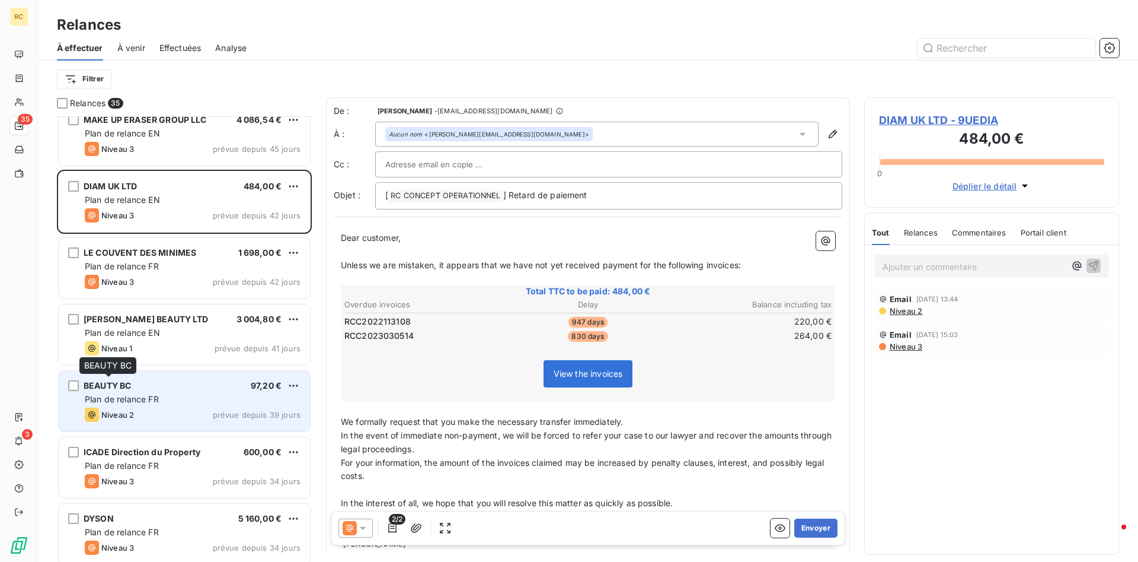
click at [106, 385] on span "BEAUTY BC" at bounding box center [107, 385] width 47 height 10
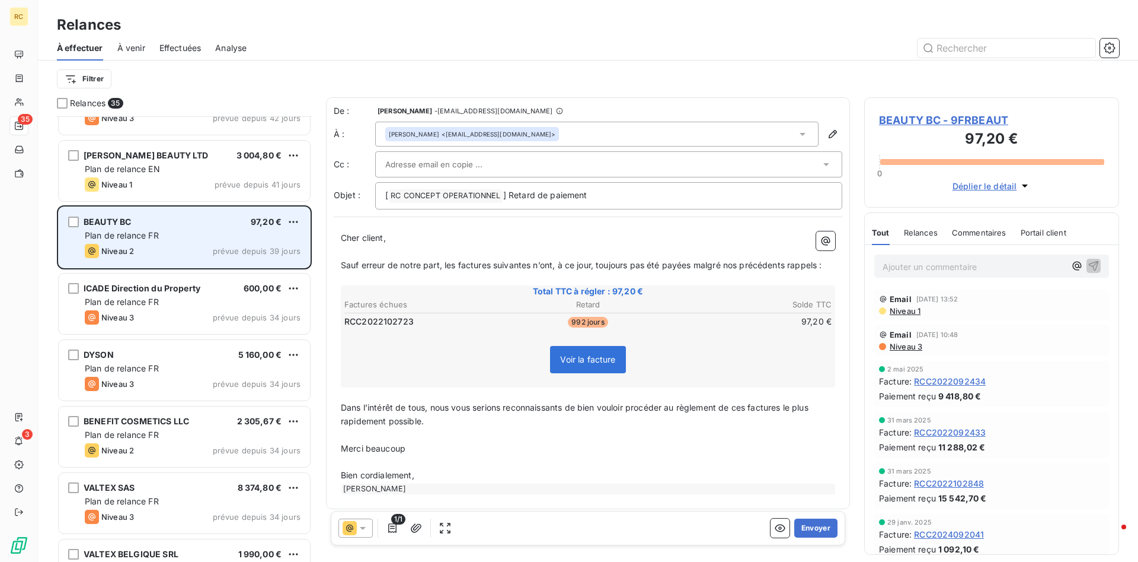
scroll to position [726, 0]
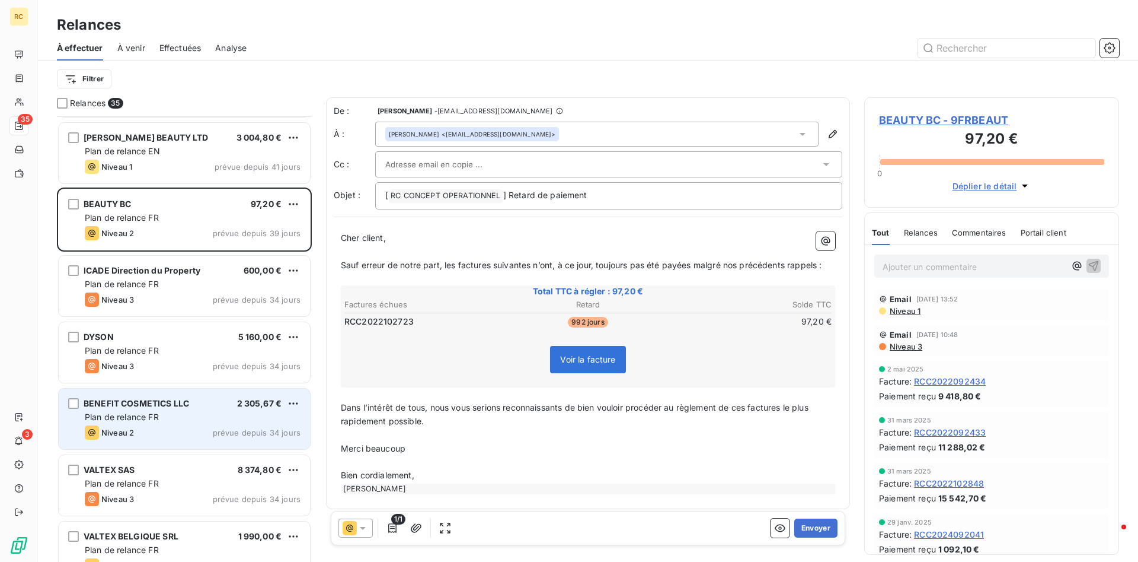
click at [95, 404] on span "BENEFIT COSMETICS LLC" at bounding box center [137, 403] width 106 height 10
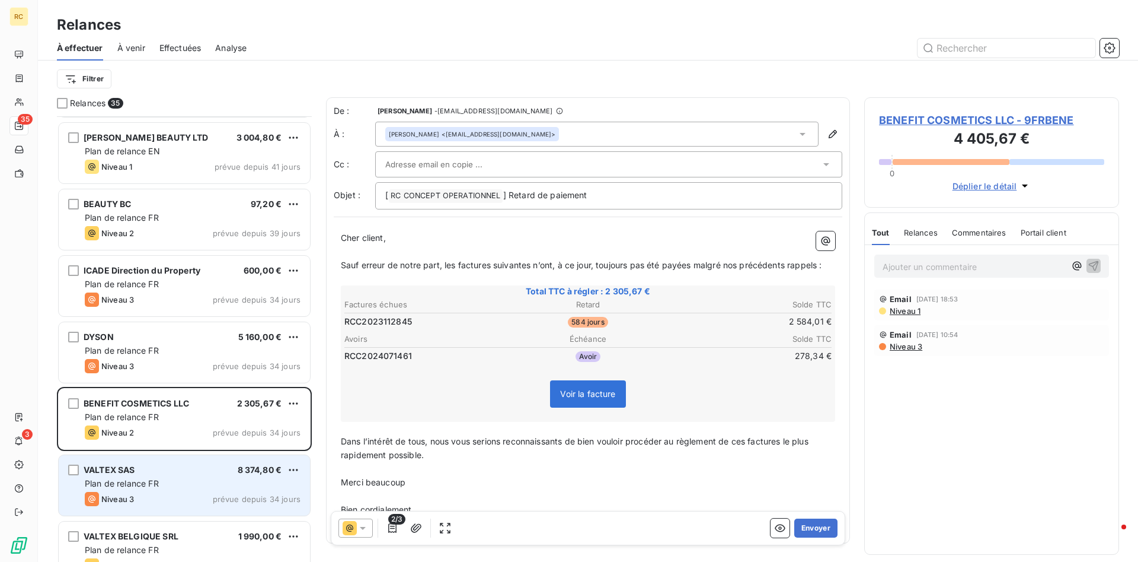
click at [106, 474] on span "VALTEX SAS" at bounding box center [110, 469] width 52 height 10
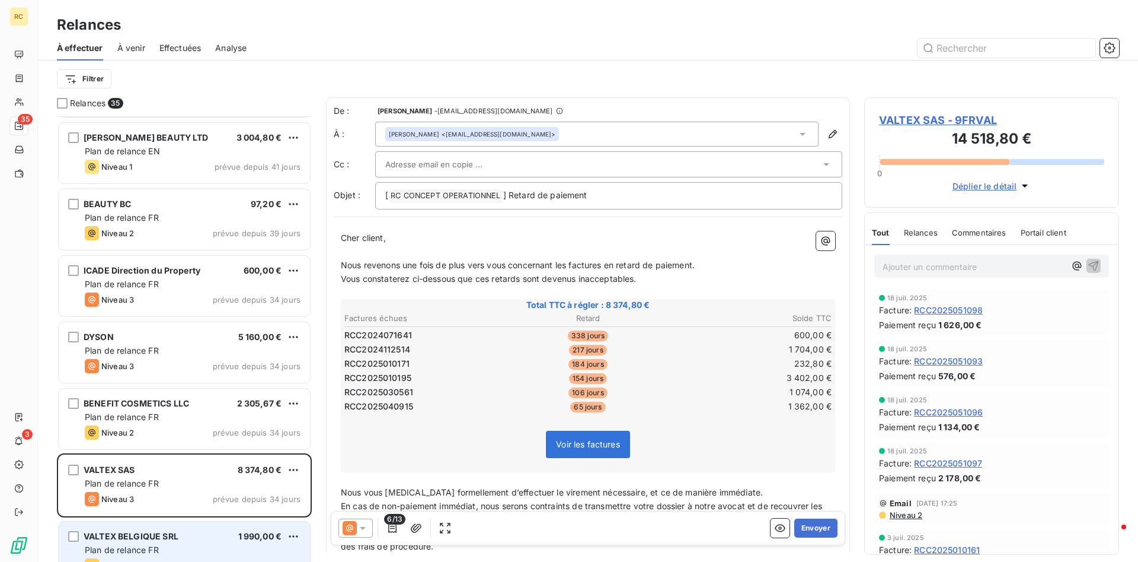
click at [135, 543] on div "VALTEX BELGIQUE SRL 1 990,00 € Plan de relance FR Niveau 2 prévue depuis 34 jou…" at bounding box center [184, 551] width 251 height 60
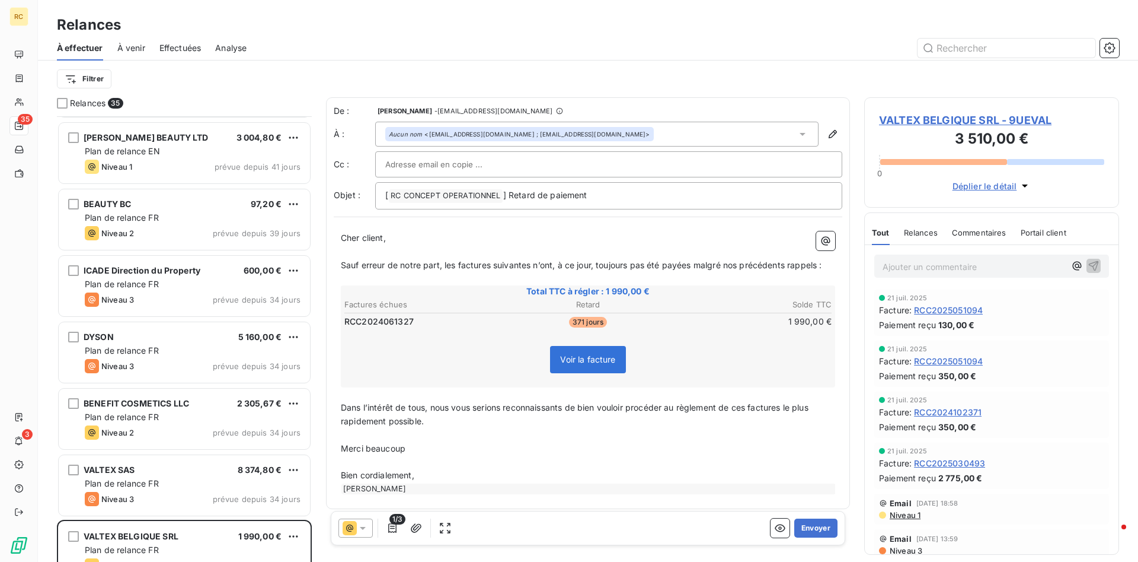
scroll to position [968, 0]
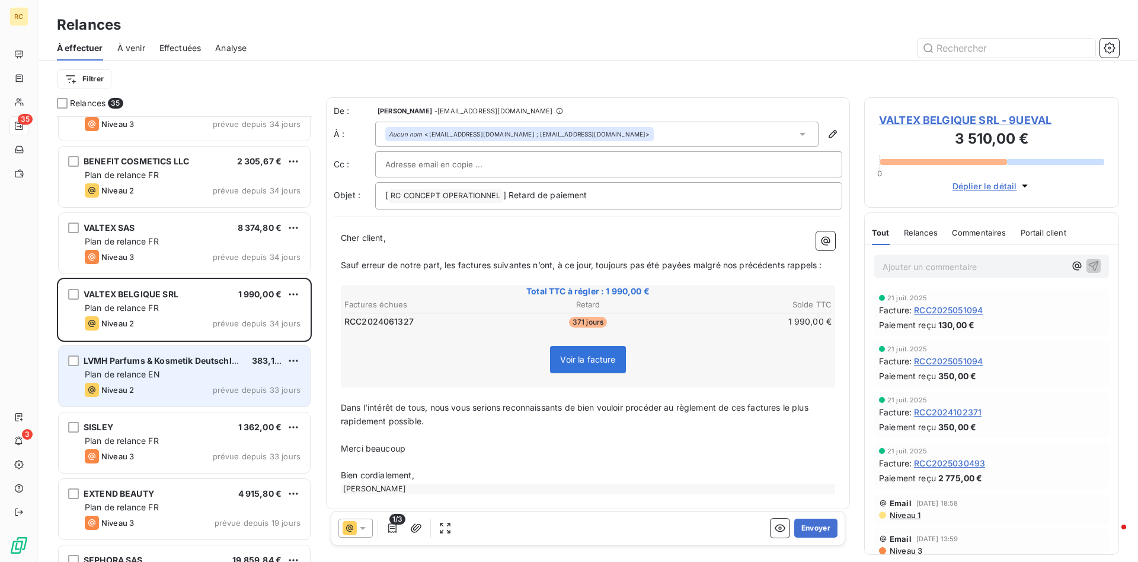
click at [94, 375] on span "Plan de relance EN" at bounding box center [122, 374] width 75 height 10
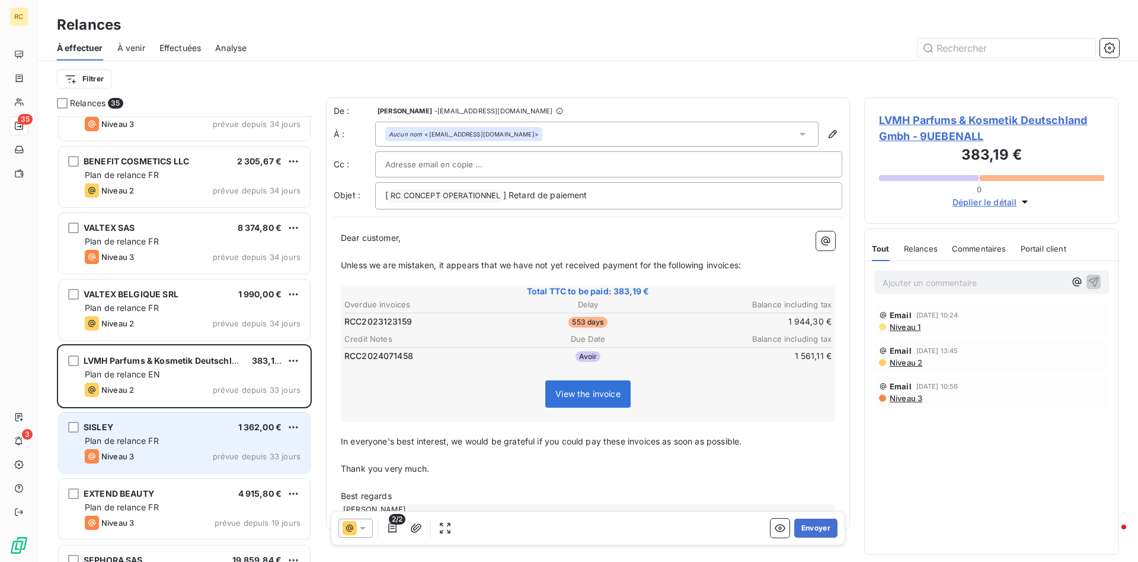
click at [143, 438] on span "Plan de relance FR" at bounding box center [122, 440] width 74 height 10
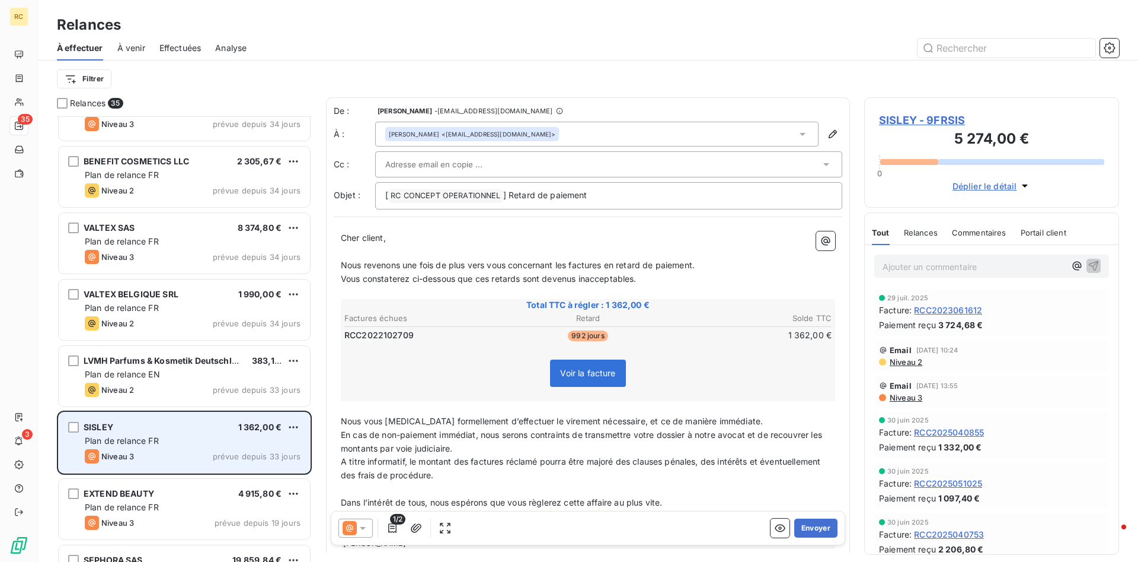
scroll to position [1210, 0]
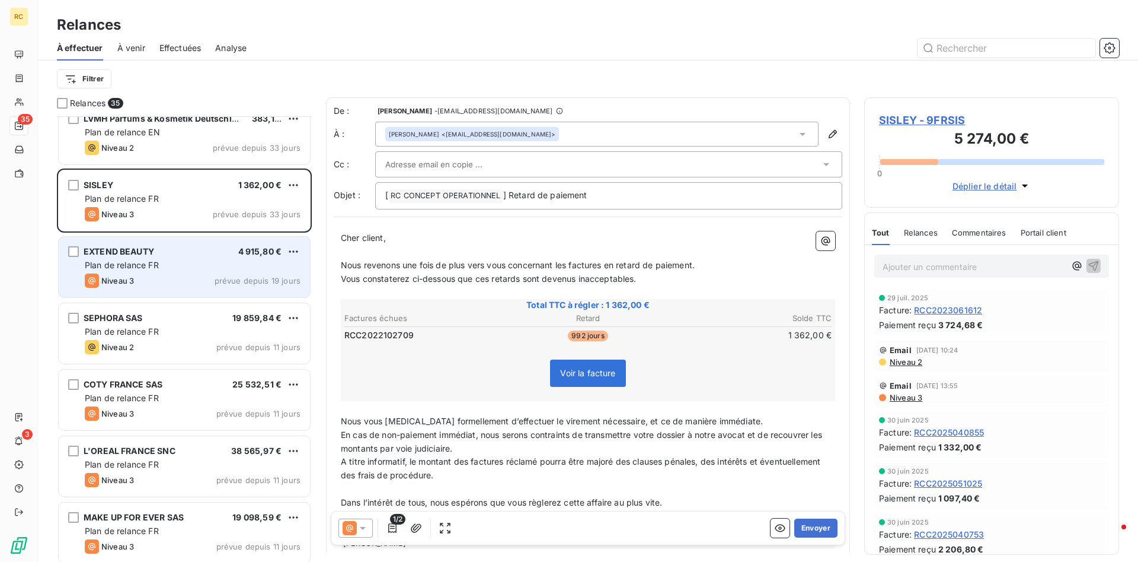
click at [131, 256] on span "EXTEND BEAUTY" at bounding box center [119, 251] width 71 height 10
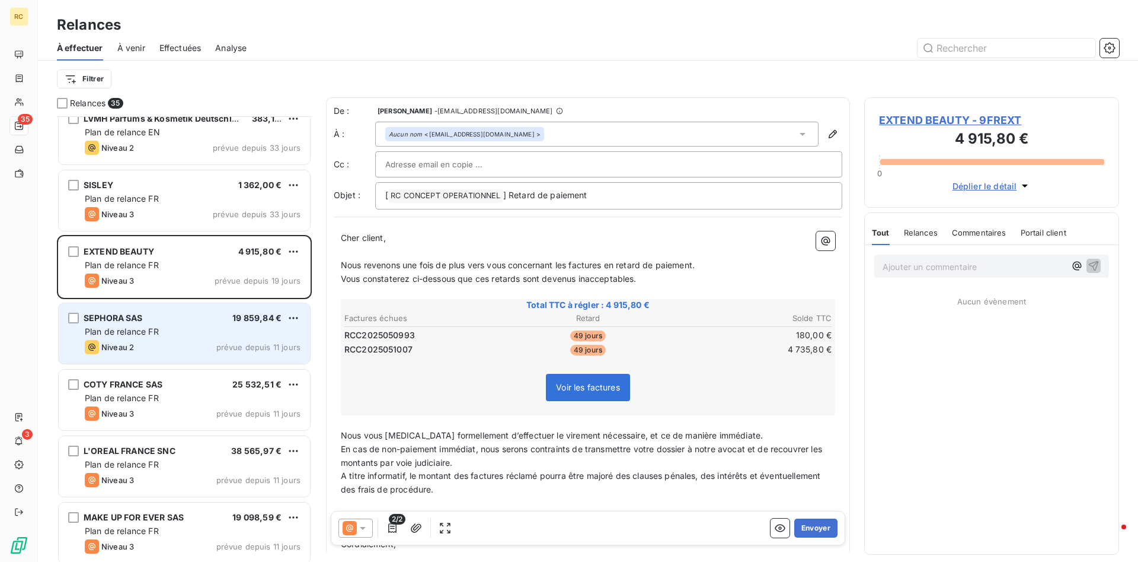
click at [87, 331] on span "Plan de relance FR" at bounding box center [122, 331] width 74 height 10
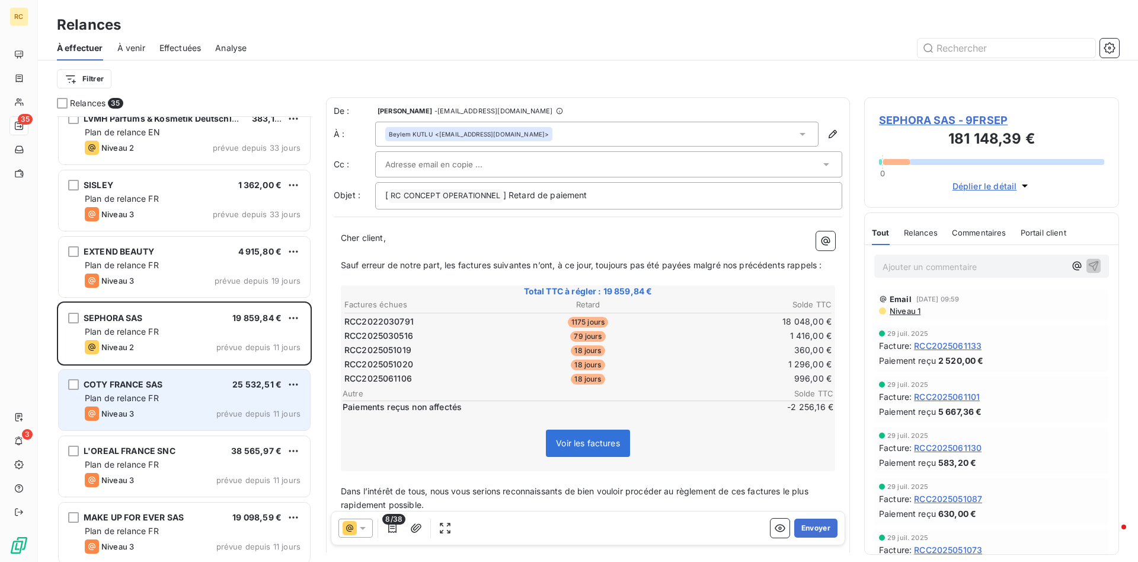
click at [98, 398] on span "Plan de relance FR" at bounding box center [122, 398] width 74 height 10
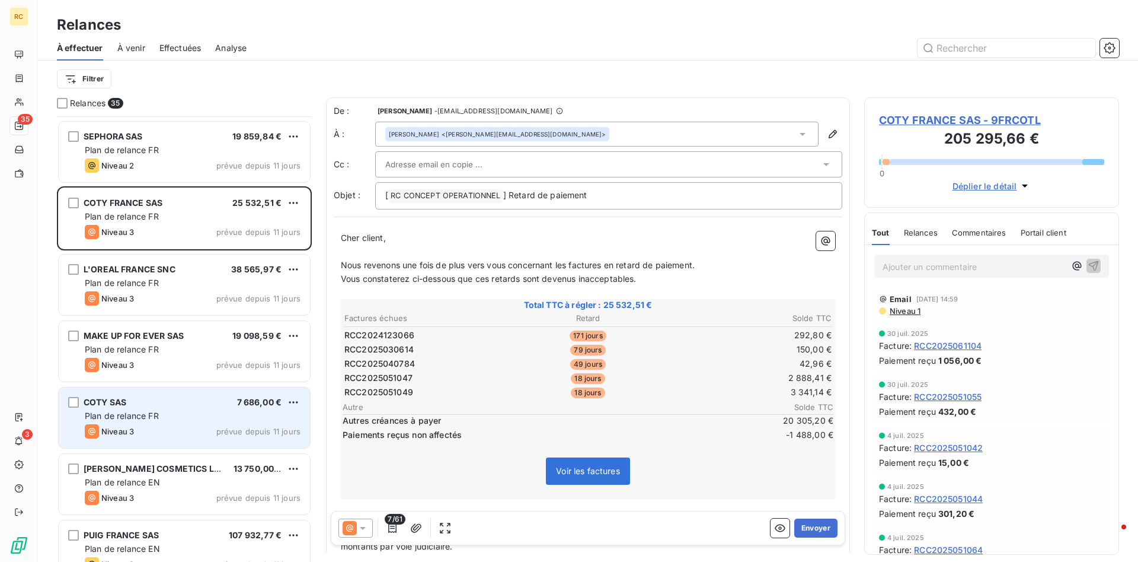
scroll to position [1573, 0]
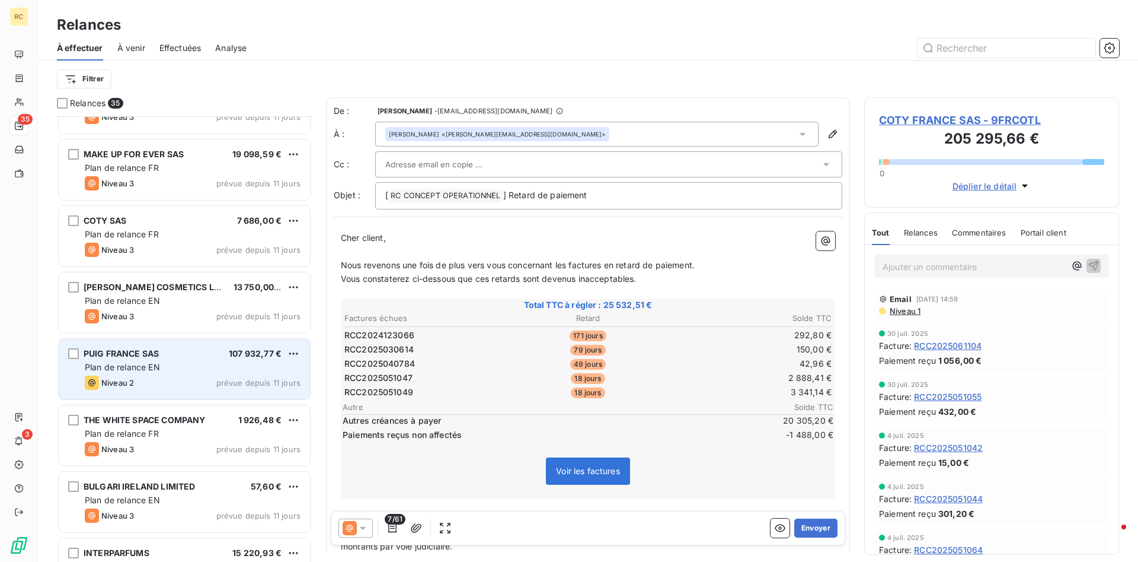
click at [127, 353] on span "PUIG FRANCE SAS" at bounding box center [121, 353] width 75 height 10
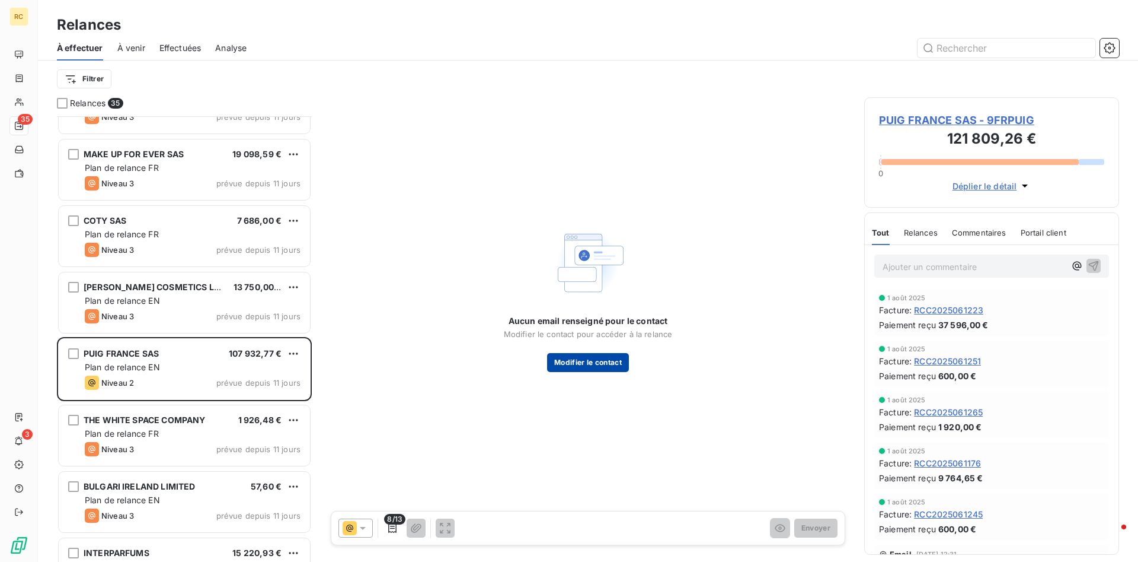
click at [569, 361] on button "Modifier le contact" at bounding box center [588, 362] width 82 height 19
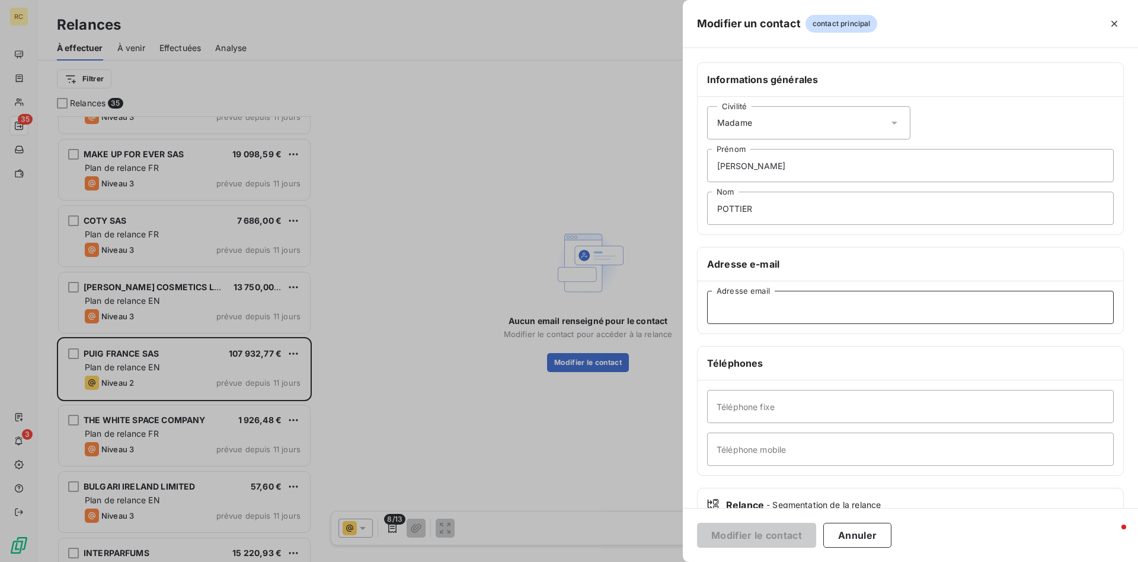
click at [755, 306] on input "Adresse email" at bounding box center [910, 307] width 407 height 33
paste input "[EMAIL_ADDRESS][DOMAIN_NAME]"
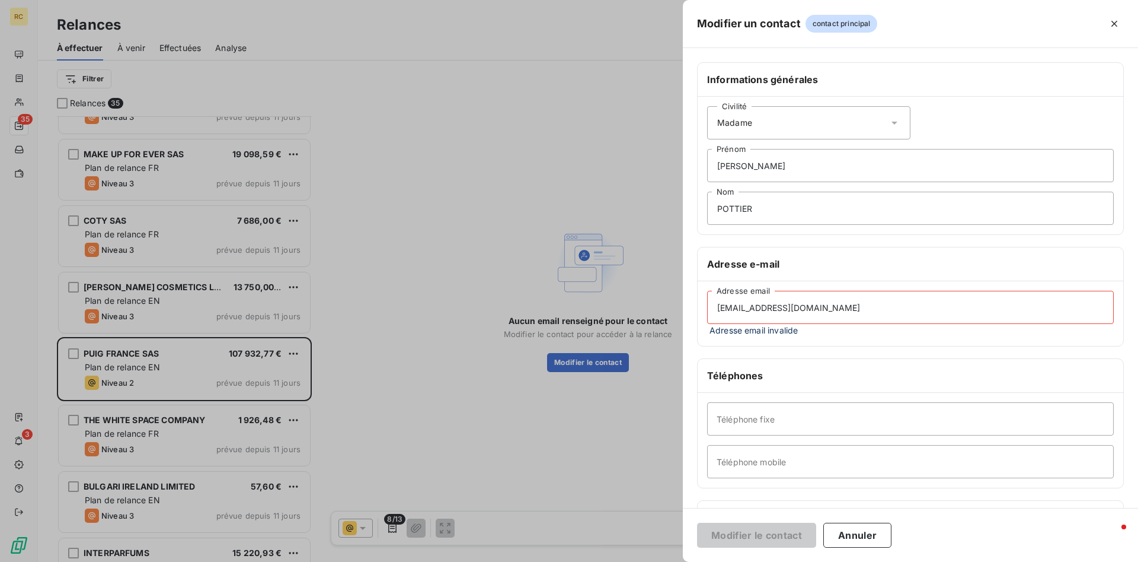
type input "[EMAIL_ADDRESS][DOMAIN_NAME]"
drag, startPoint x: 764, startPoint y: 201, endPoint x: 674, endPoint y: 201, distance: 90.1
click at [707, 201] on input "POTTIER" at bounding box center [910, 208] width 407 height 33
drag, startPoint x: 756, startPoint y: 168, endPoint x: 671, endPoint y: 162, distance: 85.0
click at [707, 162] on input "[PERSON_NAME]" at bounding box center [910, 165] width 407 height 33
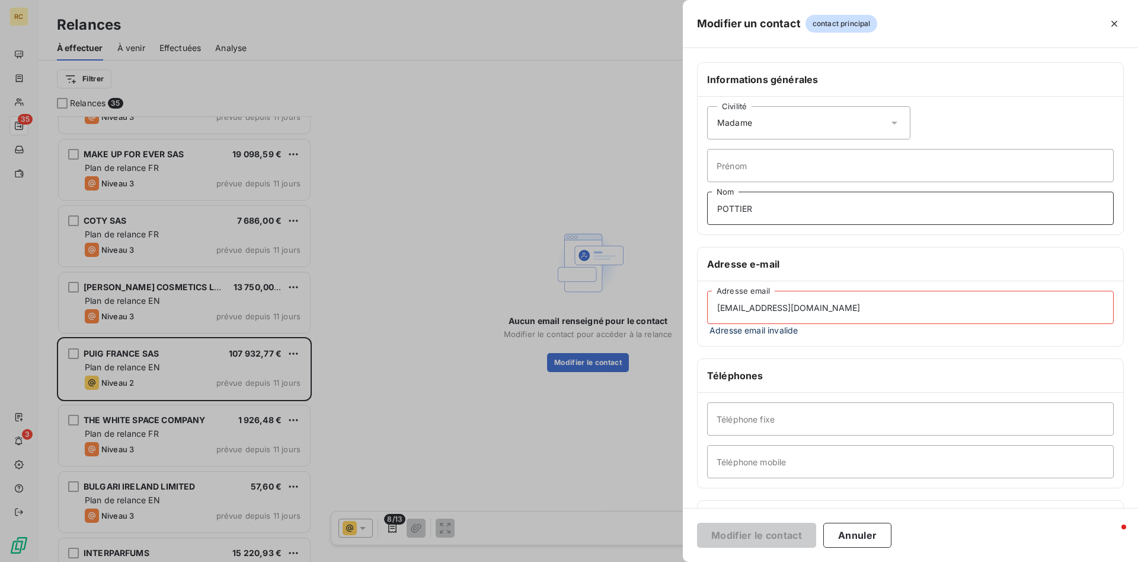
drag, startPoint x: 751, startPoint y: 208, endPoint x: 621, endPoint y: 205, distance: 130.5
click at [707, 205] on input "POTTIER" at bounding box center [910, 208] width 407 height 33
drag, startPoint x: 719, startPoint y: 309, endPoint x: 560, endPoint y: 241, distance: 172.7
click at [709, 304] on input "[EMAIL_ADDRESS][DOMAIN_NAME]" at bounding box center [910, 307] width 407 height 33
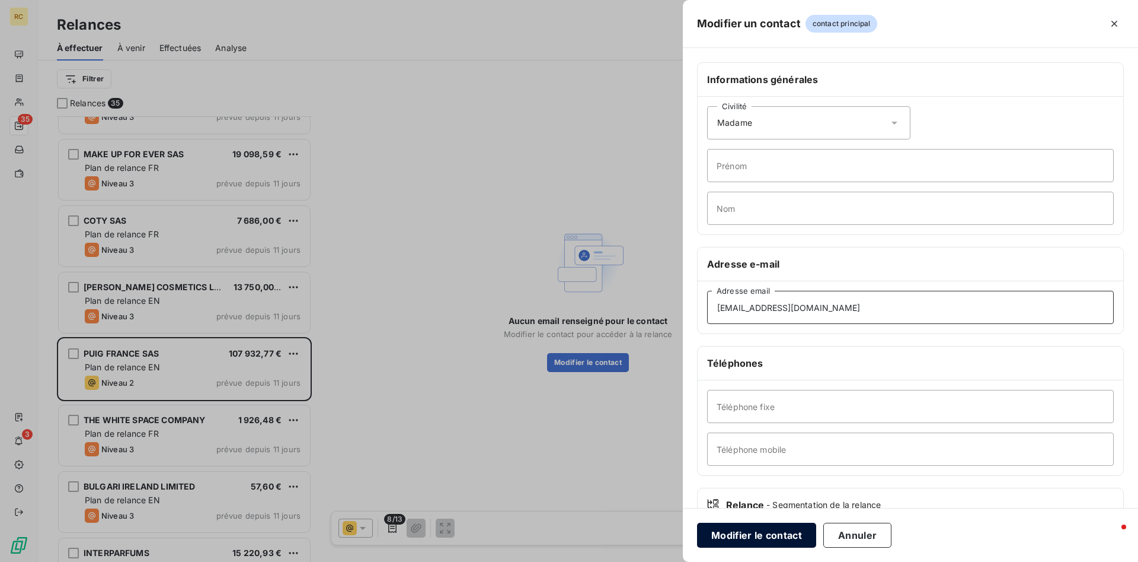
type input "[EMAIL_ADDRESS][DOMAIN_NAME]"
click at [754, 532] on button "Modifier le contact" at bounding box center [756, 534] width 119 height 25
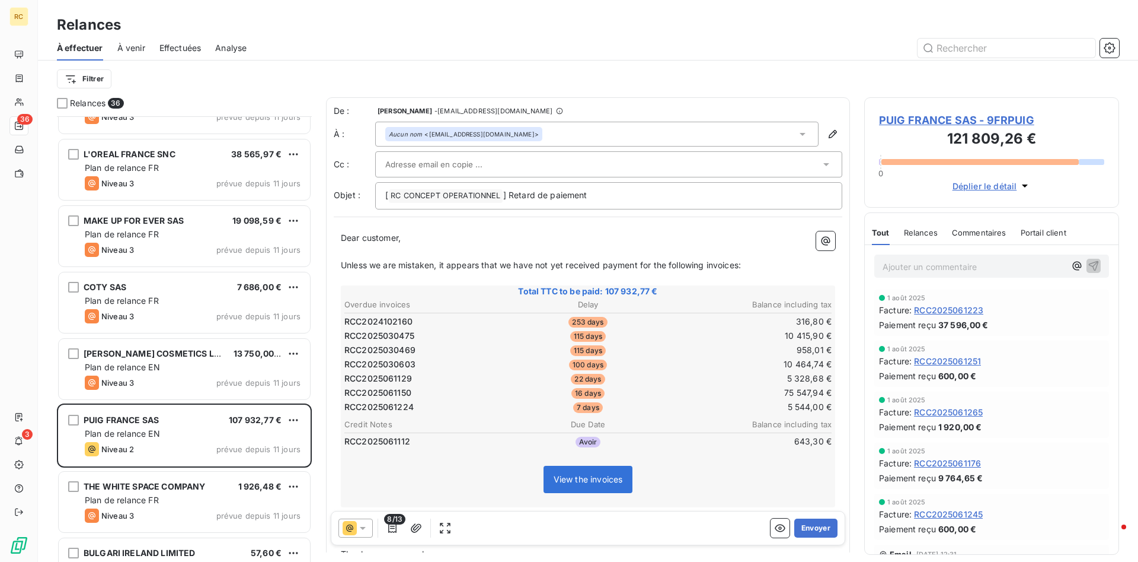
click at [400, 157] on input "text" at bounding box center [448, 164] width 127 height 18
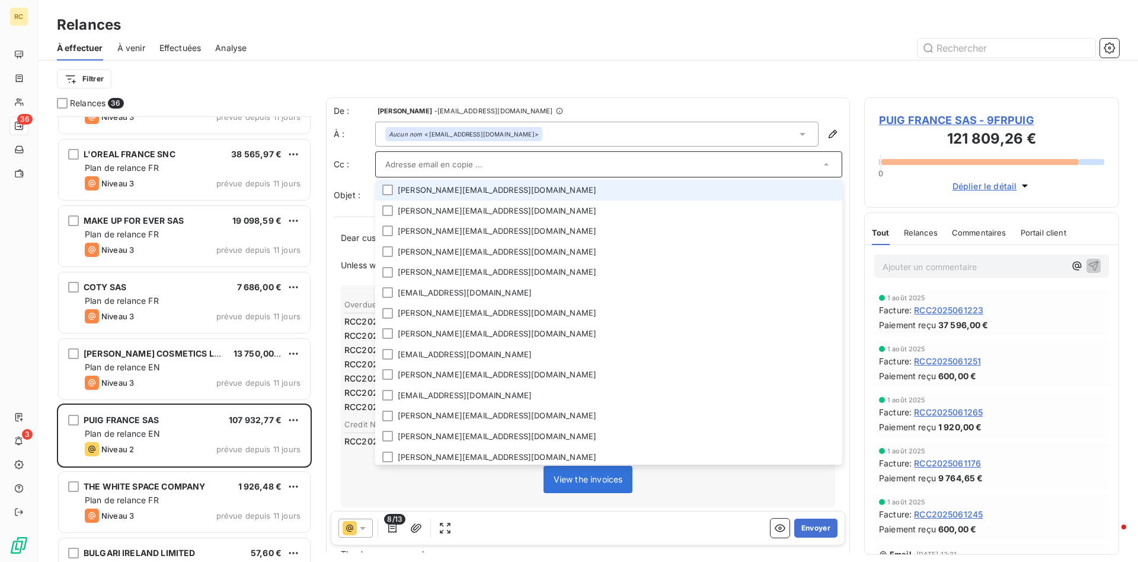
paste input "[EMAIL_ADDRESS][DOMAIN_NAME]"
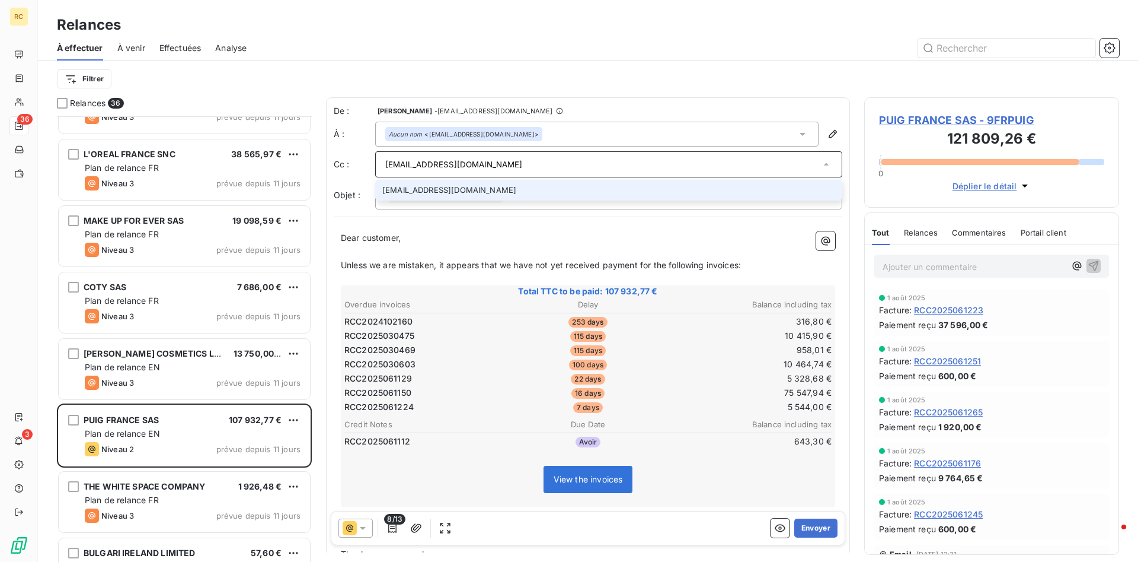
click at [530, 301] on th "Delay" at bounding box center [588, 304] width 162 height 12
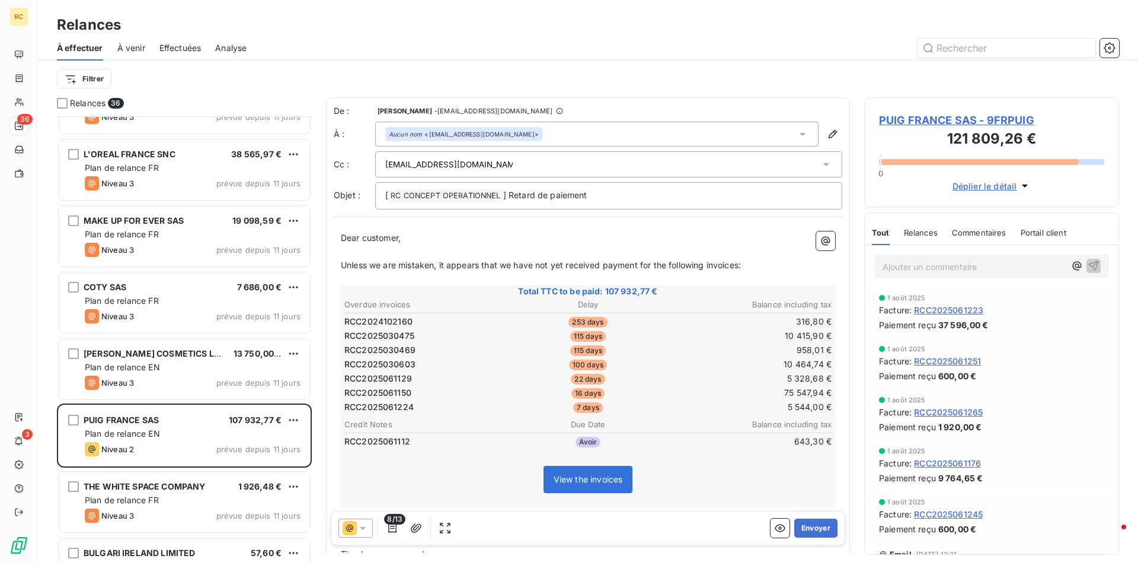
click at [519, 157] on div "[EMAIL_ADDRESS][DOMAIN_NAME]" at bounding box center [602, 164] width 435 height 18
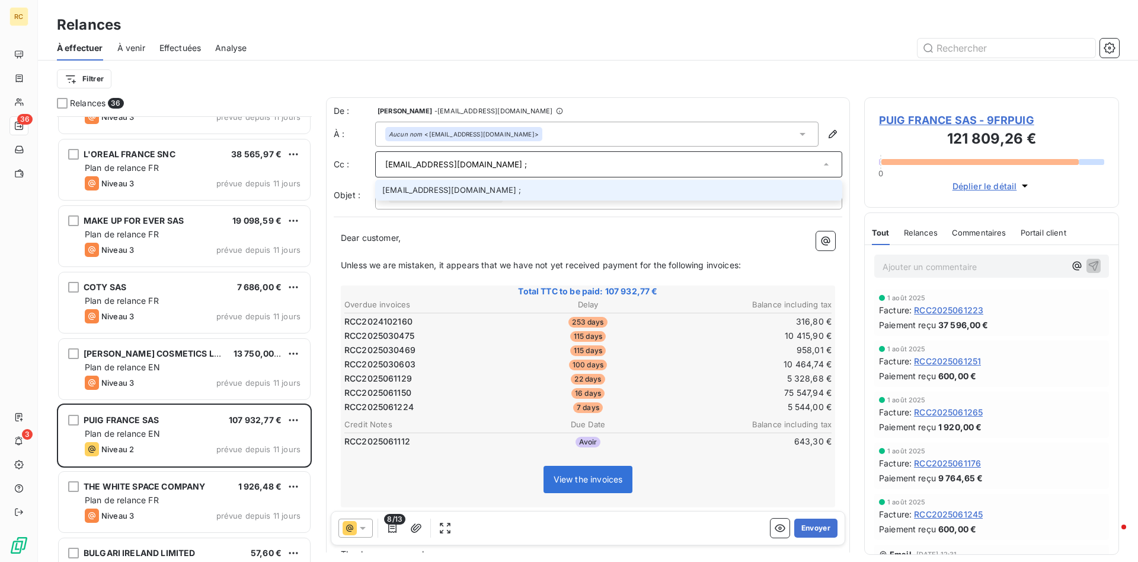
paste input "[EMAIL_ADDRESS][DOMAIN_NAME]"
type input "[EMAIL_ADDRESS][DOMAIN_NAME] ; [EMAIL_ADDRESS][DOMAIN_NAME]"
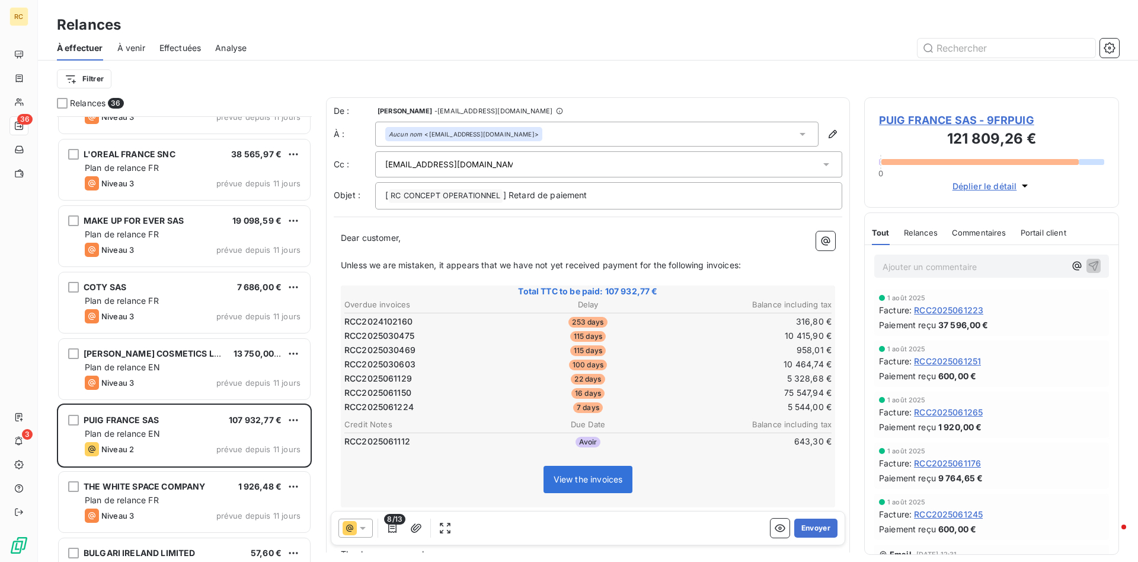
click at [448, 241] on p "Dear customer," at bounding box center [588, 238] width 495 height 14
click at [833, 132] on icon "button" at bounding box center [833, 134] width 8 height 8
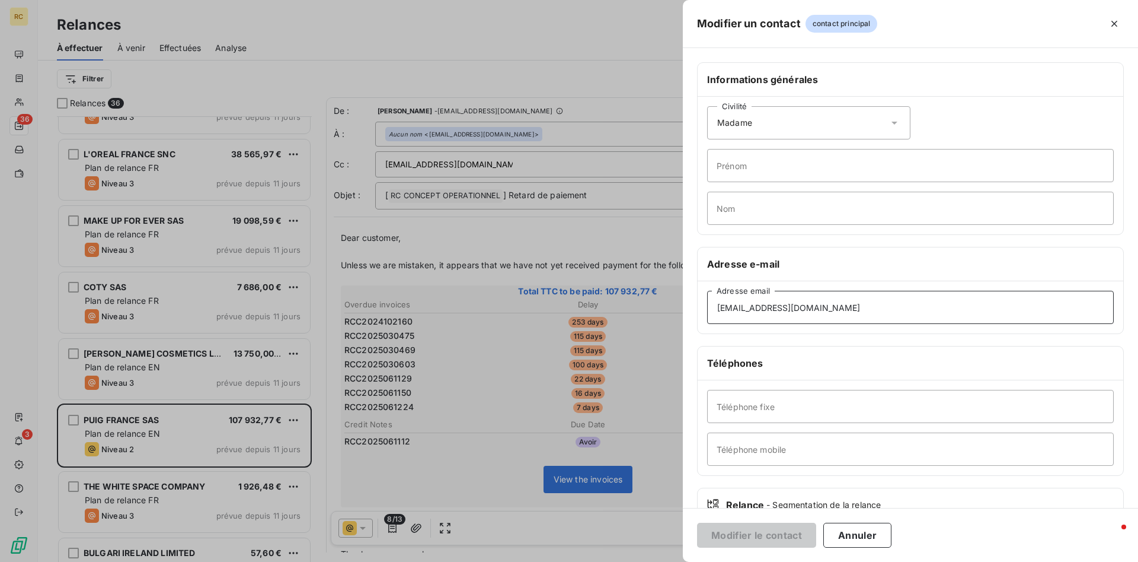
click at [802, 308] on input "[EMAIL_ADDRESS][DOMAIN_NAME]" at bounding box center [910, 307] width 407 height 33
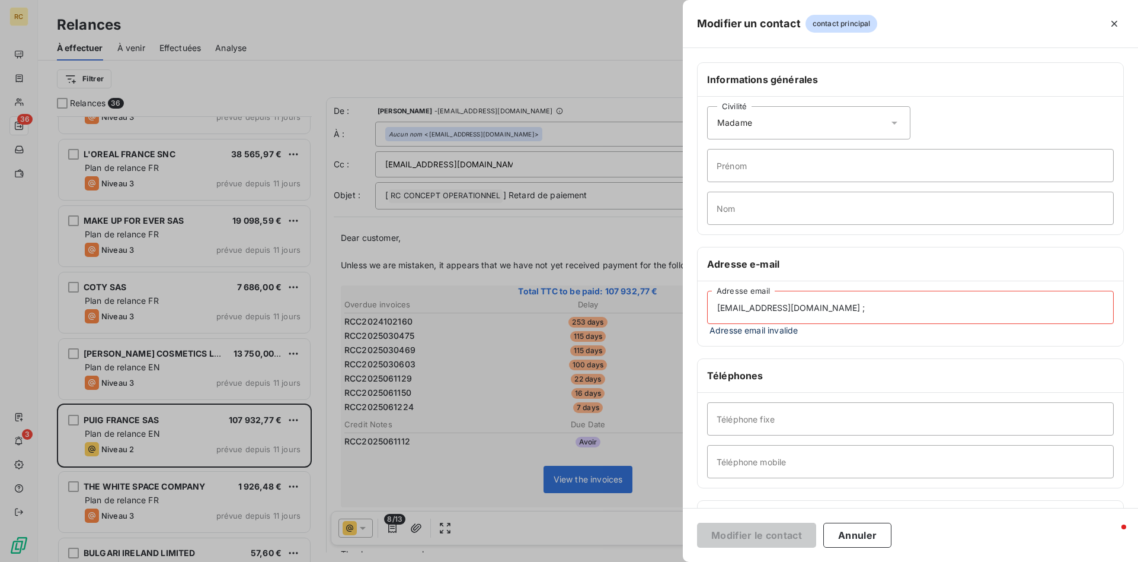
paste input "[EMAIL_ADDRESS][DOMAIN_NAME]"
drag, startPoint x: 782, startPoint y: 305, endPoint x: 904, endPoint y: 307, distance: 122.2
click at [904, 307] on input "[EMAIL_ADDRESS][DOMAIN_NAME] ; [EMAIL_ADDRESS][DOMAIN_NAME]" at bounding box center [910, 307] width 407 height 33
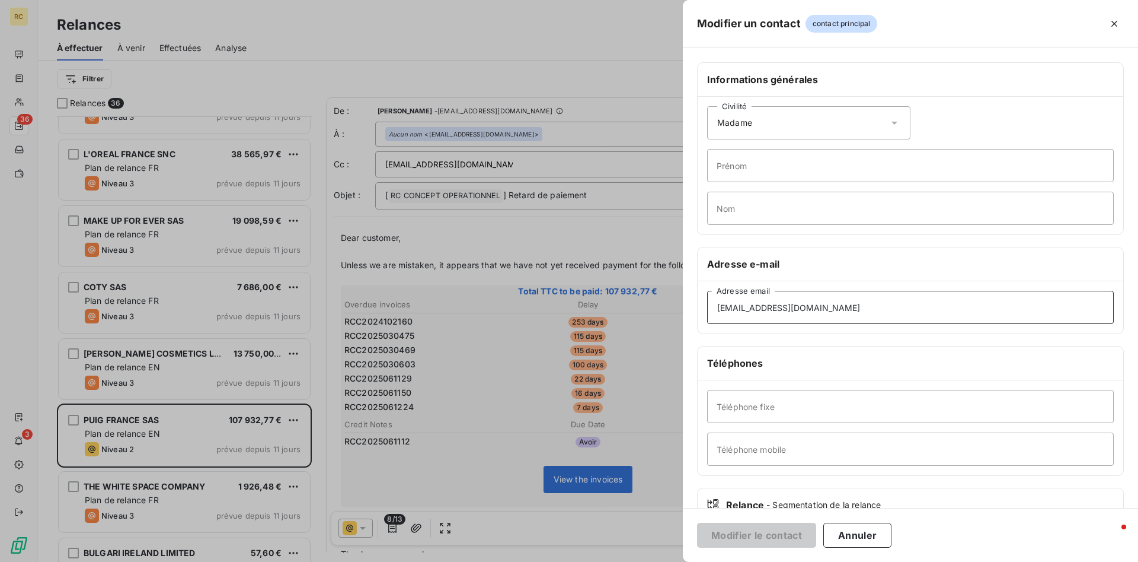
drag, startPoint x: 717, startPoint y: 305, endPoint x: 708, endPoint y: 302, distance: 9.2
click at [712, 304] on input "[EMAIL_ADDRESS][DOMAIN_NAME]" at bounding box center [910, 307] width 407 height 33
click at [780, 313] on input "[EMAIL_ADDRESS][DOMAIN_NAME]" at bounding box center [910, 307] width 407 height 33
type input "[EMAIL_ADDRESS][DOMAIN_NAME]"
click at [778, 356] on h6 "Téléphones" at bounding box center [910, 363] width 407 height 14
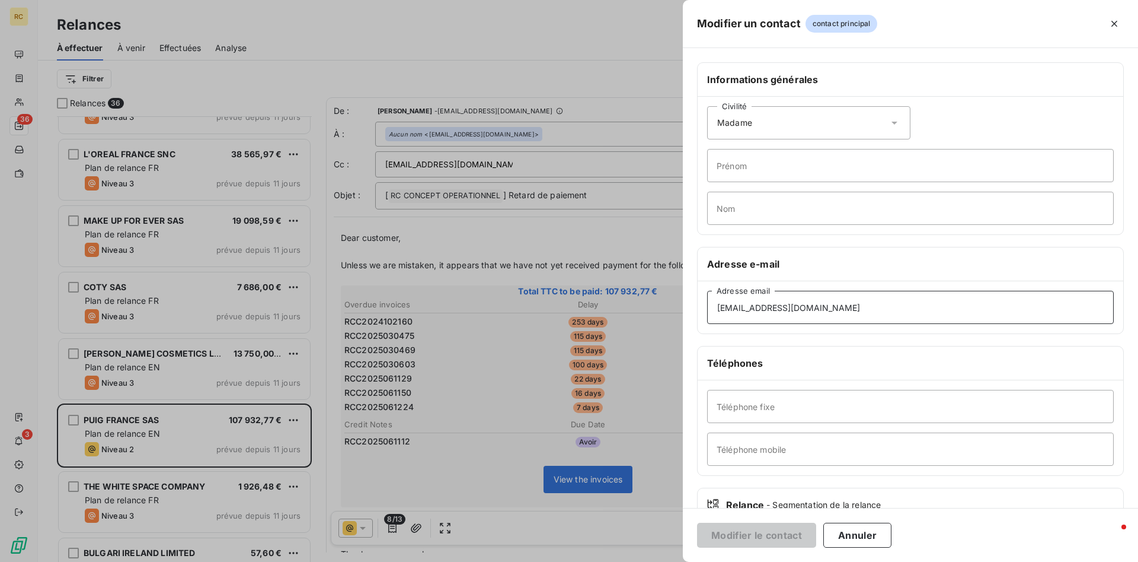
drag, startPoint x: 780, startPoint y: 306, endPoint x: 534, endPoint y: 301, distance: 245.5
click at [707, 301] on input "[EMAIL_ADDRESS][DOMAIN_NAME]" at bounding box center [910, 307] width 407 height 33
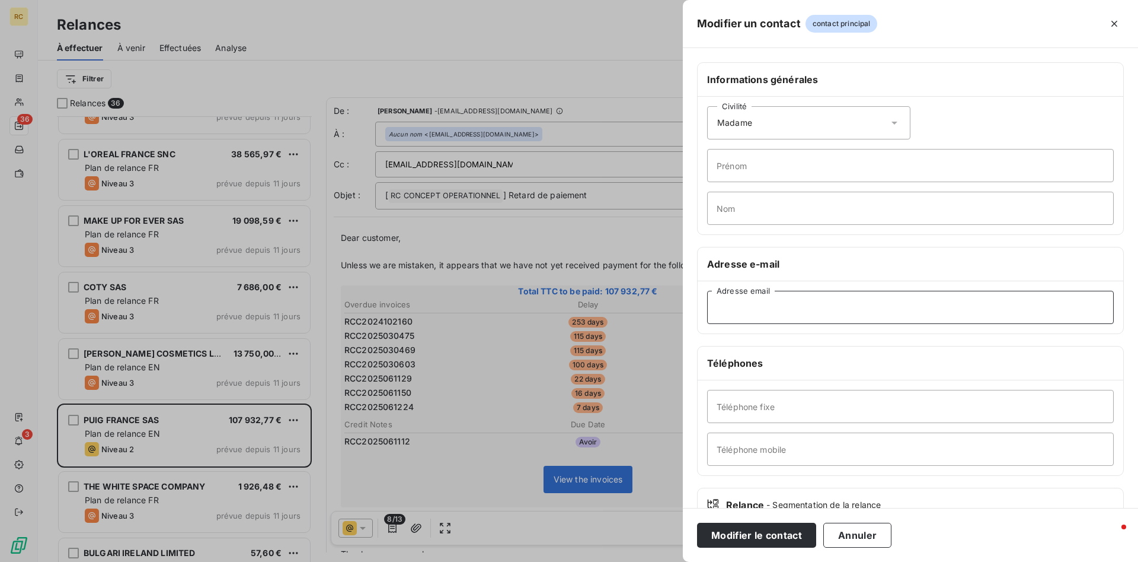
click at [747, 311] on input "Adresse email" at bounding box center [910, 307] width 407 height 33
paste input "[EMAIL_ADDRESS][DOMAIN_NAME]"
click at [727, 400] on input "Téléphone fixe" at bounding box center [910, 406] width 407 height 33
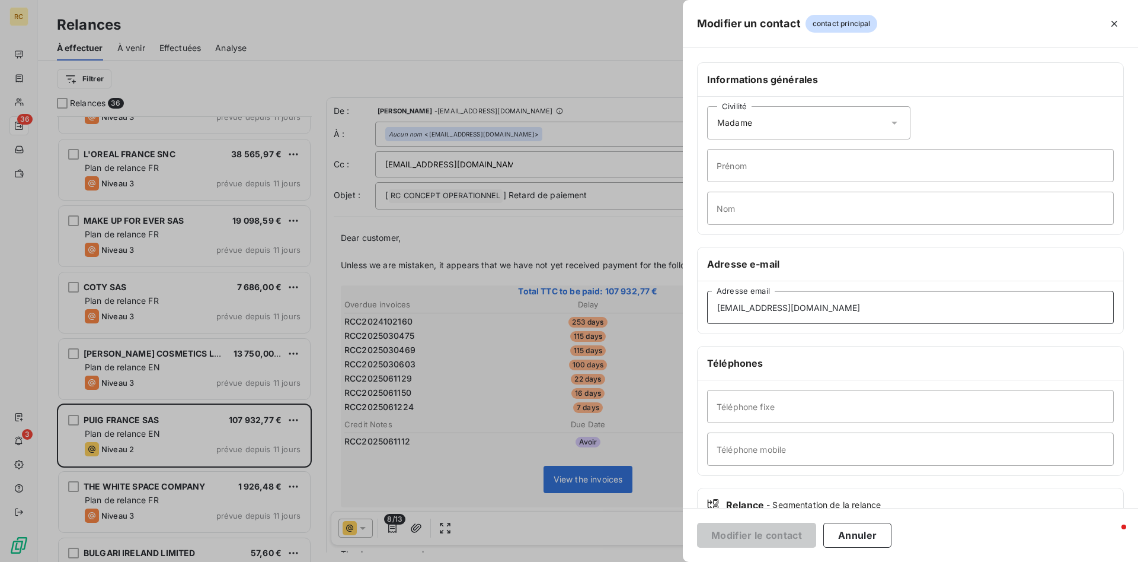
click at [780, 305] on input "[EMAIL_ADDRESS][DOMAIN_NAME]" at bounding box center [910, 307] width 407 height 33
drag, startPoint x: 780, startPoint y: 305, endPoint x: 632, endPoint y: 305, distance: 148.8
click at [707, 305] on input "[EMAIL_ADDRESS][DOMAIN_NAME]" at bounding box center [910, 307] width 407 height 33
paste input "[EMAIL_ADDRESS][DOMAIN_NAME]"
type input "[EMAIL_ADDRESS][DOMAIN_NAME]"
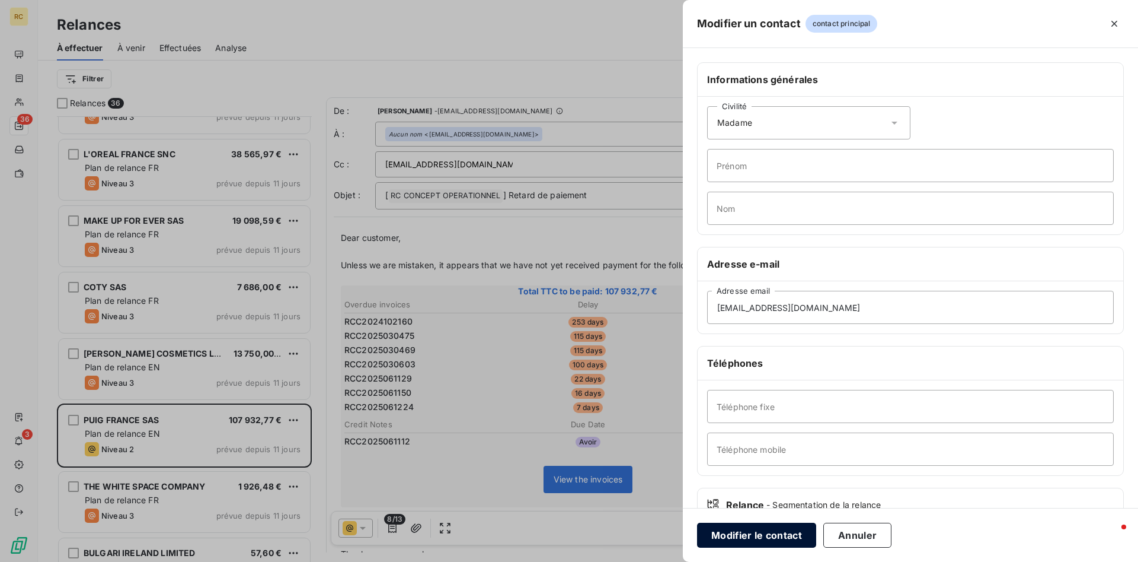
click at [762, 531] on button "Modifier le contact" at bounding box center [756, 534] width 119 height 25
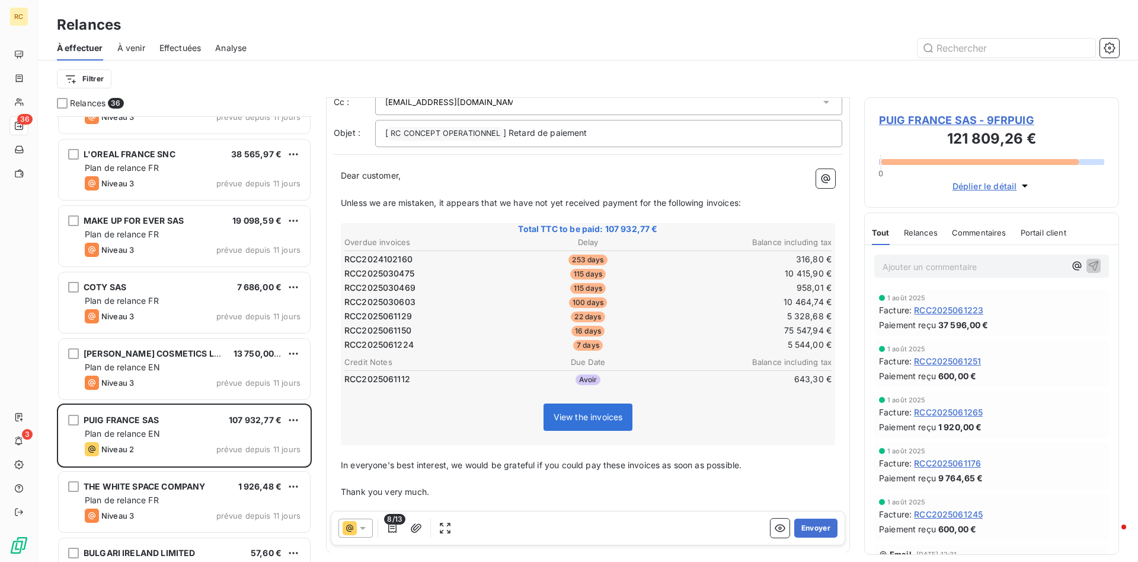
scroll to position [112, 0]
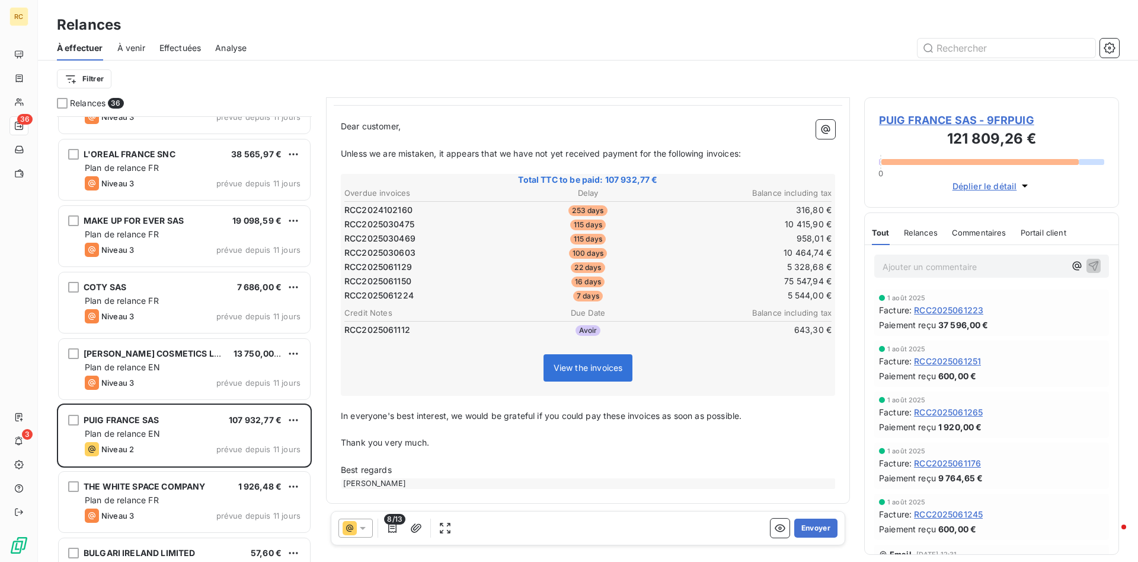
click at [367, 524] on icon at bounding box center [363, 528] width 12 height 12
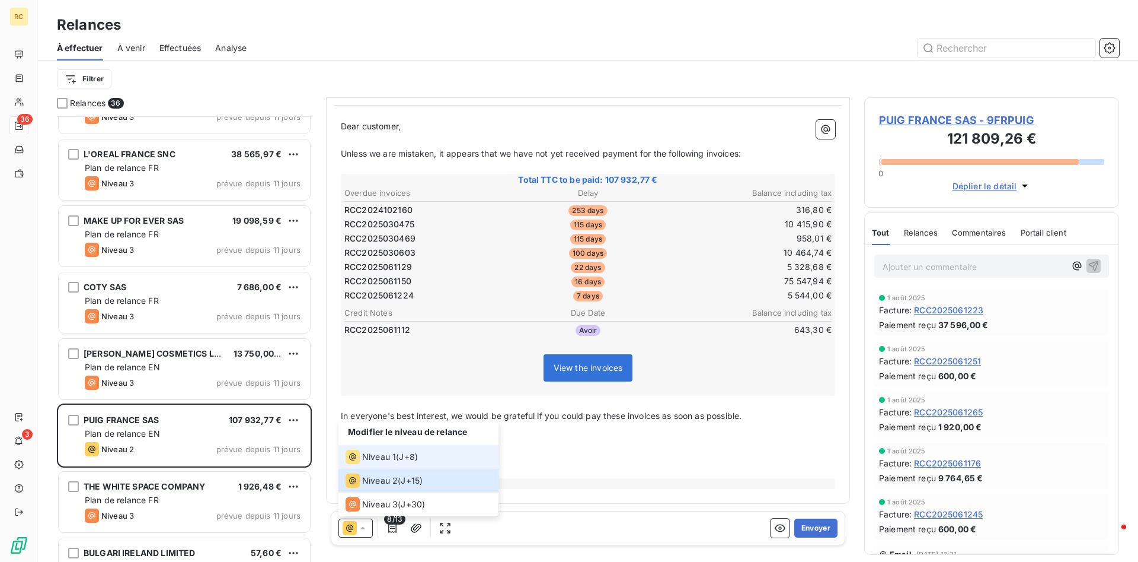
click at [371, 458] on span "Niveau 1" at bounding box center [379, 457] width 34 height 12
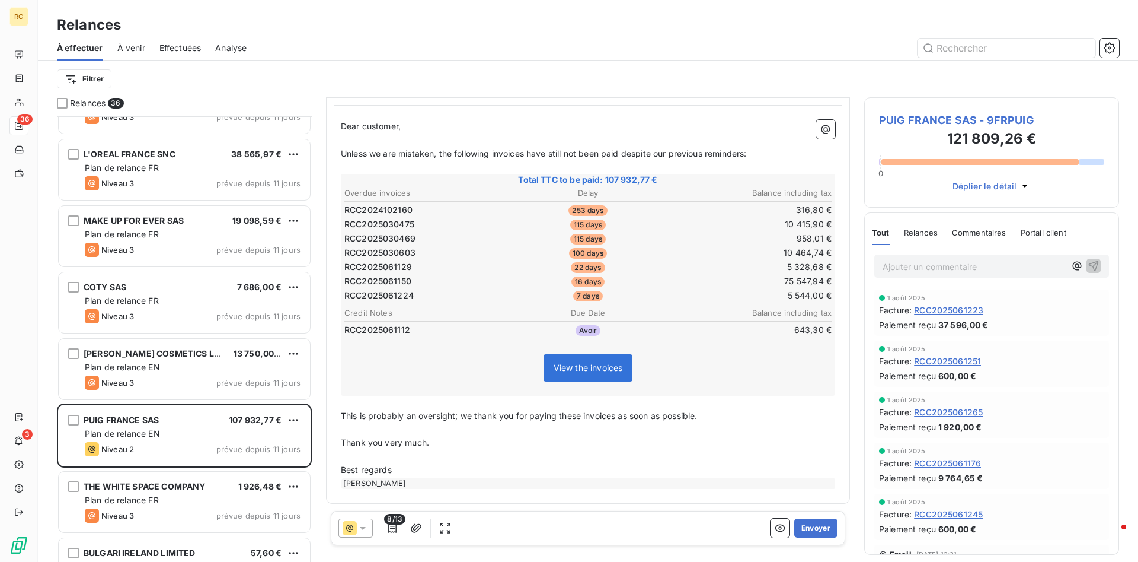
click at [362, 529] on icon at bounding box center [363, 528] width 6 height 3
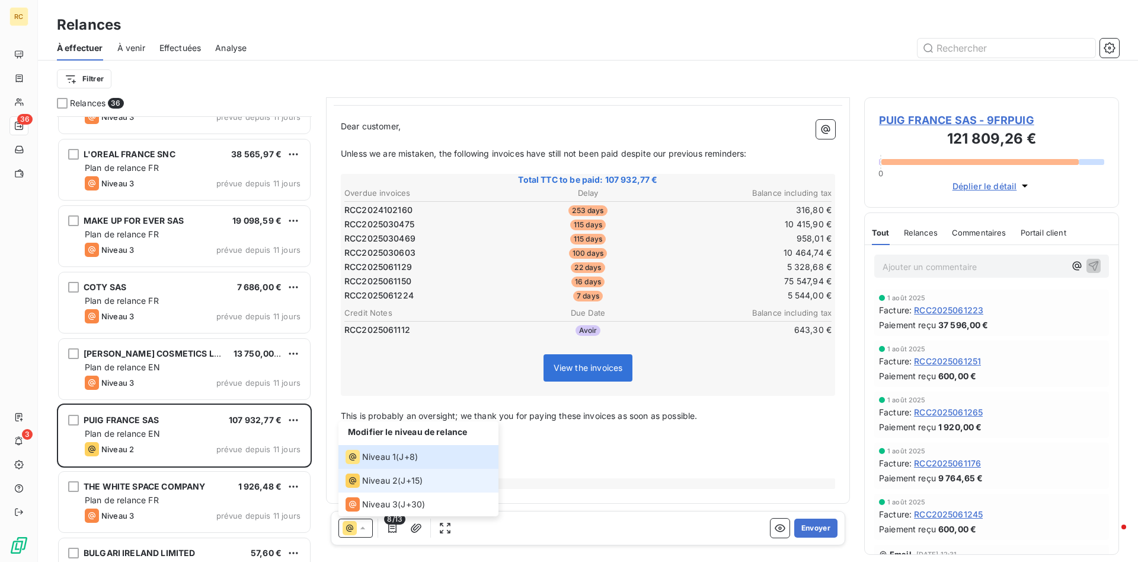
click at [382, 478] on span "Niveau 2" at bounding box center [380, 480] width 36 height 12
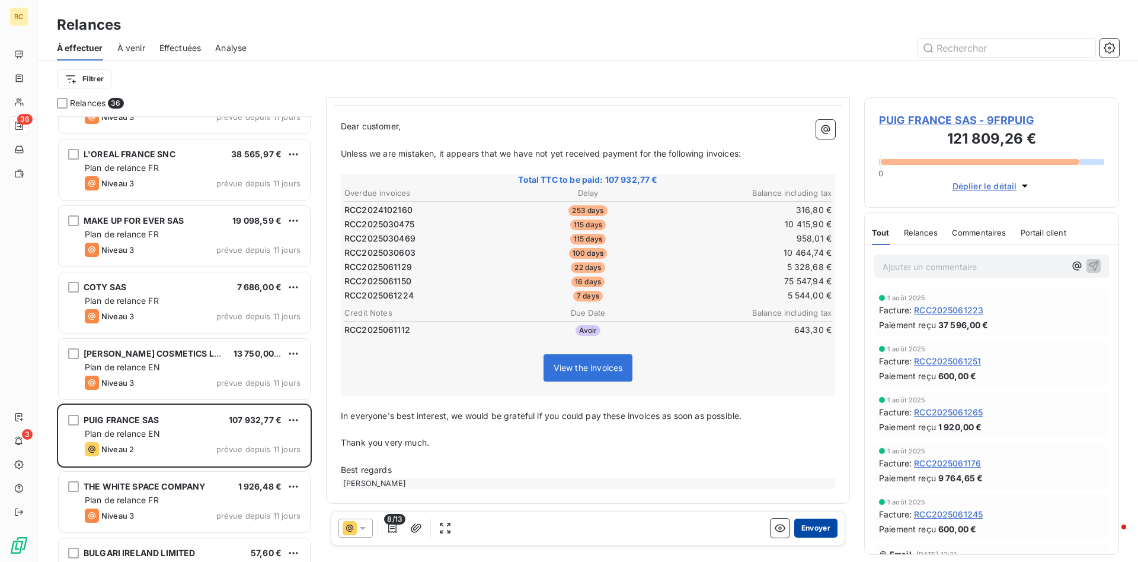
click at [810, 531] on button "Envoyer" at bounding box center [816, 527] width 43 height 19
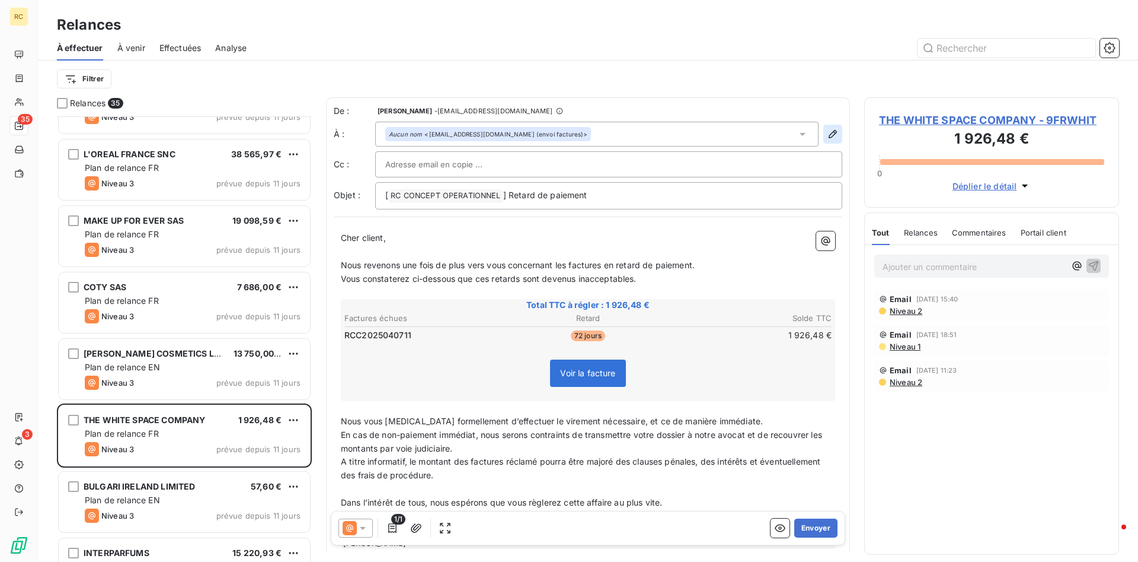
click at [831, 132] on icon "button" at bounding box center [833, 134] width 12 height 12
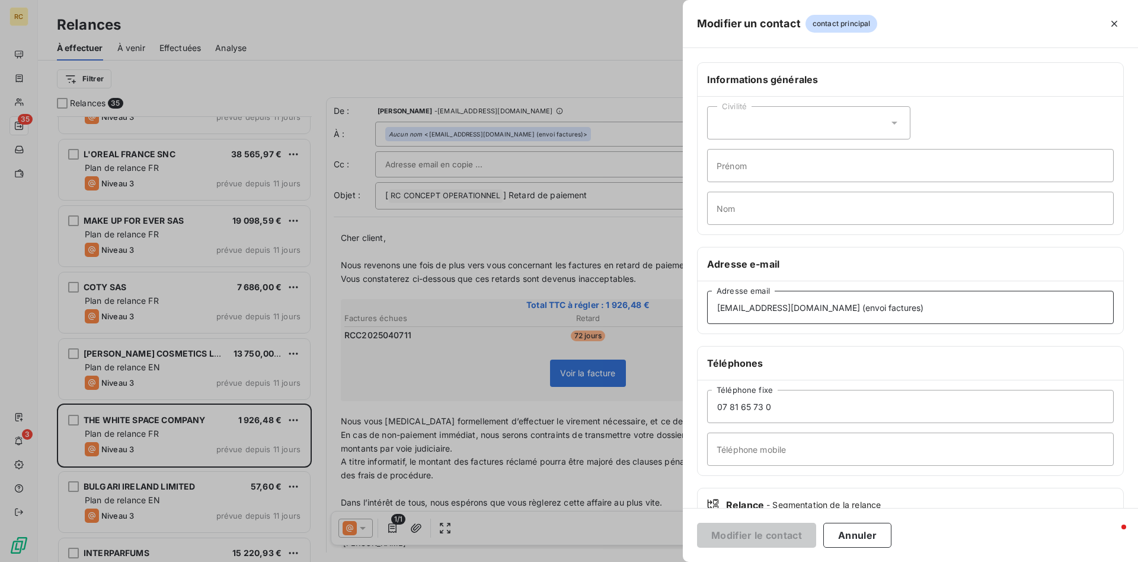
drag, startPoint x: 879, startPoint y: 305, endPoint x: 751, endPoint y: 304, distance: 128.1
click at [751, 304] on input "[EMAIL_ADDRESS][DOMAIN_NAME] (envoi factures)" at bounding box center [910, 307] width 407 height 33
drag, startPoint x: 878, startPoint y: 307, endPoint x: 611, endPoint y: 312, distance: 266.9
click at [707, 312] on input "[EMAIL_ADDRESS][DOMAIN_NAME] (envoi factures)" at bounding box center [910, 307] width 407 height 33
paste input
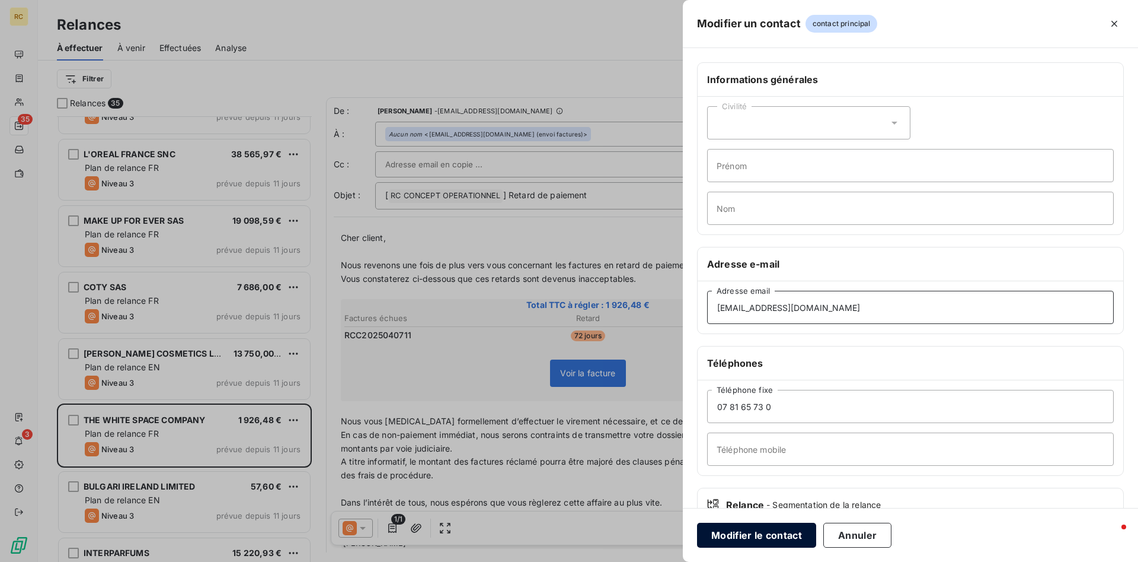
type input "[EMAIL_ADDRESS][DOMAIN_NAME]"
click at [762, 531] on button "Modifier le contact" at bounding box center [756, 534] width 119 height 25
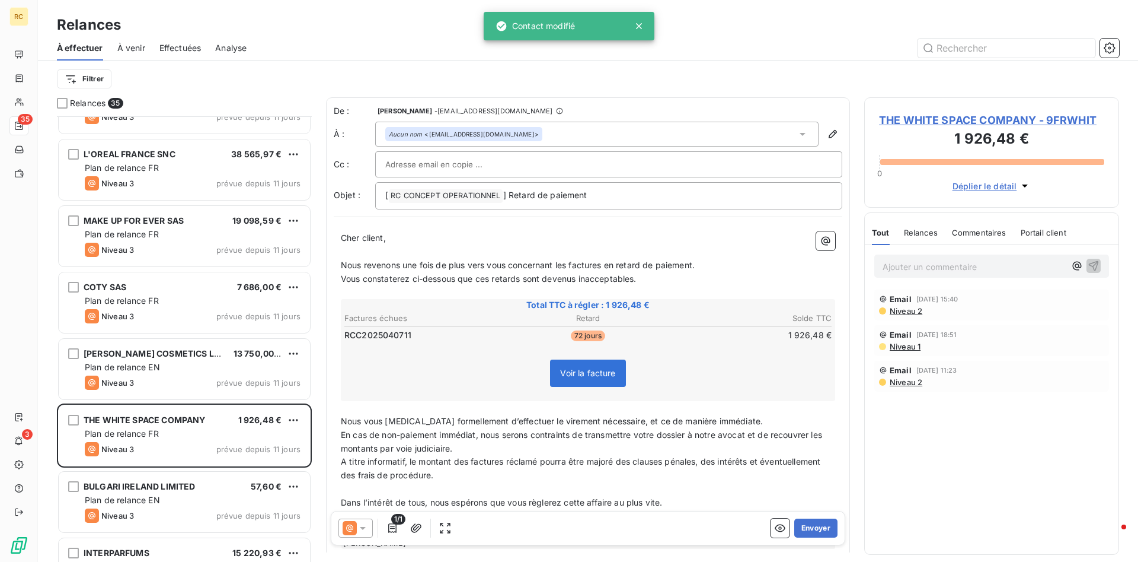
click at [410, 160] on input "text" at bounding box center [448, 164] width 127 height 18
paste input "[PERSON_NAME][EMAIL_ADDRESS][DOMAIN_NAME]"
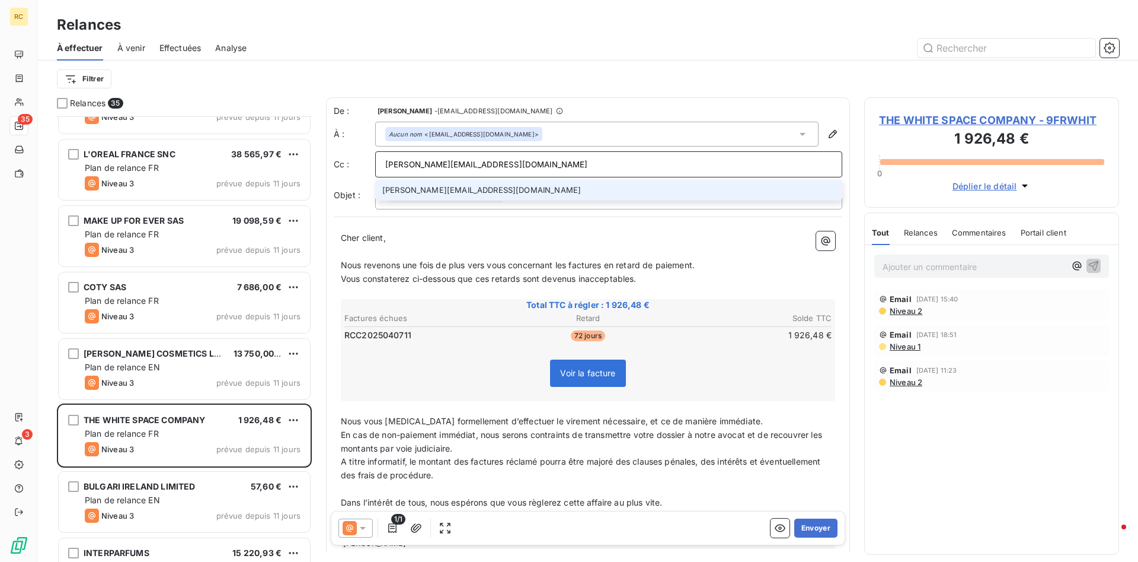
type input "[PERSON_NAME][EMAIL_ADDRESS][DOMAIN_NAME]"
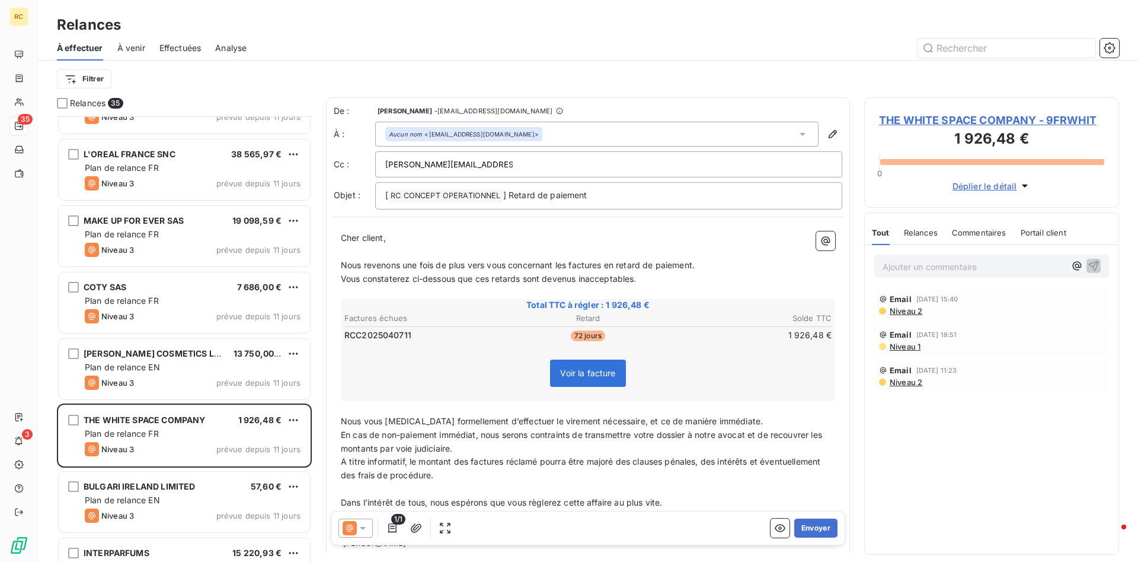
click at [413, 250] on p "﻿" at bounding box center [588, 252] width 495 height 14
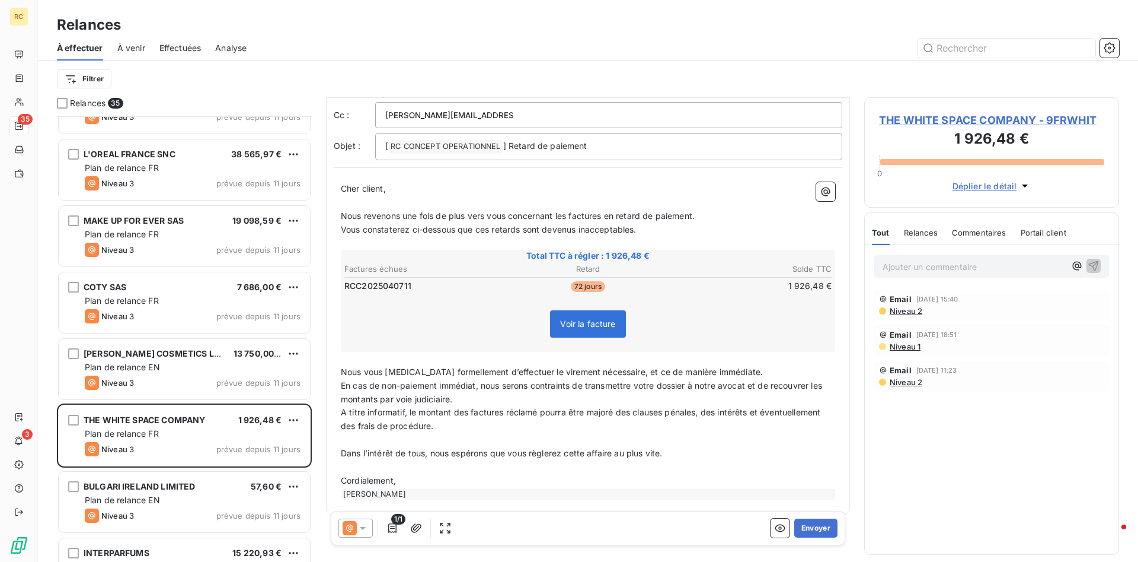
scroll to position [60, 0]
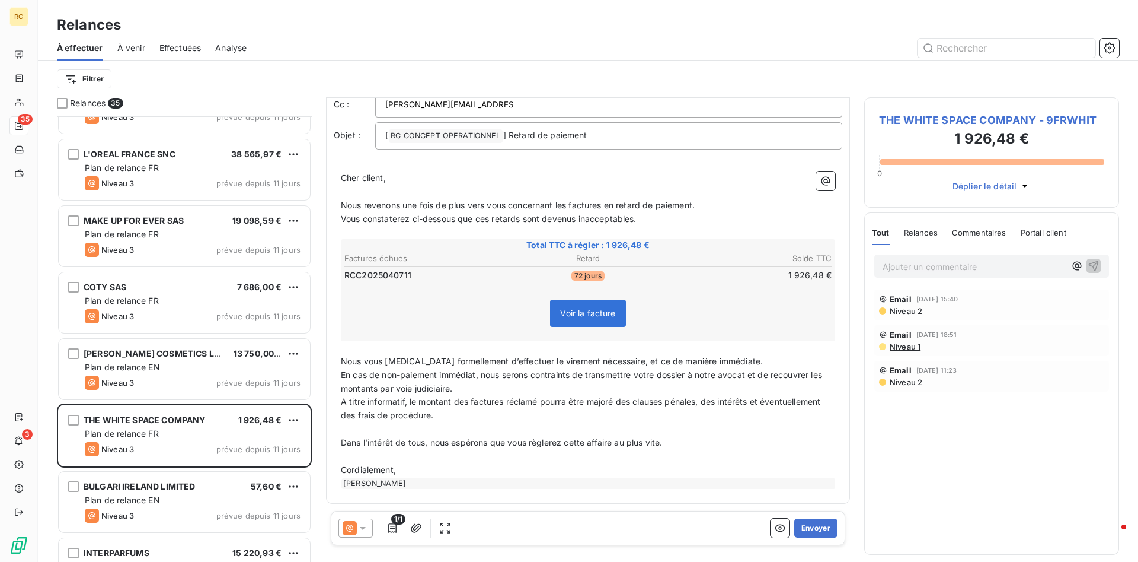
click at [366, 526] on icon at bounding box center [363, 528] width 12 height 12
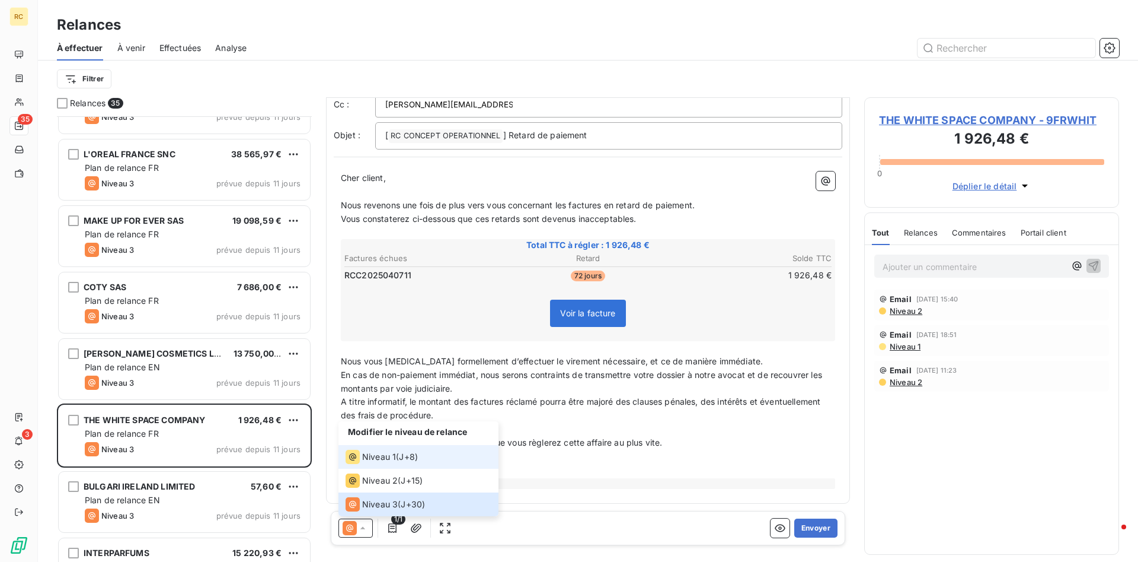
click at [375, 461] on span "Niveau 1" at bounding box center [379, 457] width 34 height 12
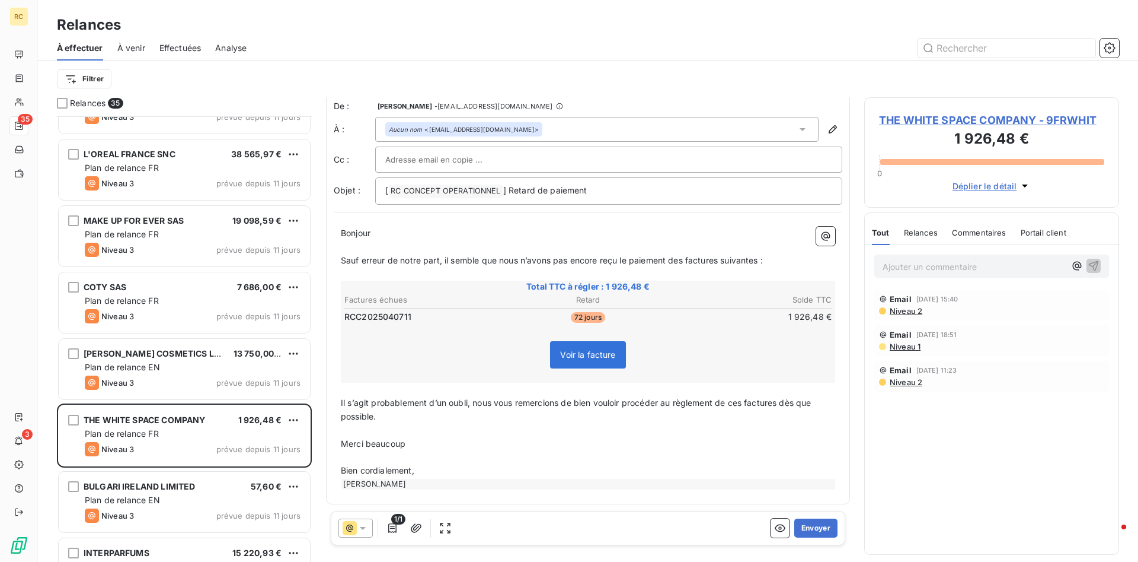
scroll to position [6, 0]
click at [809, 524] on button "Envoyer" at bounding box center [816, 527] width 43 height 19
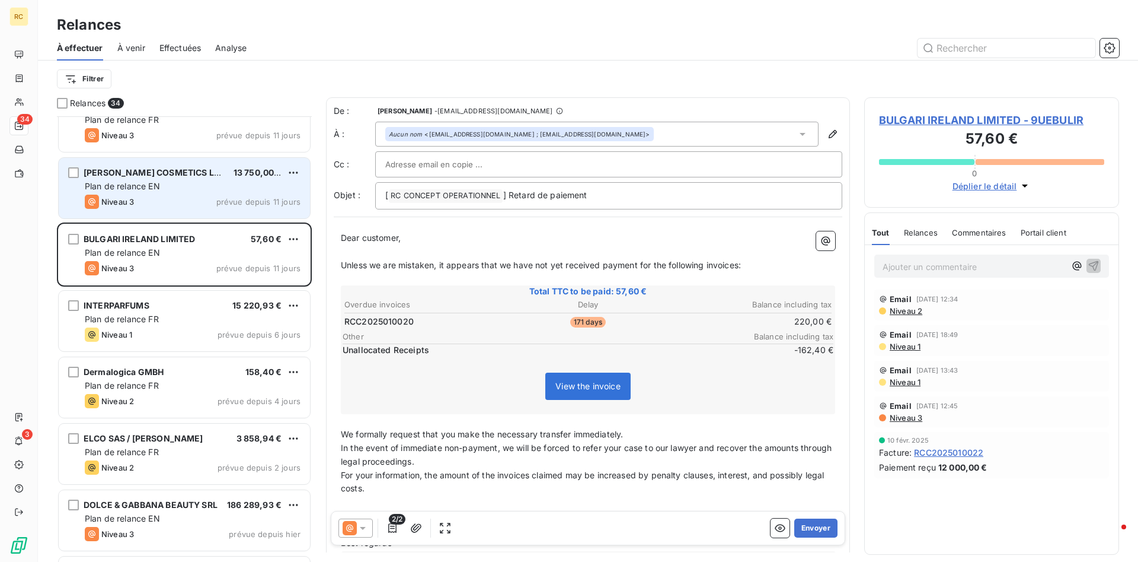
scroll to position [1755, 0]
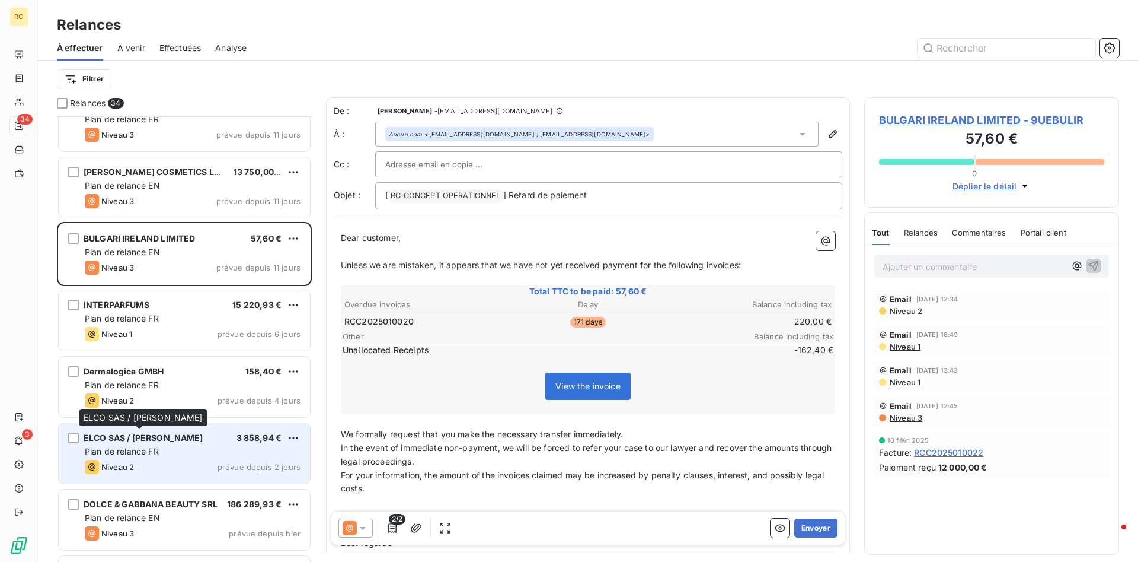
click at [101, 436] on span "ELCO SAS / [PERSON_NAME]" at bounding box center [144, 437] width 120 height 10
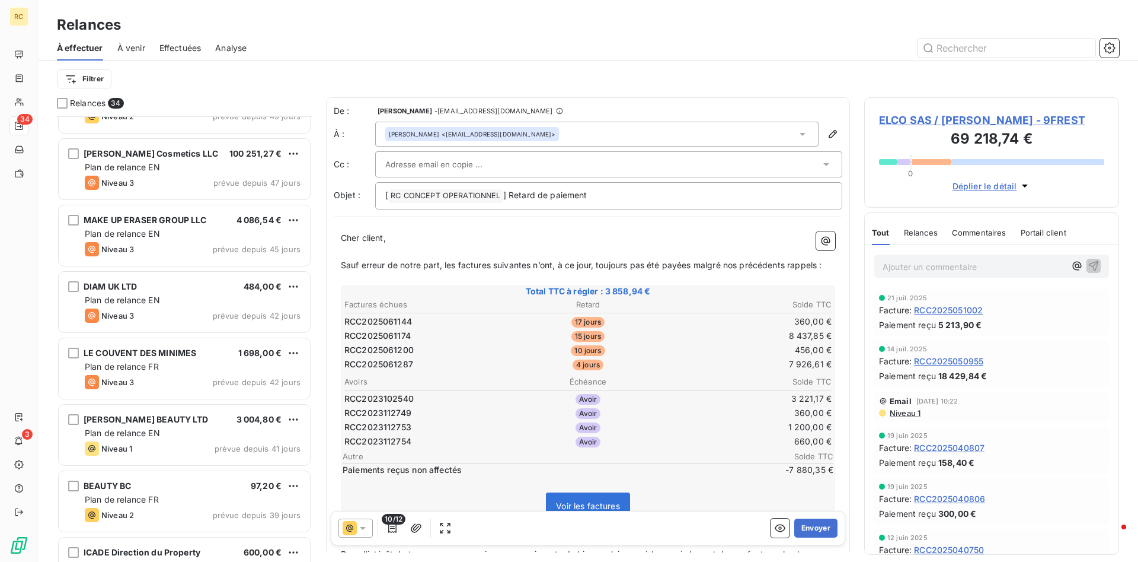
scroll to position [484, 0]
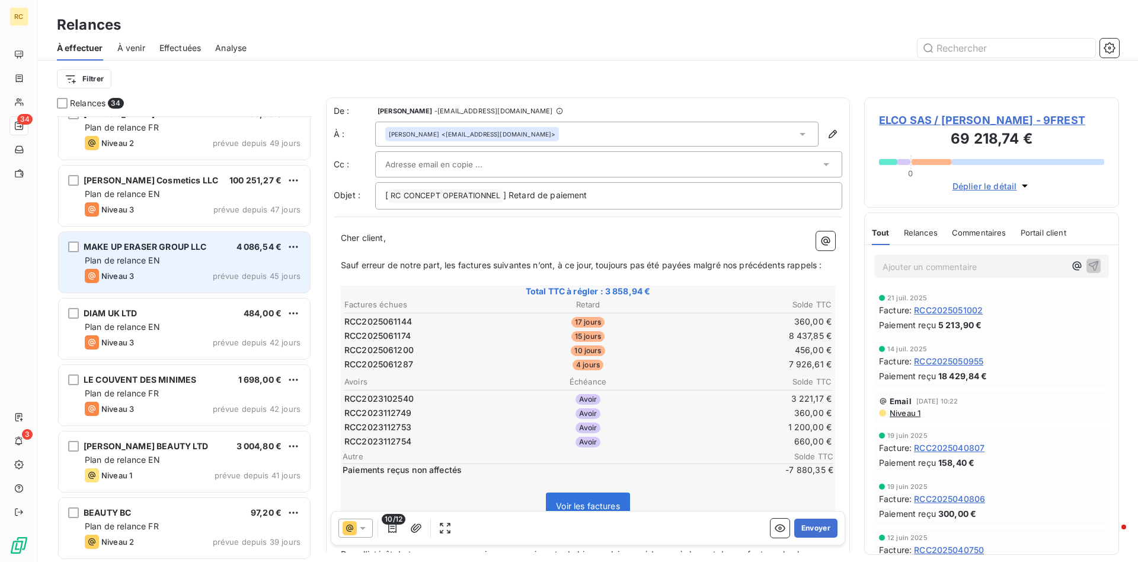
click at [159, 248] on span "MAKE UP ERASER GROUP LLC" at bounding box center [145, 246] width 123 height 10
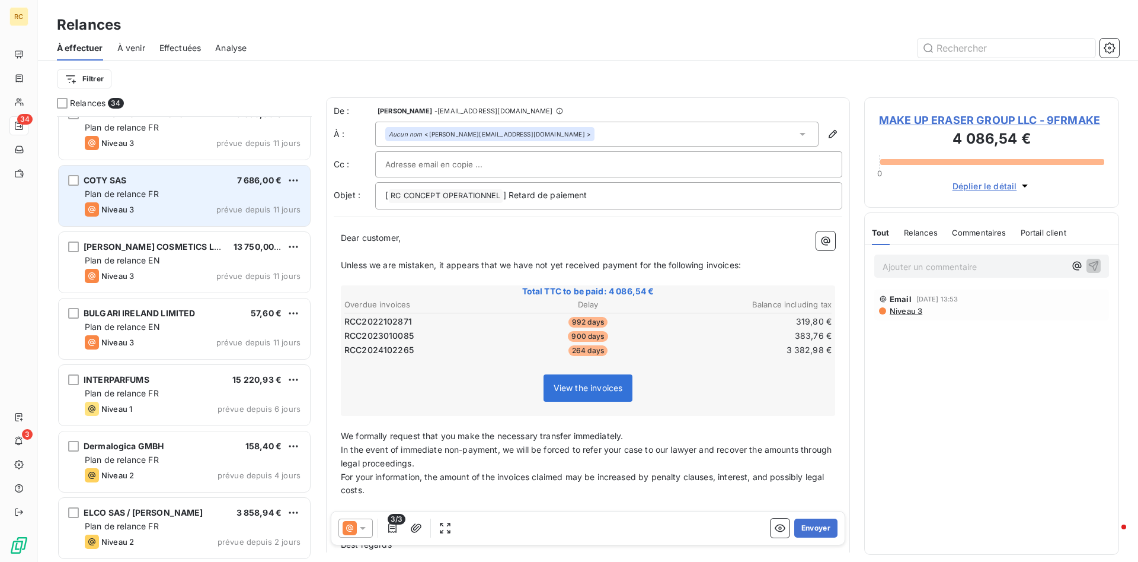
scroll to position [1813, 0]
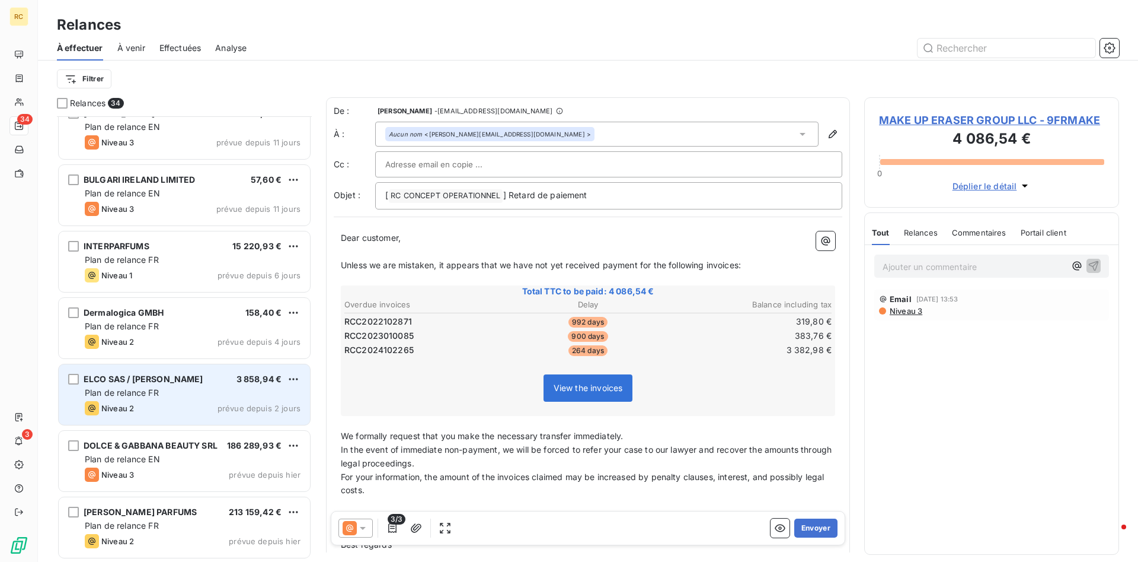
click at [148, 382] on span "ELCO SAS / [PERSON_NAME]" at bounding box center [144, 379] width 120 height 10
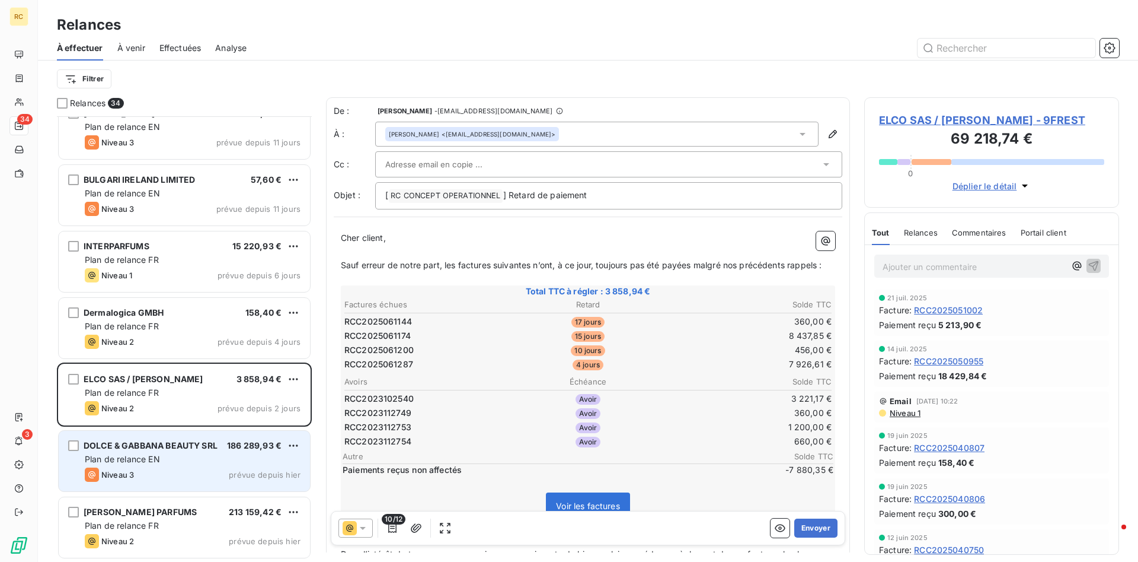
click at [122, 452] on div "DOLCE & GABBANA BEAUTY SRL 186 289,93 € Plan de relance EN Niveau 3 prévue depu…" at bounding box center [184, 460] width 251 height 60
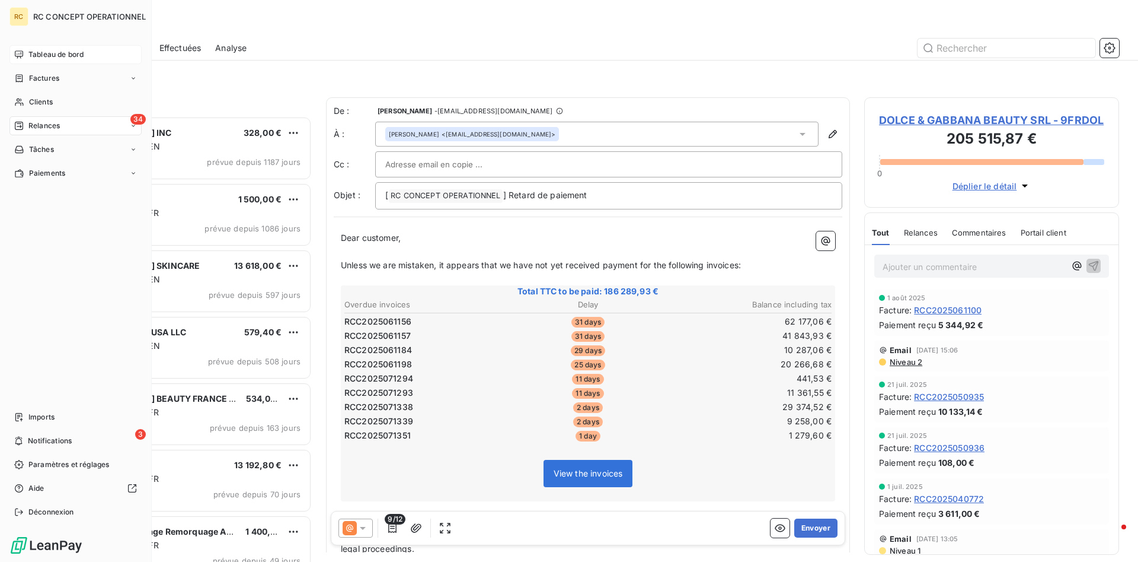
click at [37, 53] on span "Tableau de bord" at bounding box center [55, 54] width 55 height 11
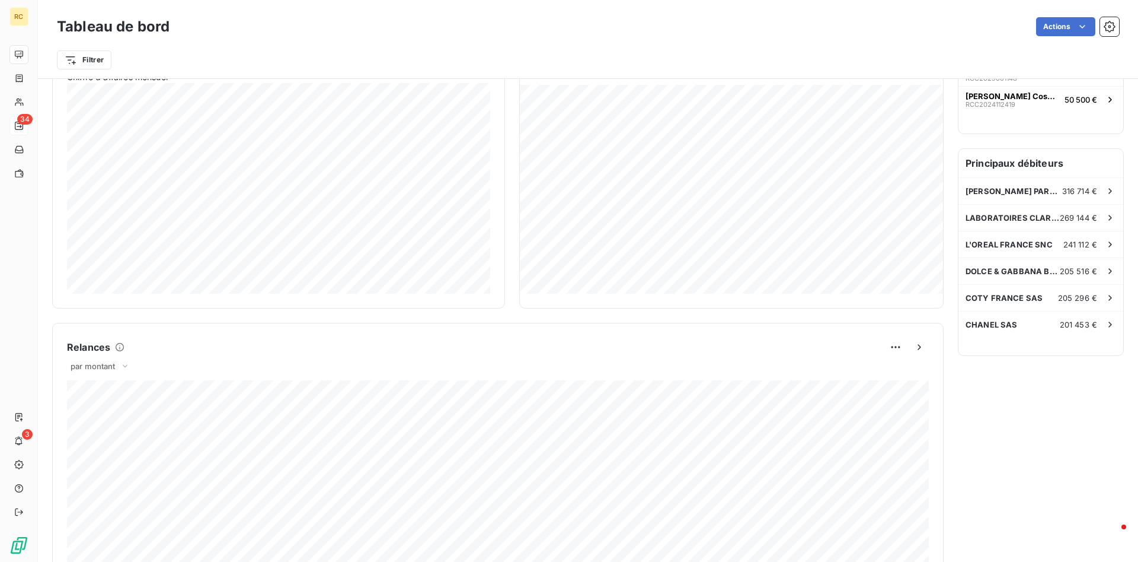
scroll to position [231, 0]
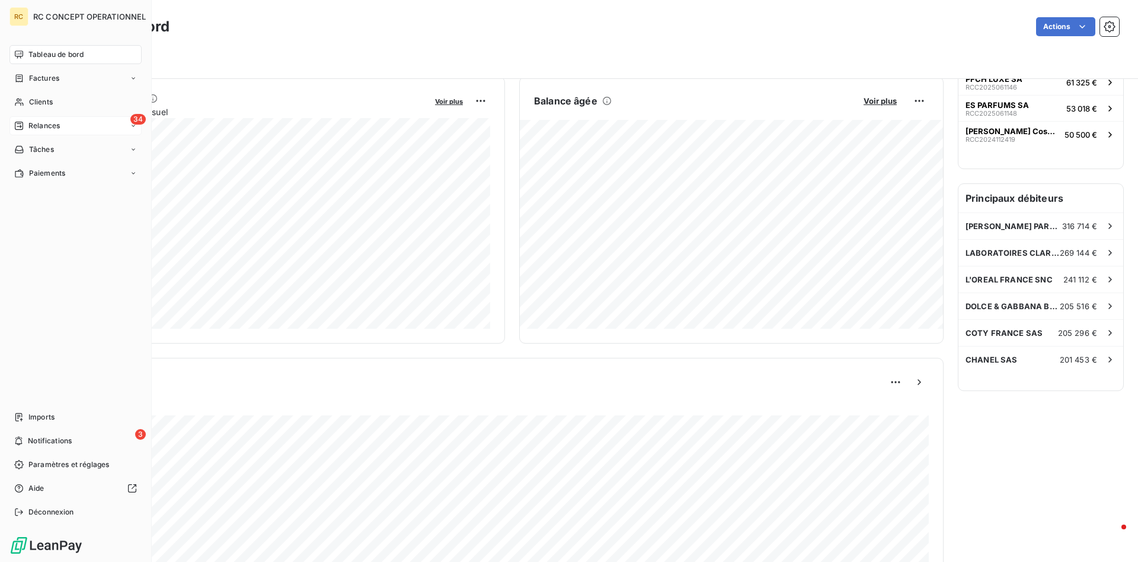
click at [36, 128] on span "Relances" at bounding box center [43, 125] width 31 height 11
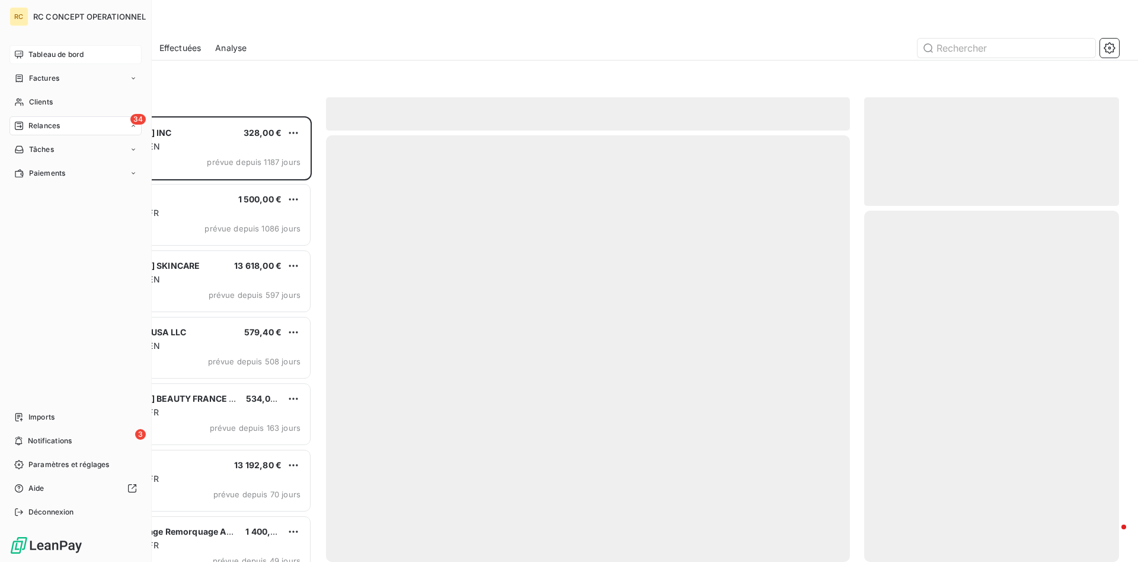
scroll to position [445, 255]
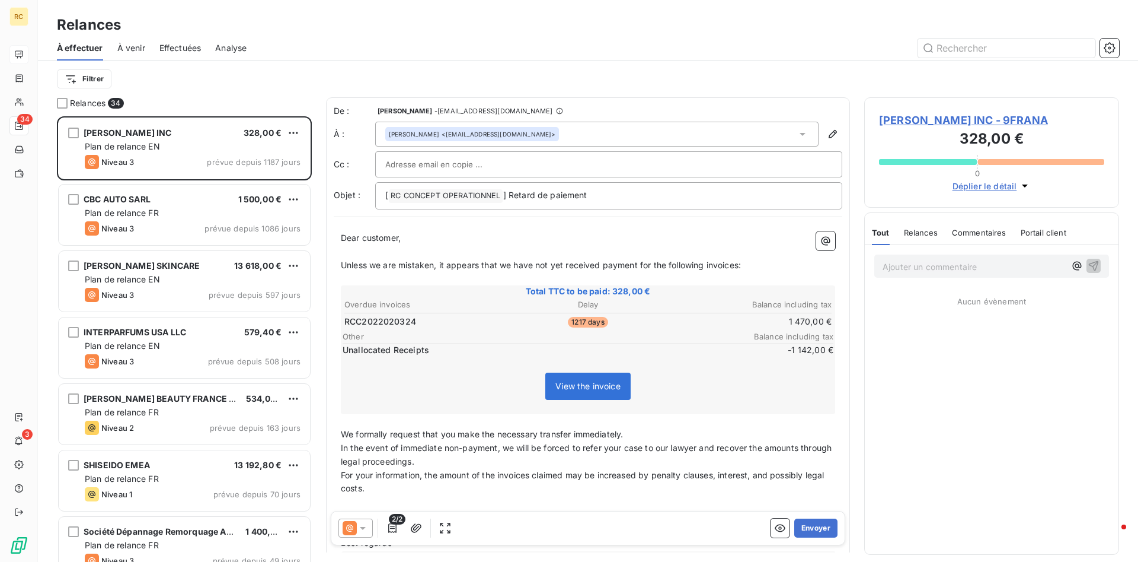
click at [167, 49] on span "Effectuées" at bounding box center [181, 48] width 42 height 12
